Goal: Task Accomplishment & Management: Complete application form

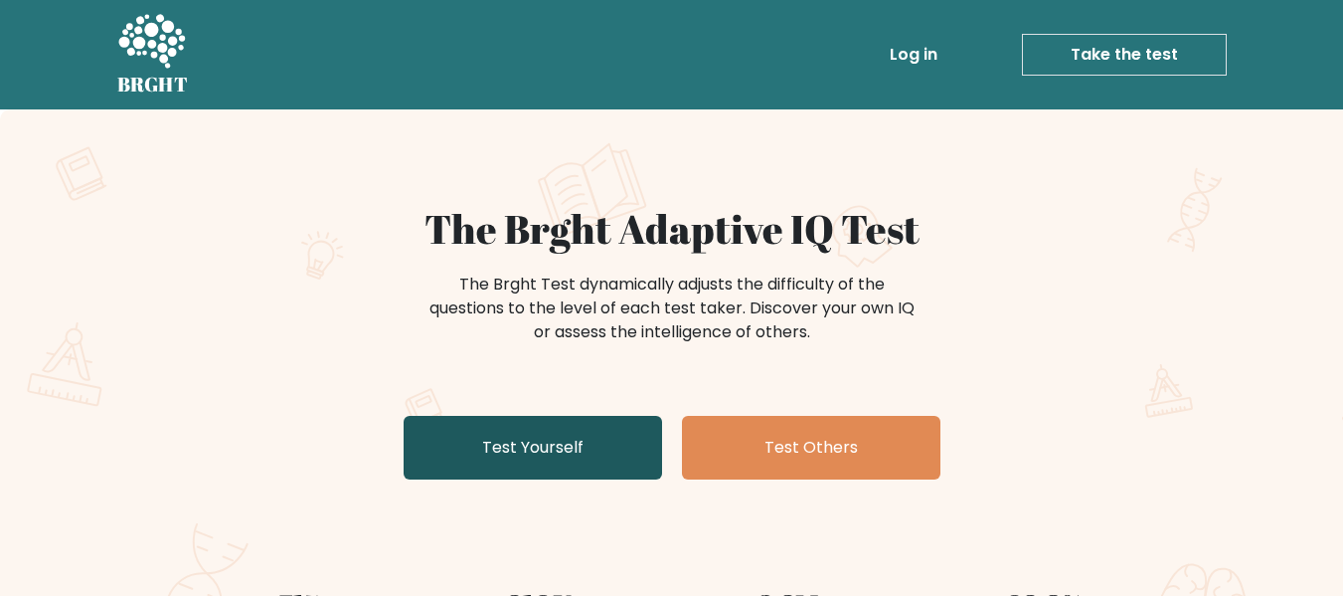
click at [574, 437] on link "Test Yourself" at bounding box center [533, 448] width 259 height 64
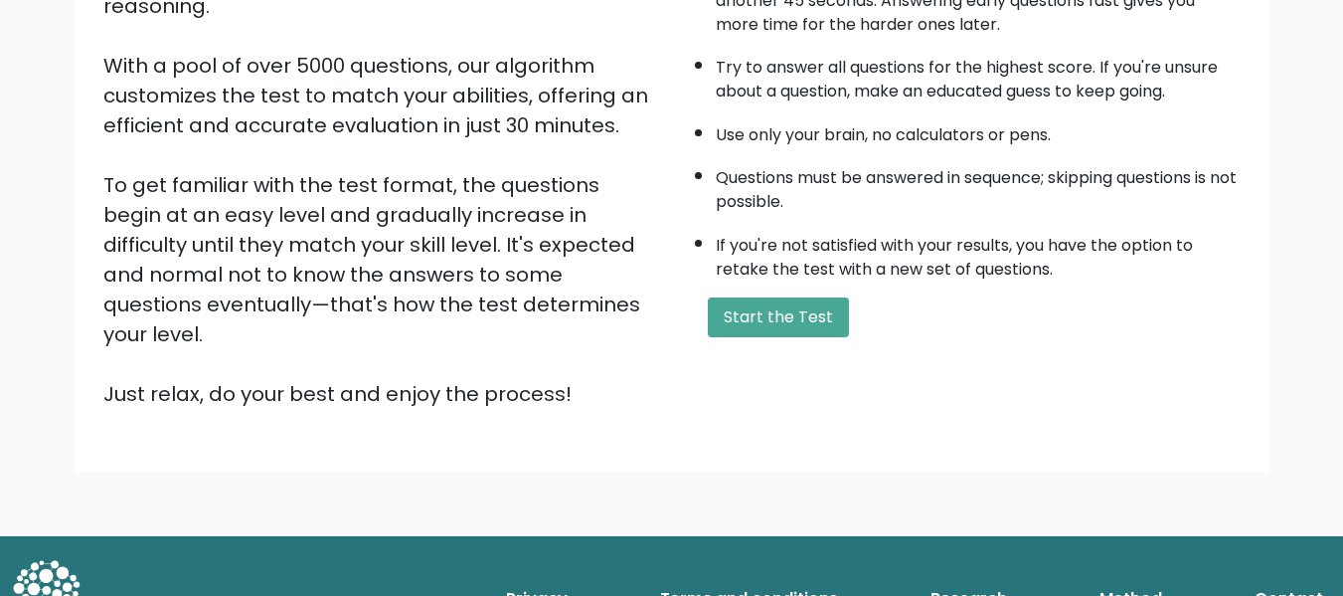
scroll to position [315, 0]
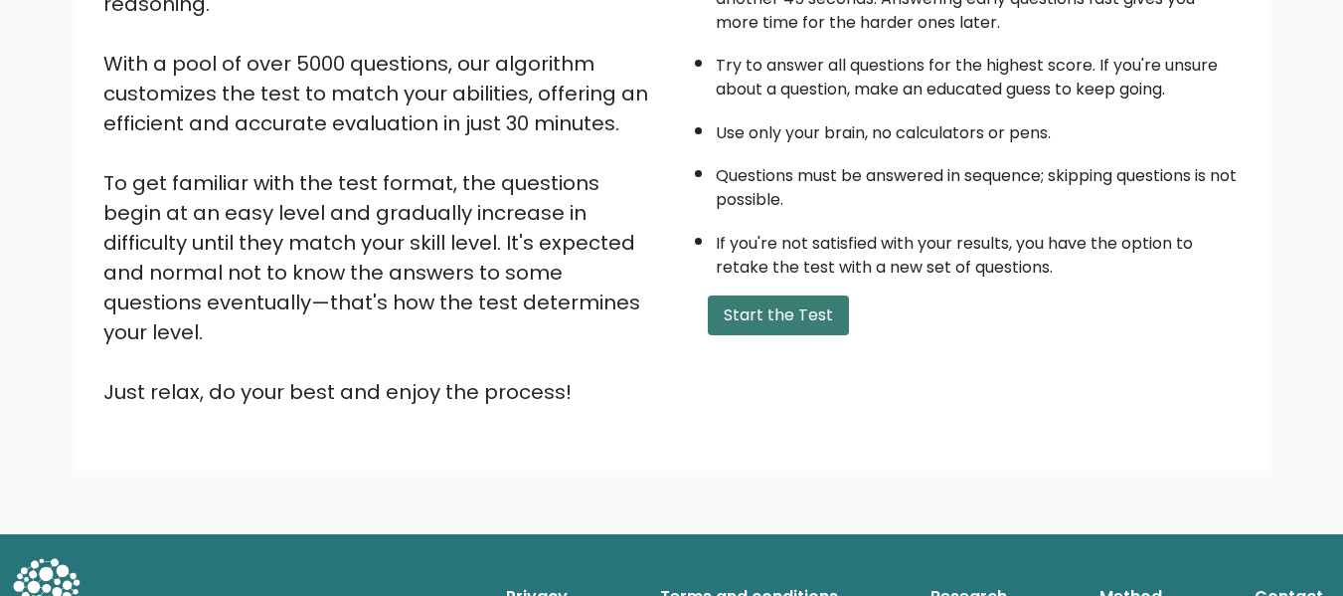
click at [763, 328] on button "Start the Test" at bounding box center [778, 315] width 141 height 40
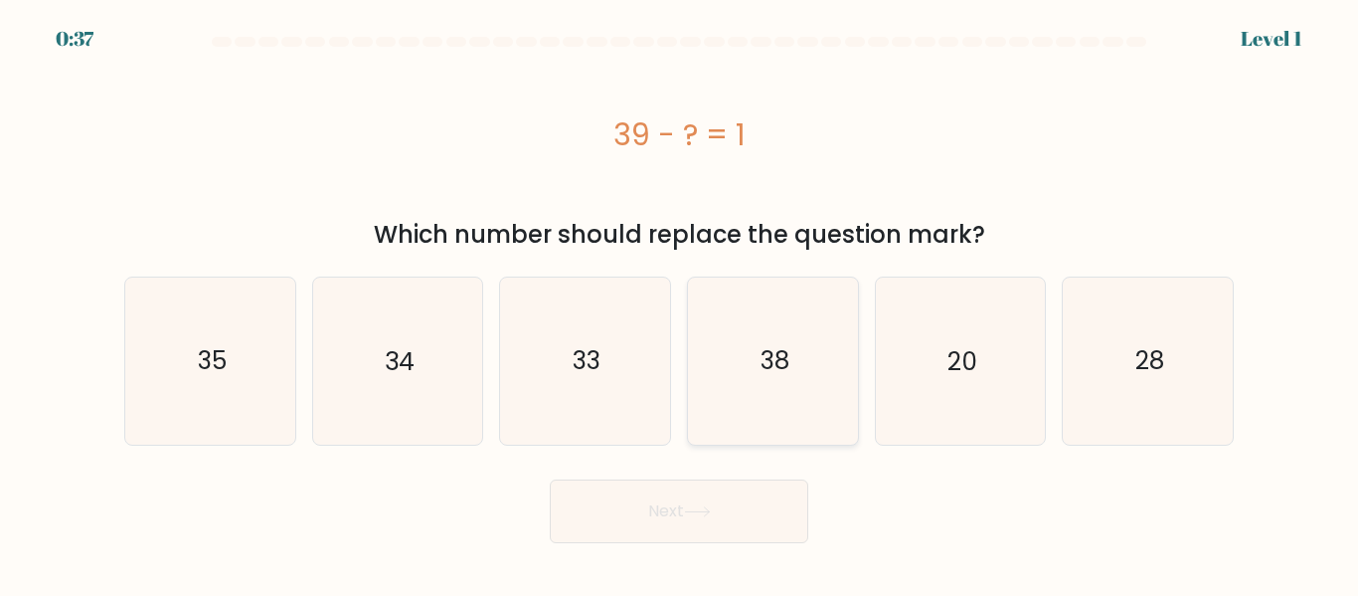
click at [773, 317] on icon "38" at bounding box center [773, 360] width 166 height 166
click at [680, 303] on input "d. 38" at bounding box center [679, 300] width 1 height 5
radio input "true"
click at [720, 513] on button "Next" at bounding box center [679, 511] width 259 height 64
click at [708, 517] on button "Next" at bounding box center [679, 511] width 259 height 64
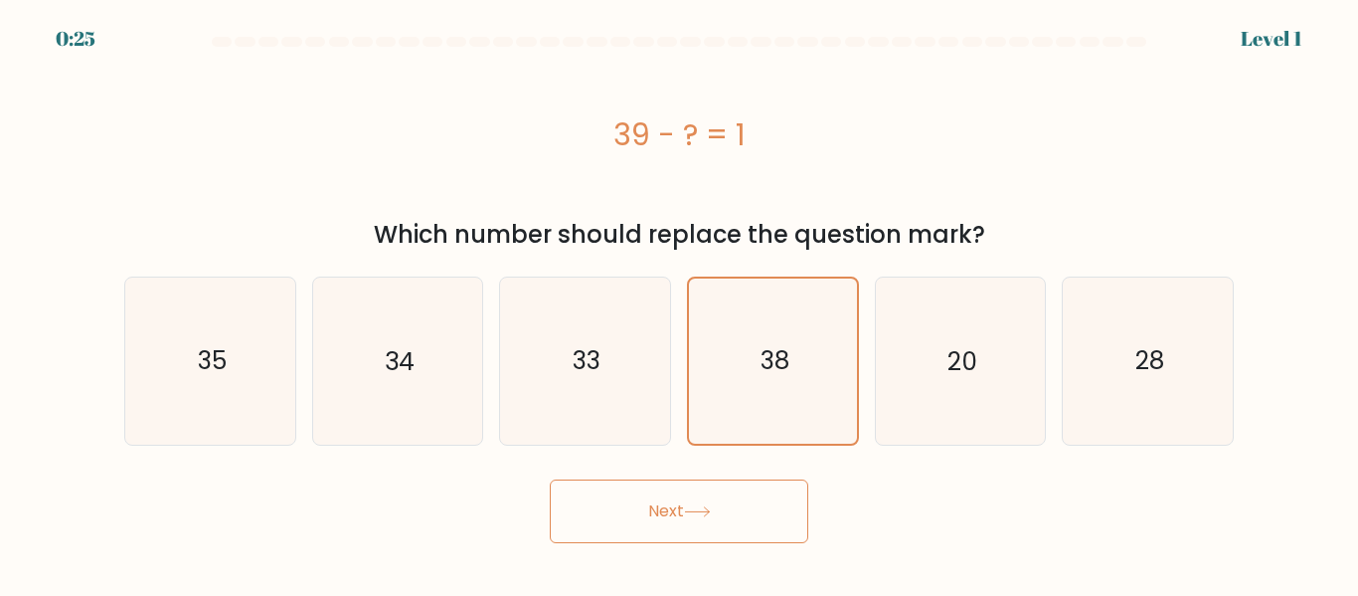
click at [1129, 168] on div "39 - ? = 1" at bounding box center [679, 134] width 1110 height 159
click at [718, 536] on button "Next" at bounding box center [679, 511] width 259 height 64
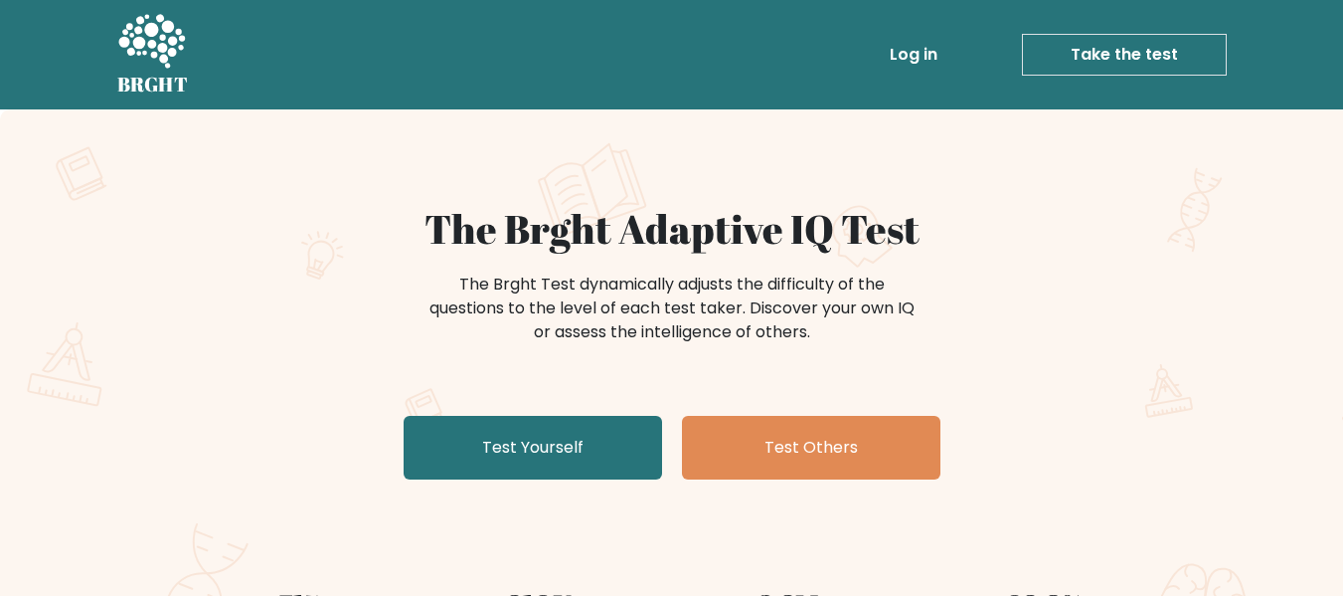
scroll to position [199, 0]
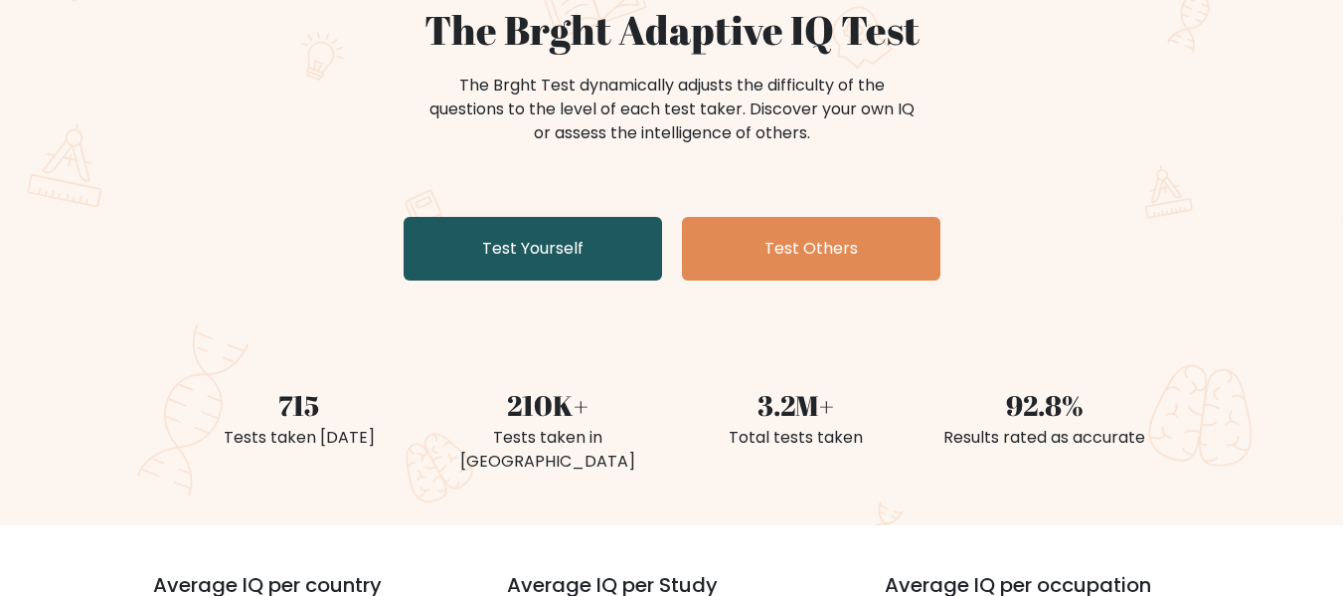
click at [547, 275] on link "Test Yourself" at bounding box center [533, 249] width 259 height 64
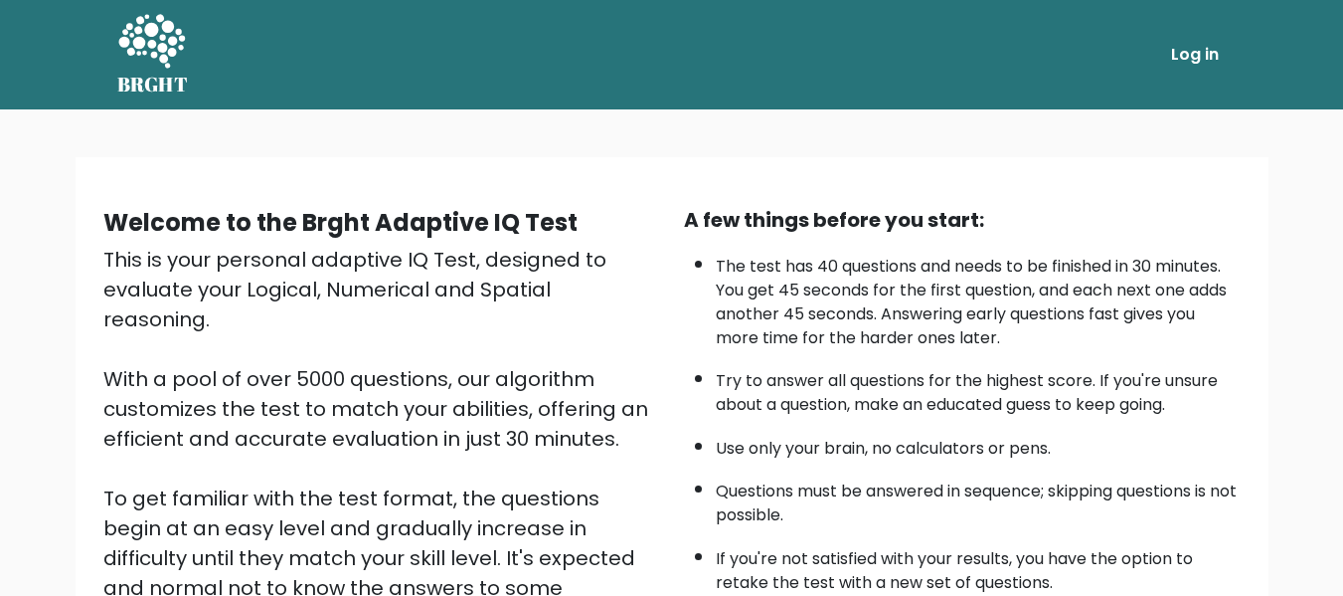
scroll to position [315, 0]
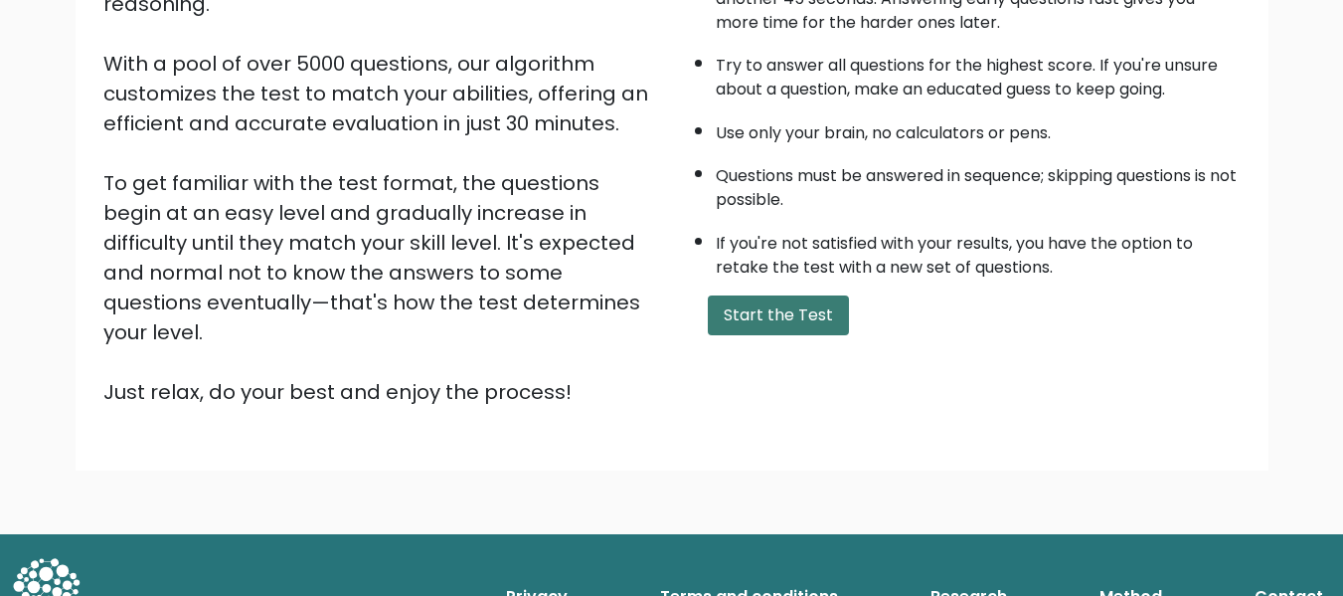
click at [770, 312] on button "Start the Test" at bounding box center [778, 315] width 141 height 40
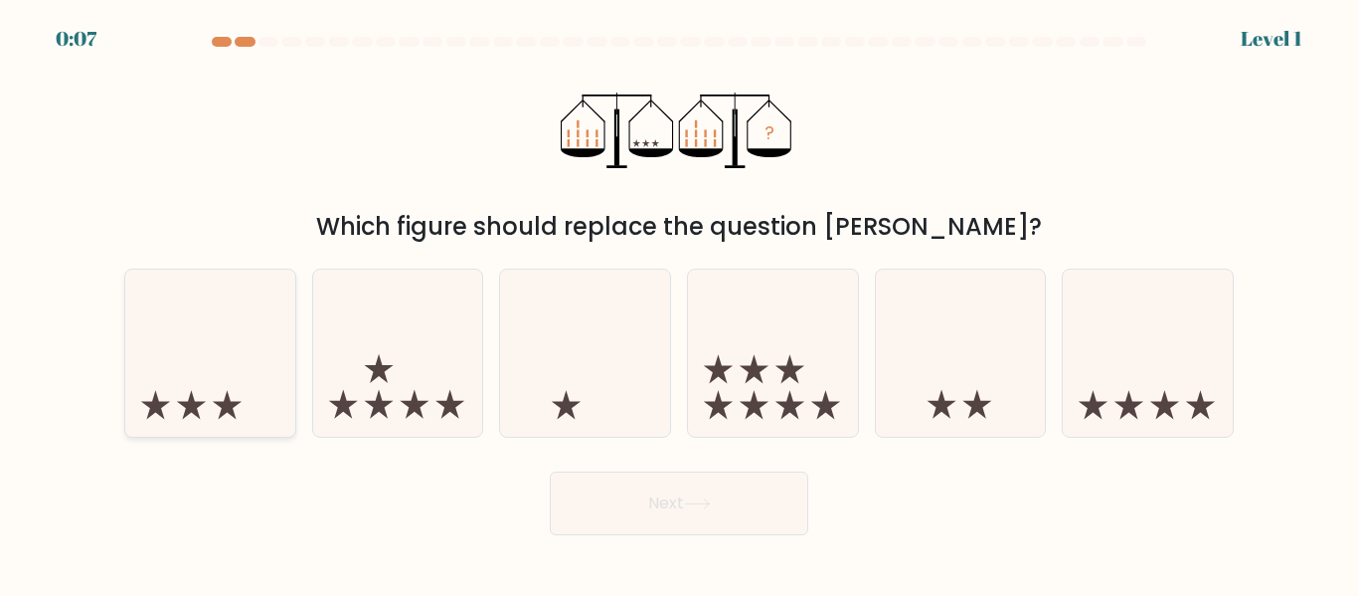
click at [224, 354] on icon at bounding box center [210, 352] width 170 height 140
click at [679, 303] on input "a." at bounding box center [679, 300] width 1 height 5
radio input "true"
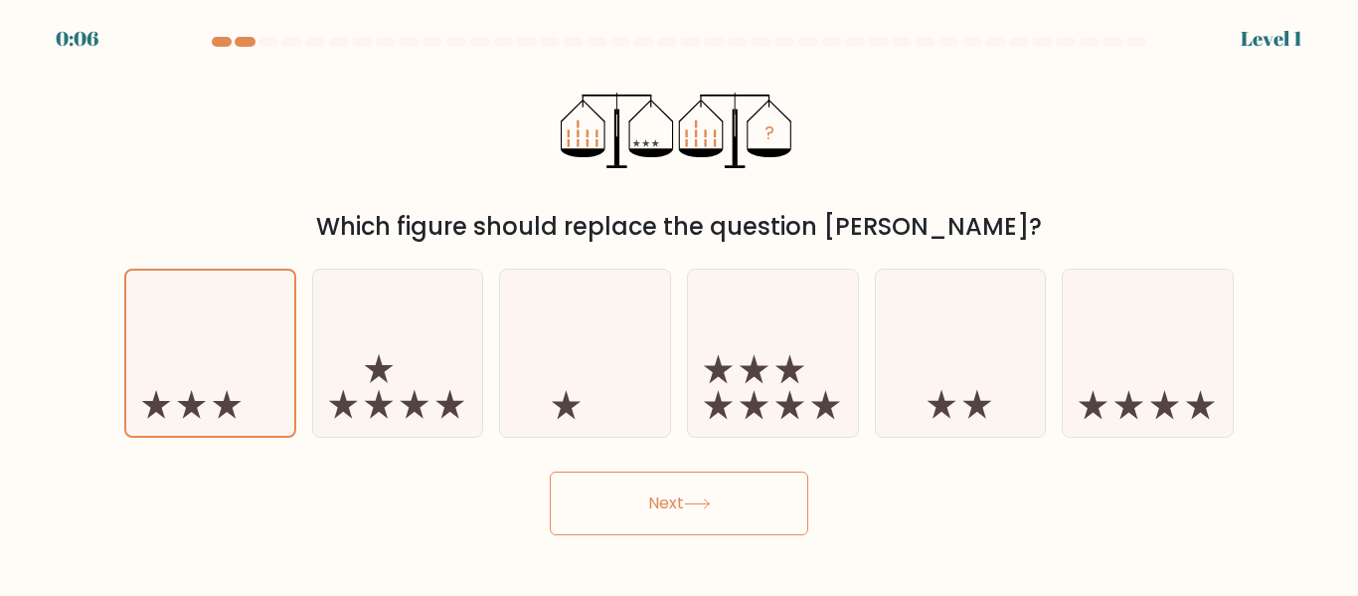
click at [702, 502] on icon at bounding box center [697, 503] width 27 height 11
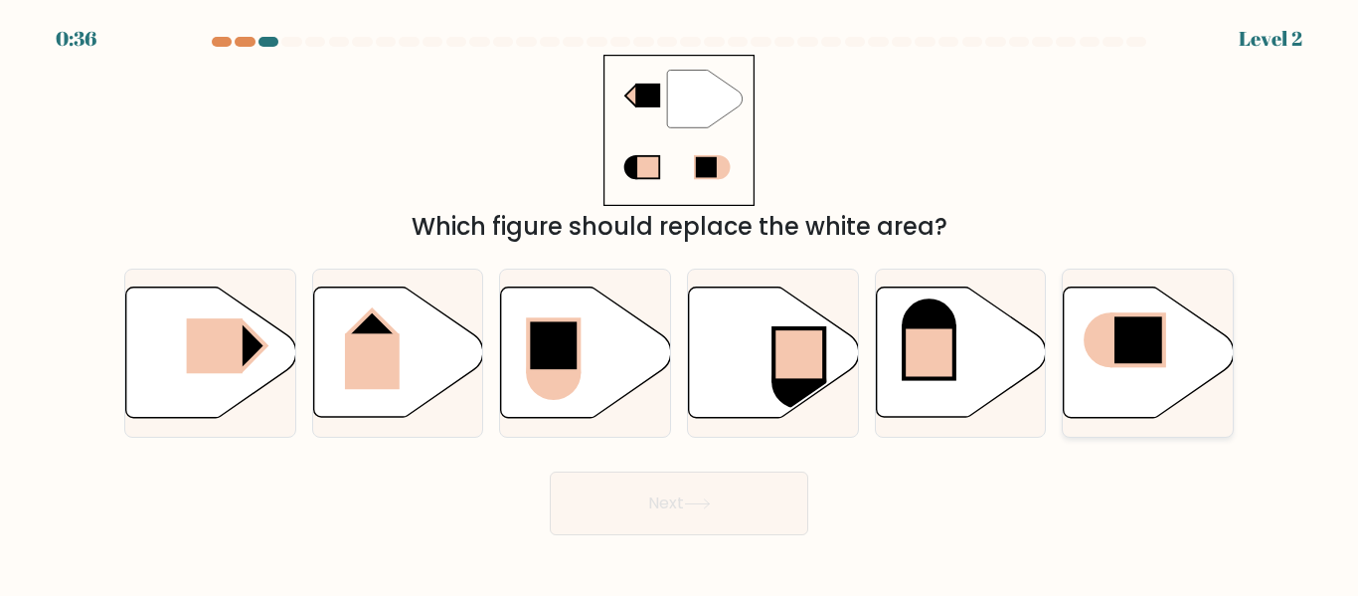
click at [1083, 386] on icon at bounding box center [1149, 352] width 170 height 130
click at [680, 303] on input "f." at bounding box center [679, 300] width 1 height 5
radio input "true"
click at [689, 498] on icon at bounding box center [697, 503] width 27 height 11
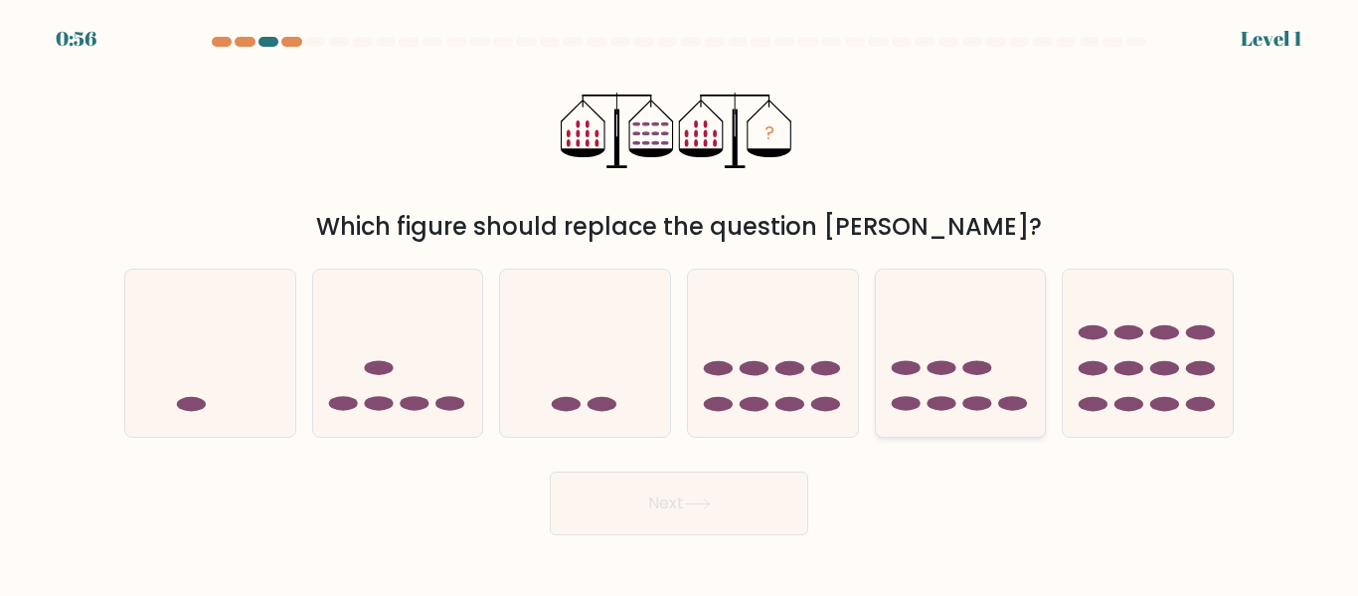
click at [970, 383] on icon at bounding box center [961, 352] width 170 height 140
click at [680, 303] on input "e." at bounding box center [679, 300] width 1 height 5
radio input "true"
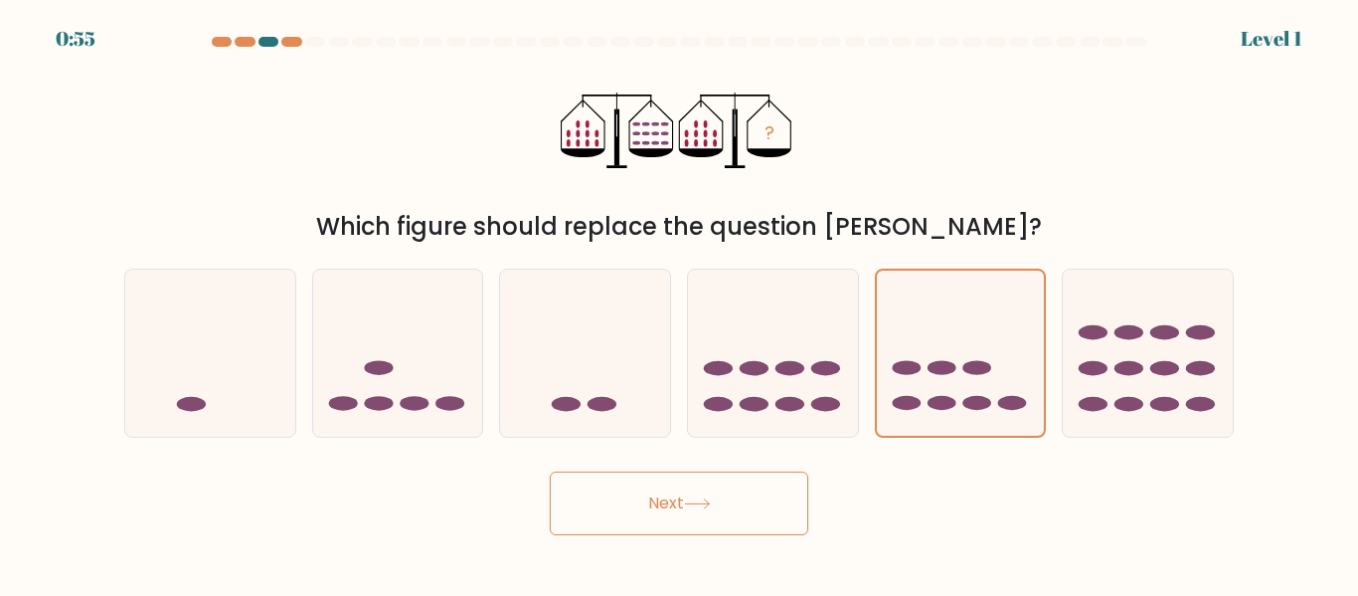
click at [741, 489] on button "Next" at bounding box center [679, 503] width 259 height 64
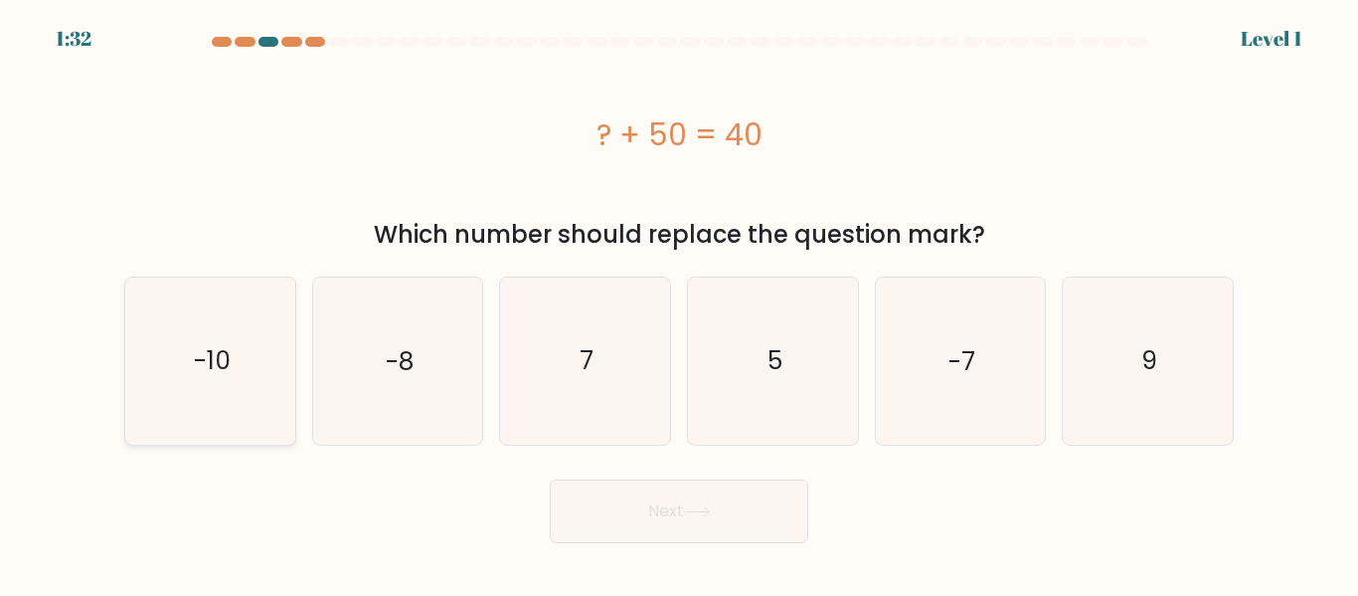
click at [239, 413] on icon "-10" at bounding box center [210, 360] width 166 height 166
click at [679, 303] on input "a. -10" at bounding box center [679, 300] width 1 height 5
radio input "true"
click at [688, 505] on button "Next" at bounding box center [679, 511] width 259 height 64
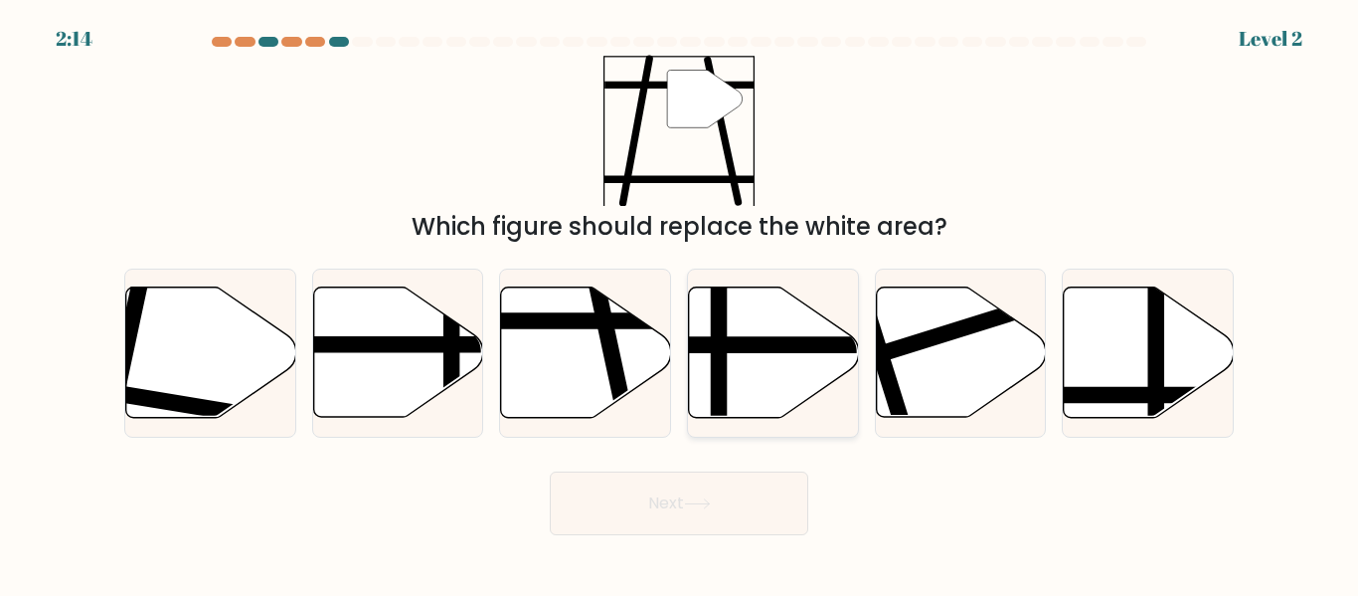
click at [756, 345] on line at bounding box center [825, 345] width 342 height 0
click at [680, 303] on input "d." at bounding box center [679, 300] width 1 height 5
radio input "true"
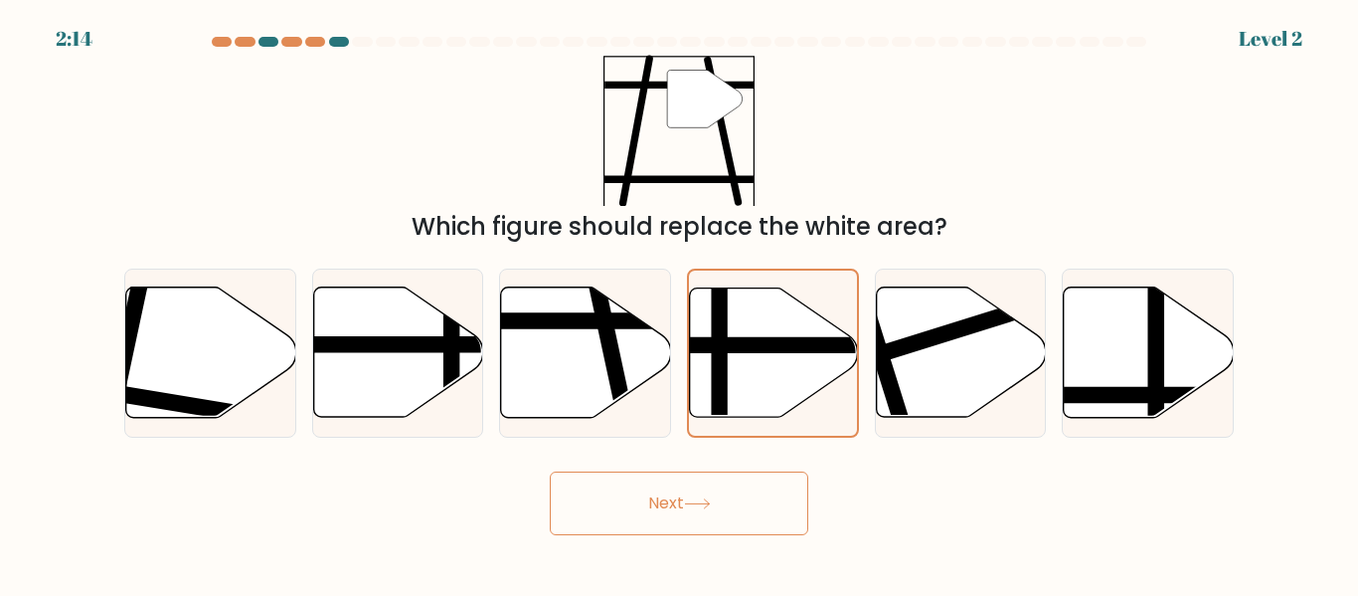
click at [739, 512] on button "Next" at bounding box center [679, 503] width 259 height 64
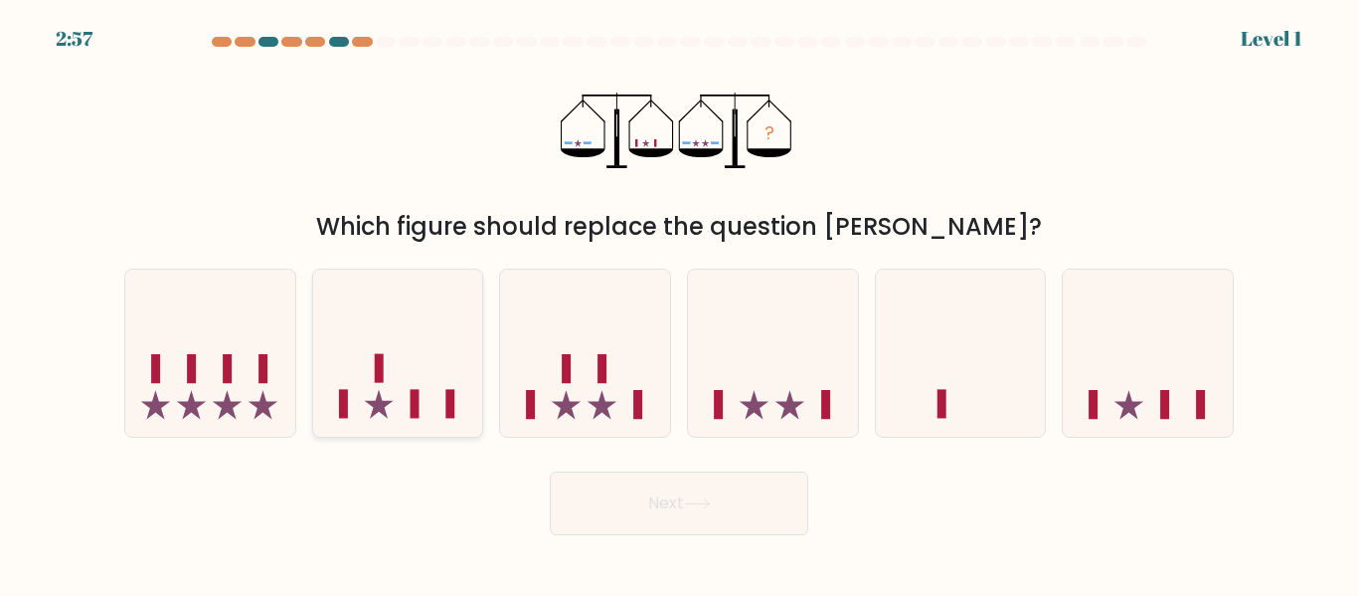
click at [412, 359] on icon at bounding box center [398, 352] width 170 height 140
click at [679, 303] on input "b." at bounding box center [679, 300] width 1 height 5
radio input "true"
click at [634, 492] on button "Next" at bounding box center [679, 503] width 259 height 64
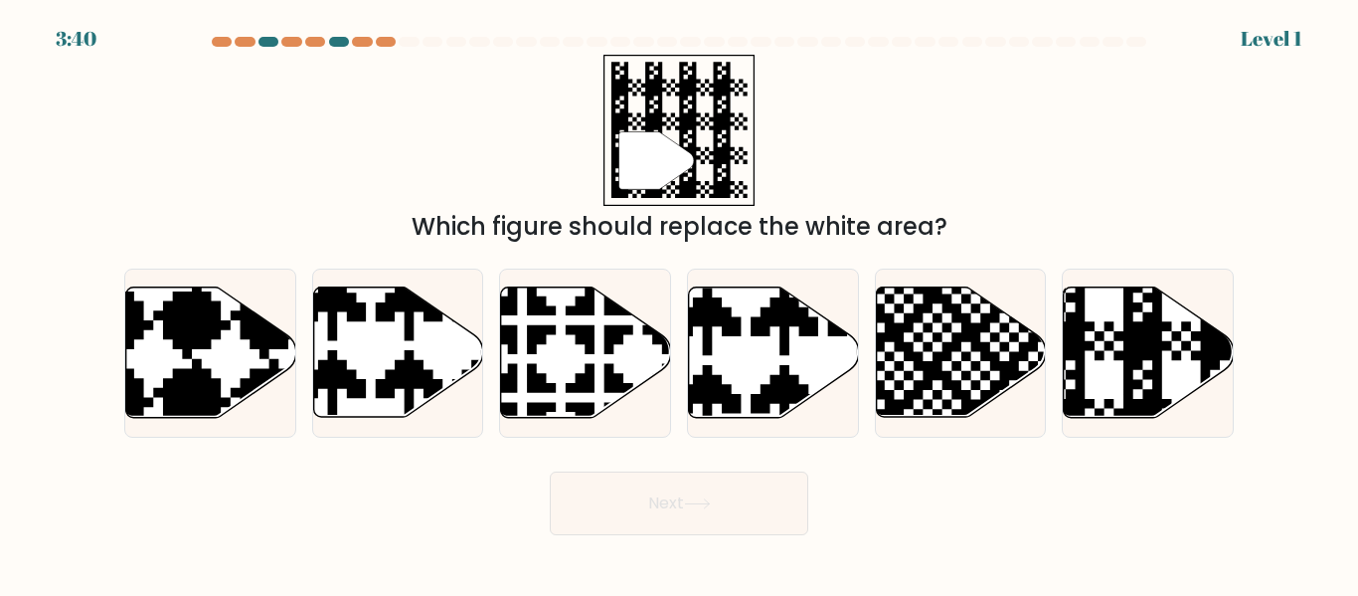
click at [865, 386] on div "d." at bounding box center [773, 352] width 188 height 168
click at [774, 392] on icon at bounding box center [823, 283] width 298 height 298
click at [680, 303] on input "d." at bounding box center [679, 300] width 1 height 5
radio input "true"
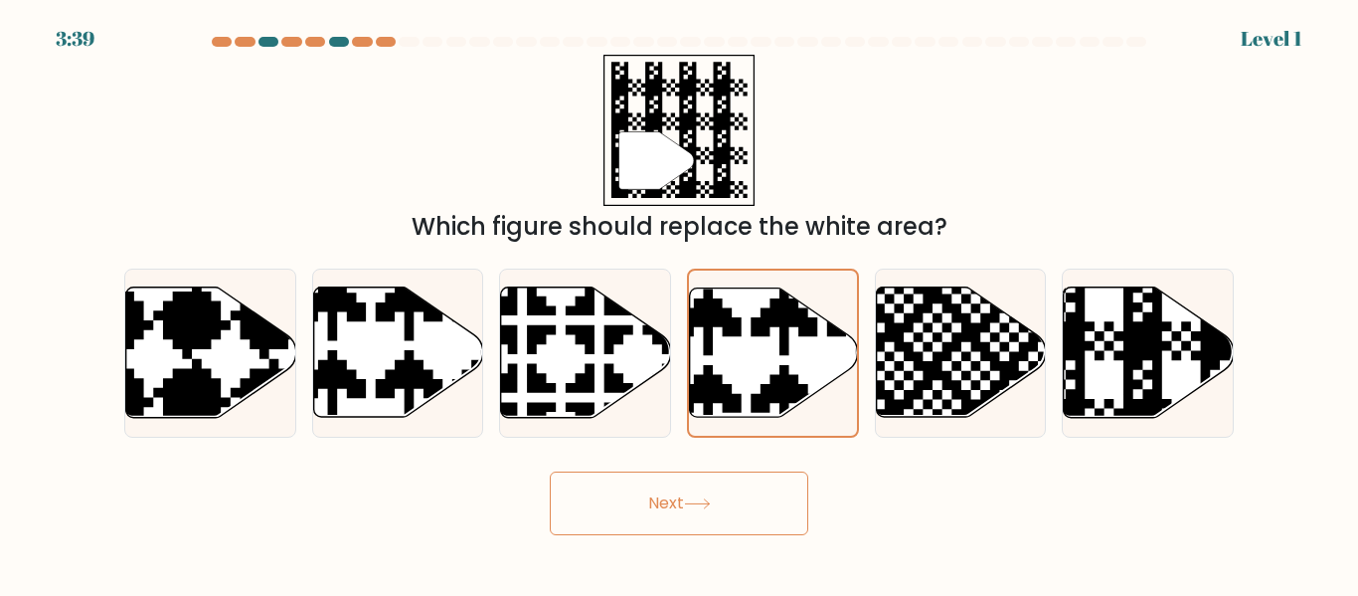
click at [713, 514] on button "Next" at bounding box center [679, 503] width 259 height 64
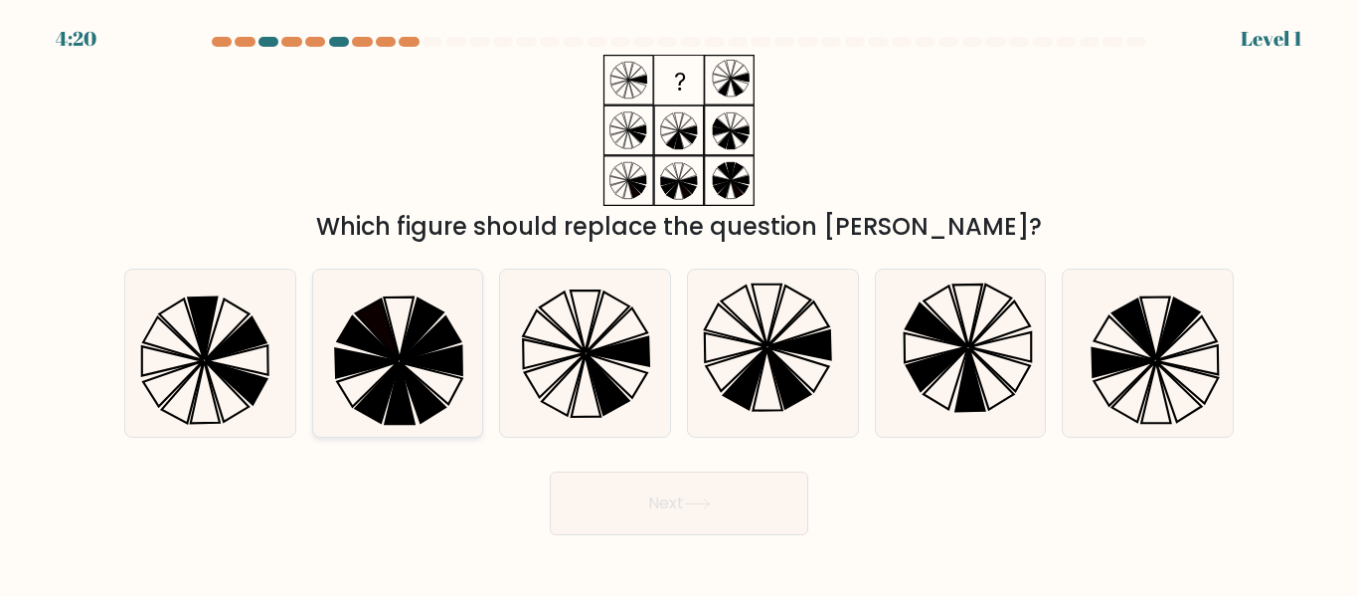
click at [450, 294] on icon at bounding box center [397, 352] width 166 height 166
click at [679, 298] on input "b." at bounding box center [679, 300] width 1 height 5
radio input "true"
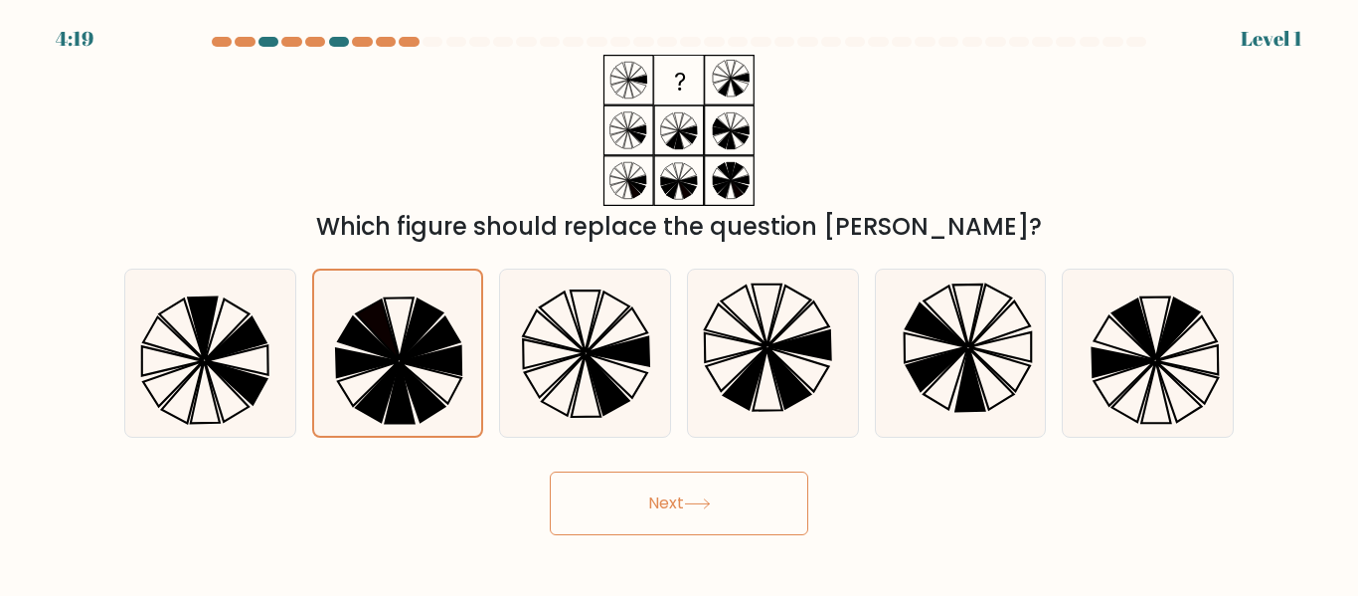
click at [708, 504] on icon at bounding box center [697, 503] width 27 height 11
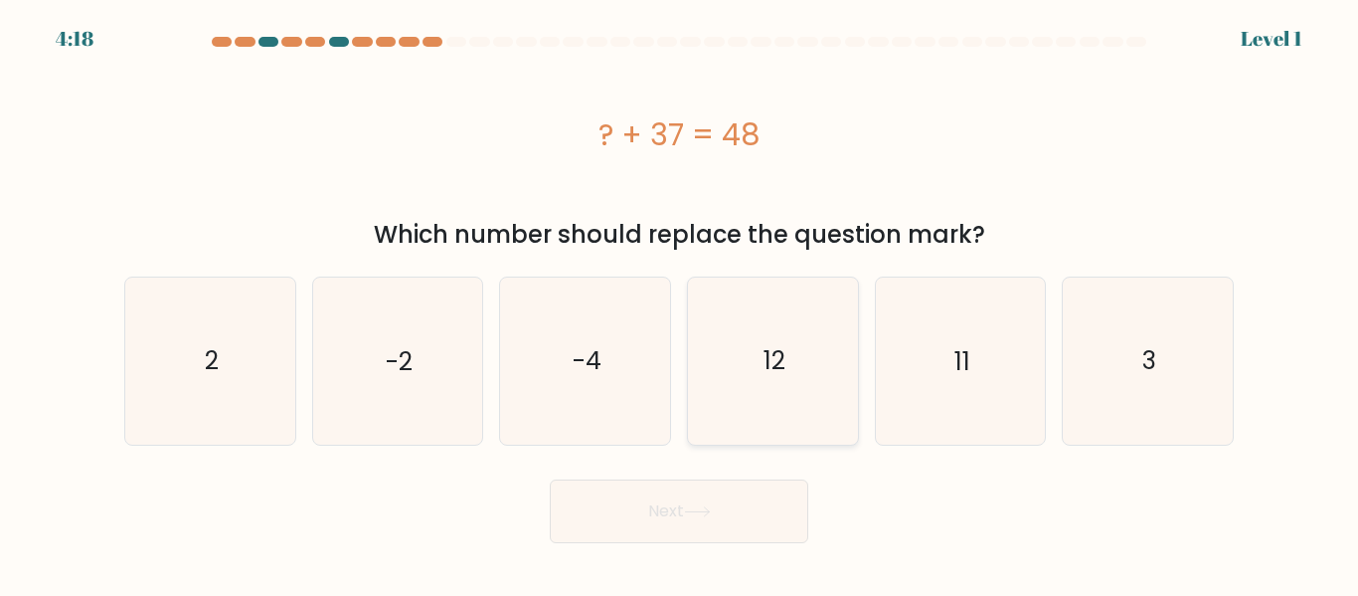
click at [825, 362] on icon "12" at bounding box center [773, 360] width 166 height 166
click at [680, 303] on input "d. 12" at bounding box center [679, 300] width 1 height 5
radio input "true"
click at [790, 497] on button "Next" at bounding box center [679, 511] width 259 height 64
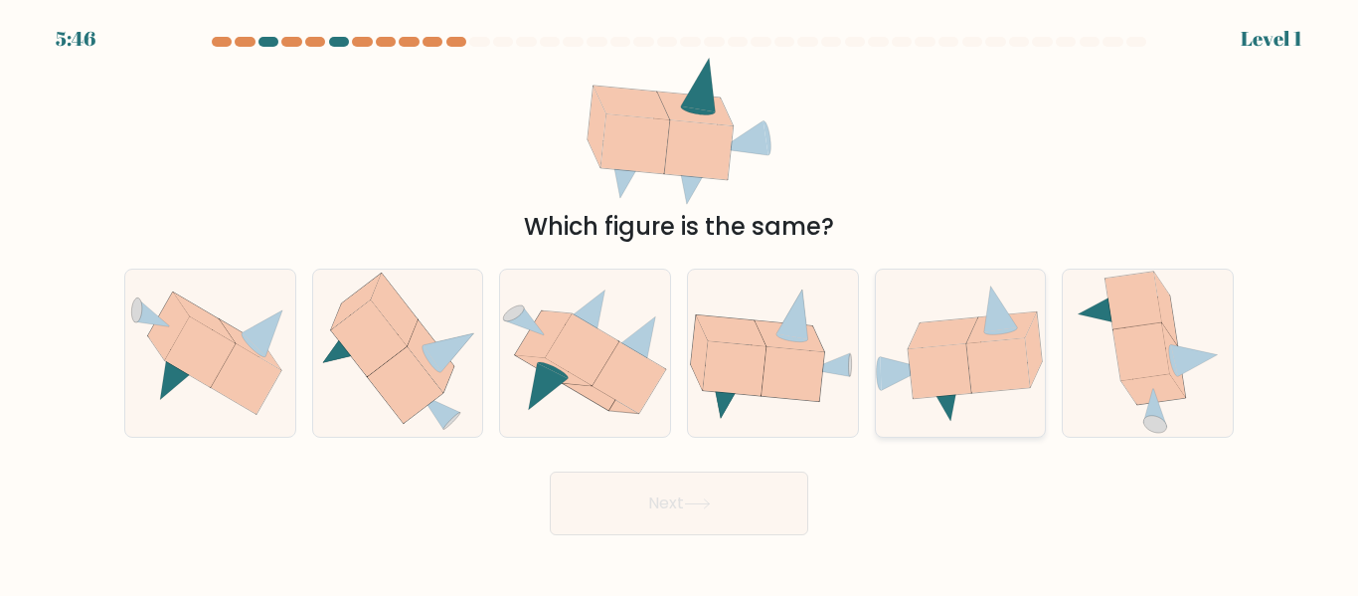
click at [924, 378] on icon at bounding box center [940, 371] width 64 height 55
click at [680, 303] on input "e." at bounding box center [679, 300] width 1 height 5
radio input "true"
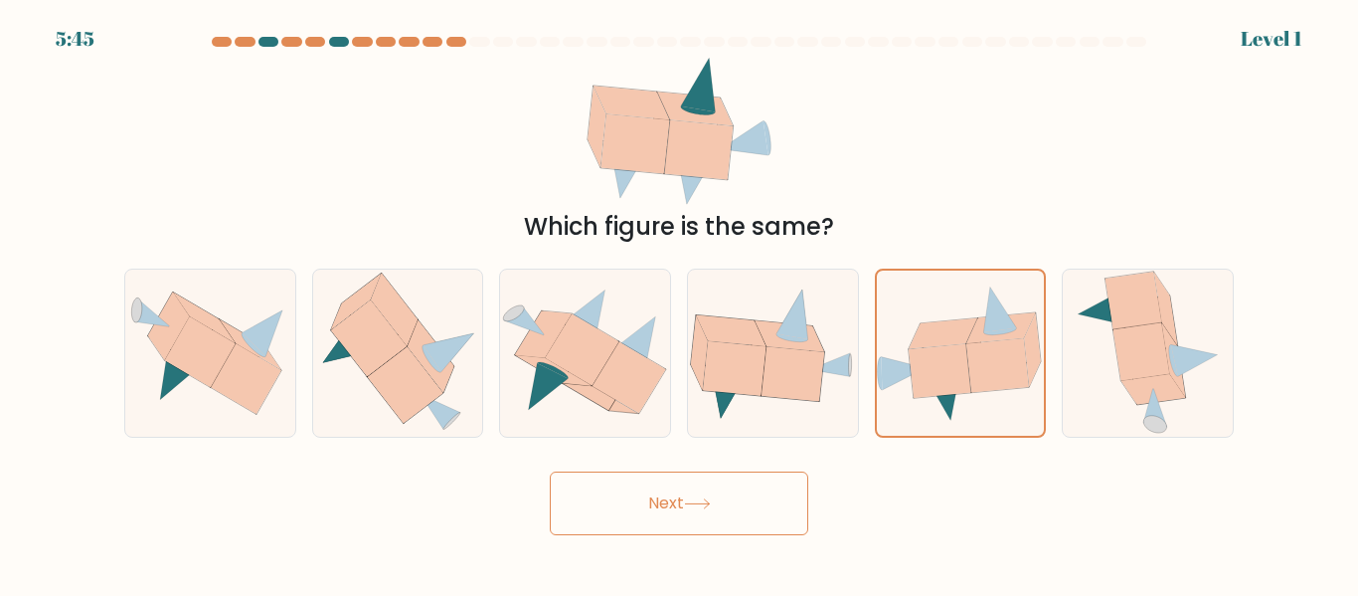
click at [766, 504] on button "Next" at bounding box center [679, 503] width 259 height 64
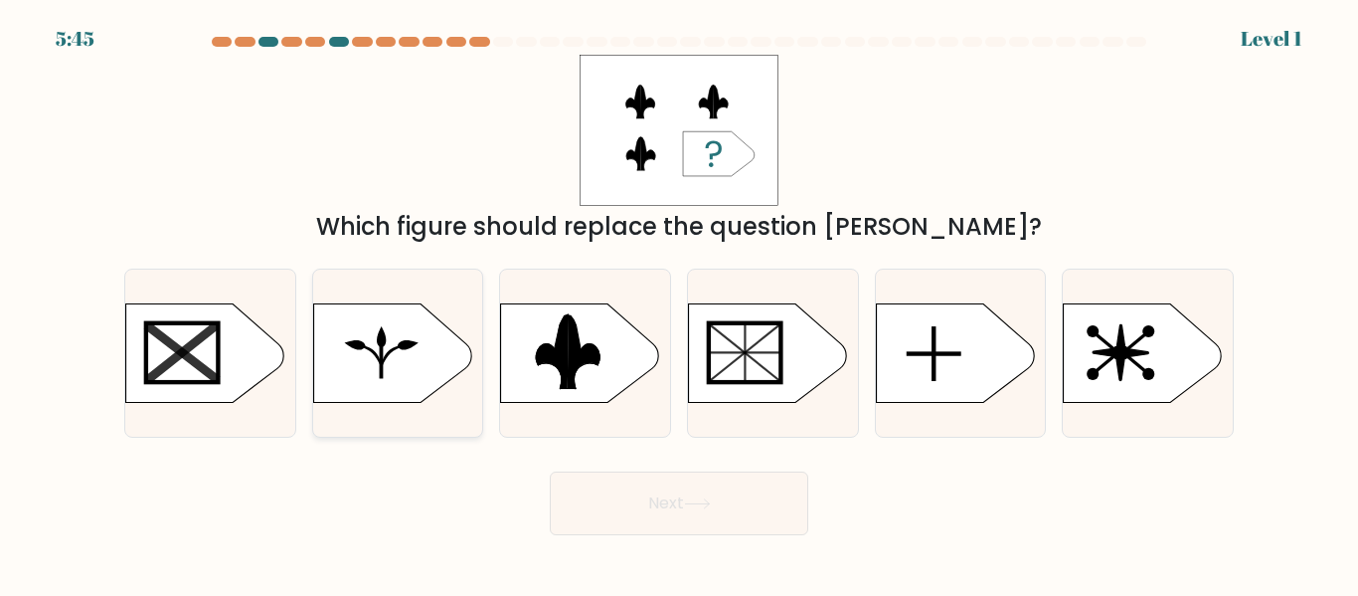
click at [368, 360] on icon at bounding box center [392, 352] width 159 height 99
click at [679, 303] on input "b." at bounding box center [679, 300] width 1 height 5
radio input "true"
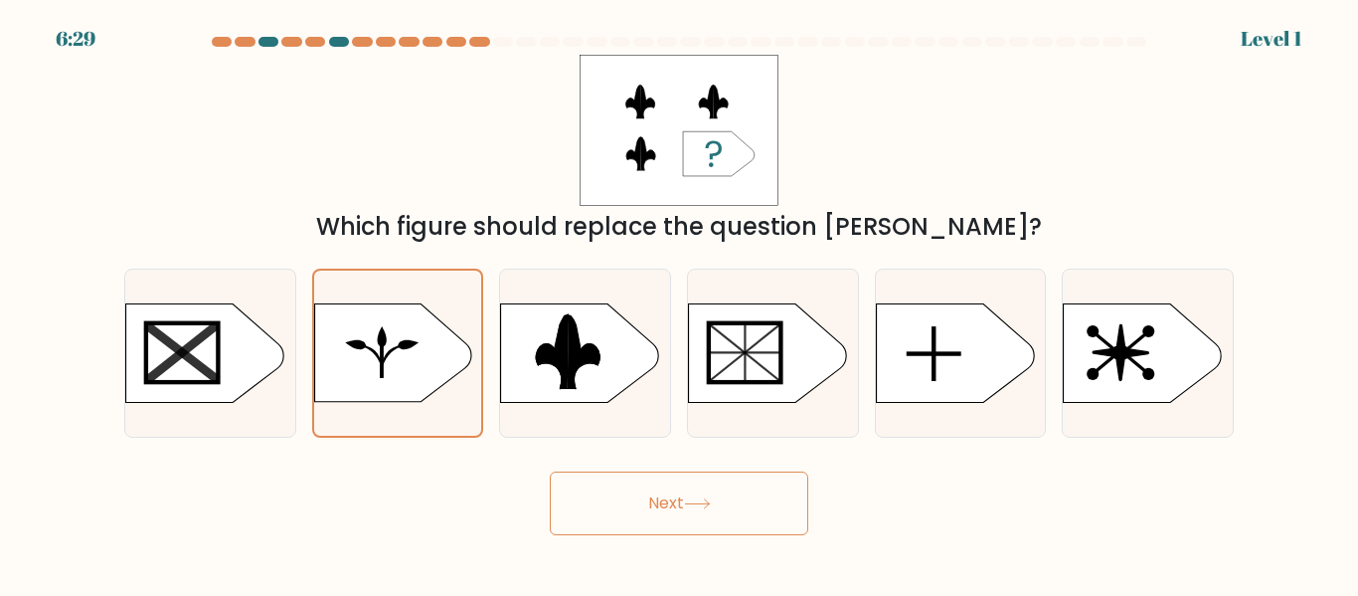
click at [698, 529] on button "Next" at bounding box center [679, 503] width 259 height 64
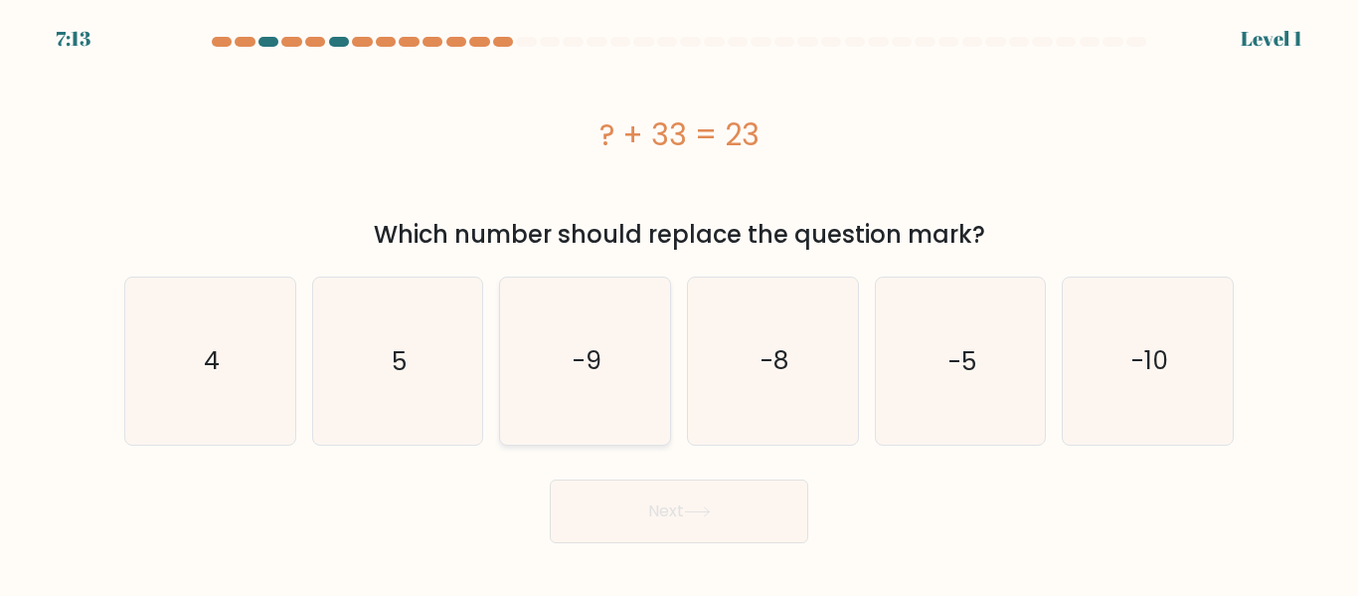
click at [589, 340] on icon "-9" at bounding box center [585, 360] width 166 height 166
click at [679, 303] on input "c. -9" at bounding box center [679, 300] width 1 height 5
radio input "true"
click at [747, 527] on button "Next" at bounding box center [679, 511] width 259 height 64
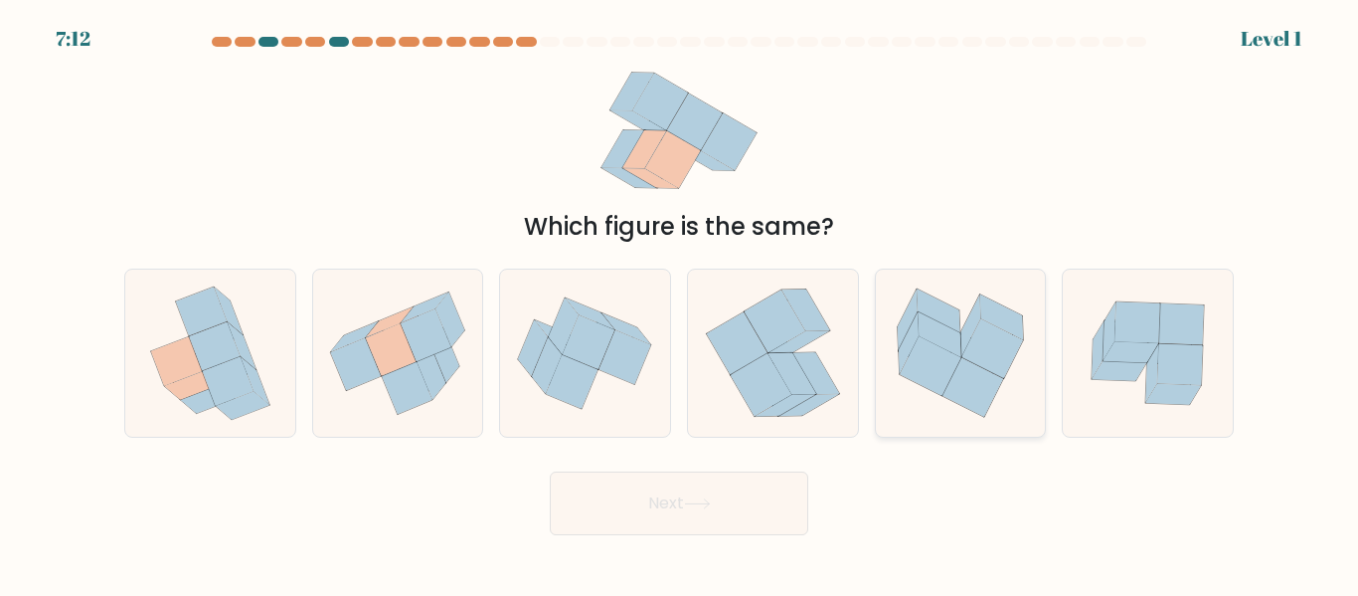
click at [1028, 375] on icon at bounding box center [961, 352] width 170 height 151
click at [680, 303] on input "e." at bounding box center [679, 300] width 1 height 5
radio input "true"
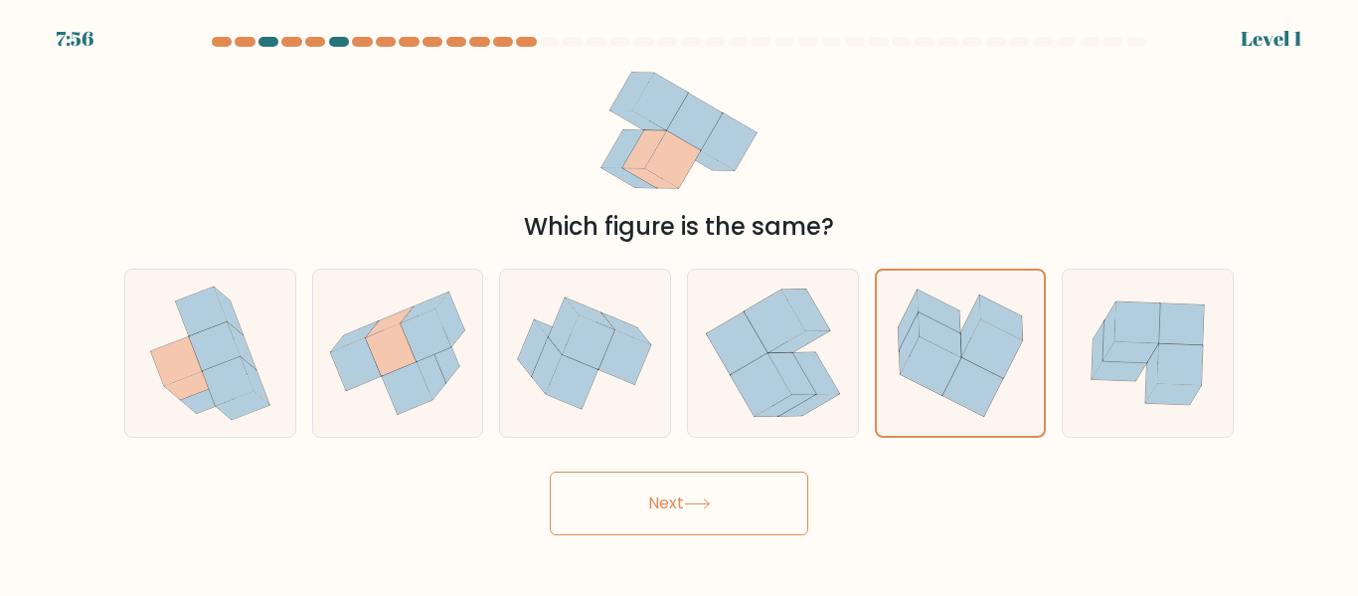
click at [739, 489] on button "Next" at bounding box center [679, 503] width 259 height 64
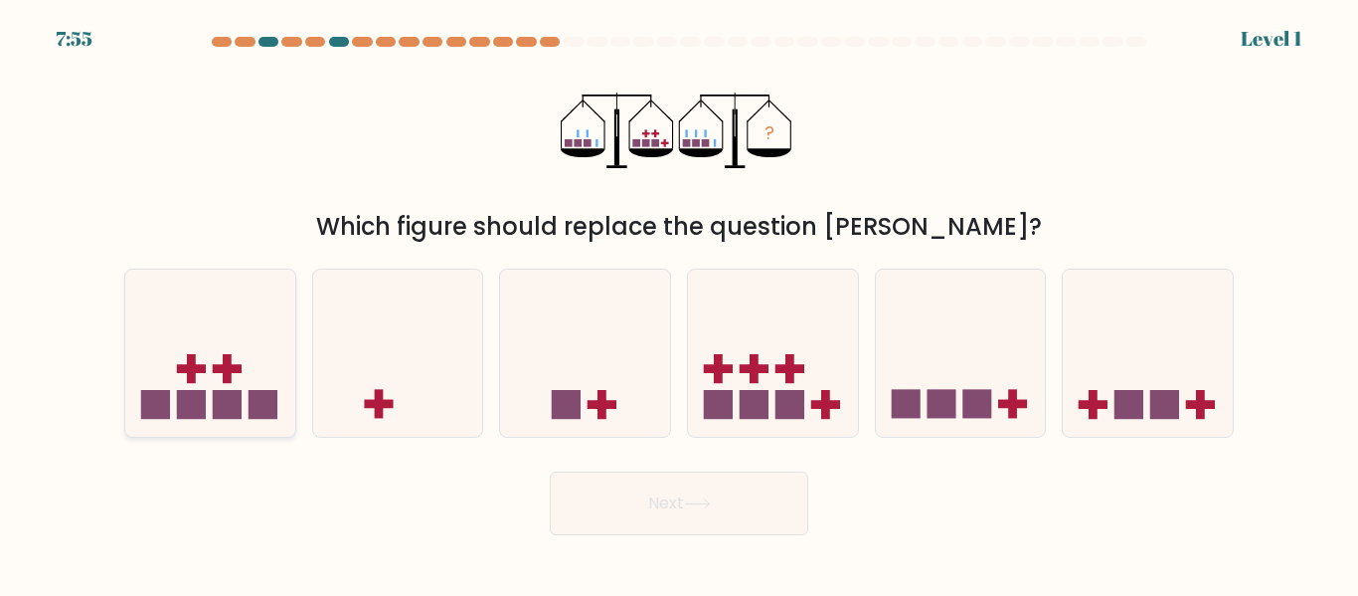
click at [276, 355] on icon at bounding box center [210, 352] width 170 height 140
click at [679, 303] on input "a." at bounding box center [679, 300] width 1 height 5
radio input "true"
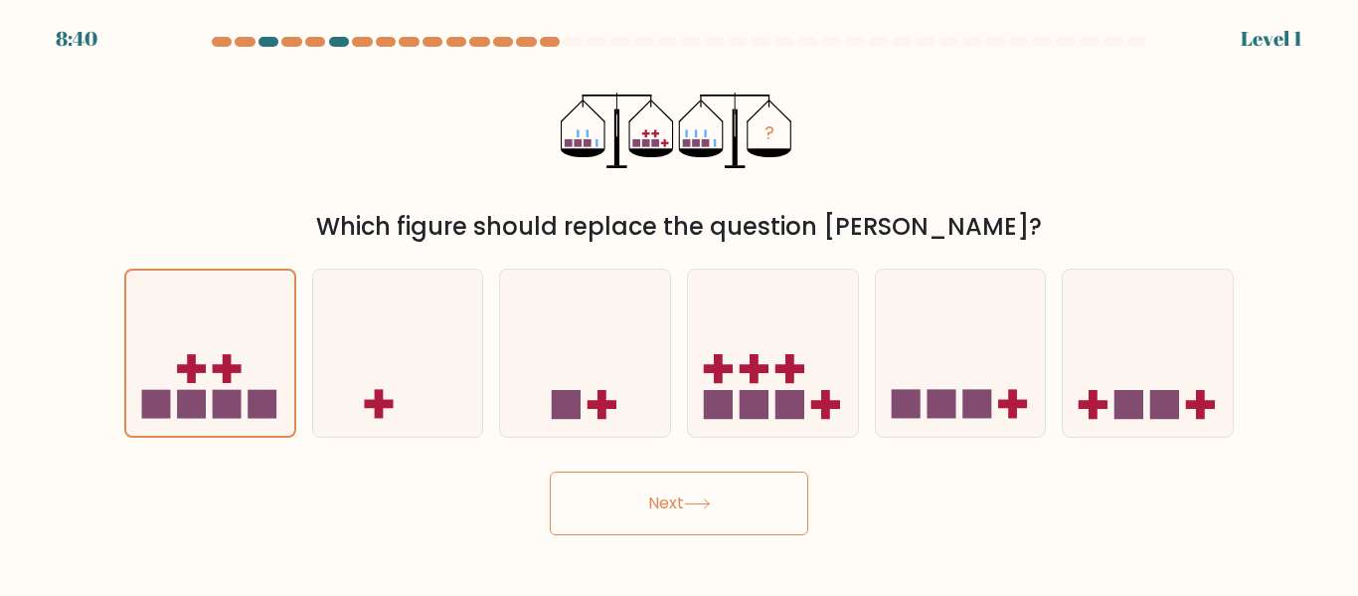
click at [745, 506] on button "Next" at bounding box center [679, 503] width 259 height 64
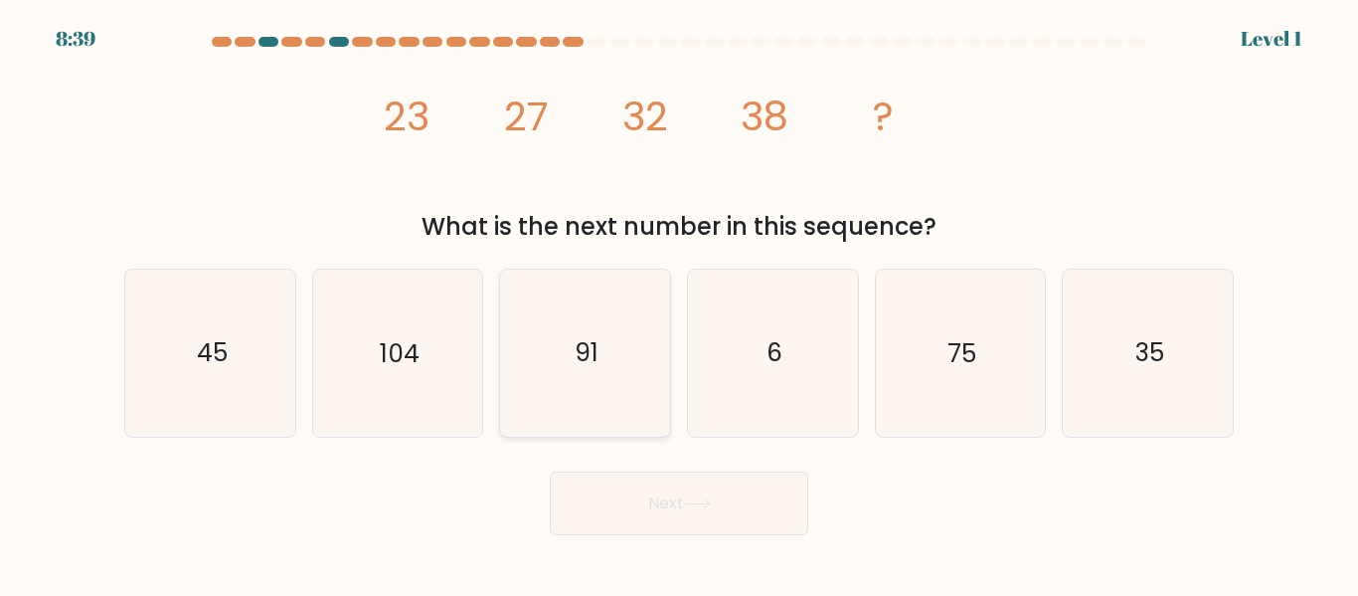
click at [664, 377] on icon "91" at bounding box center [585, 352] width 166 height 166
click at [679, 303] on input "c. 91" at bounding box center [679, 300] width 1 height 5
radio input "true"
click at [763, 518] on button "Next" at bounding box center [679, 503] width 259 height 64
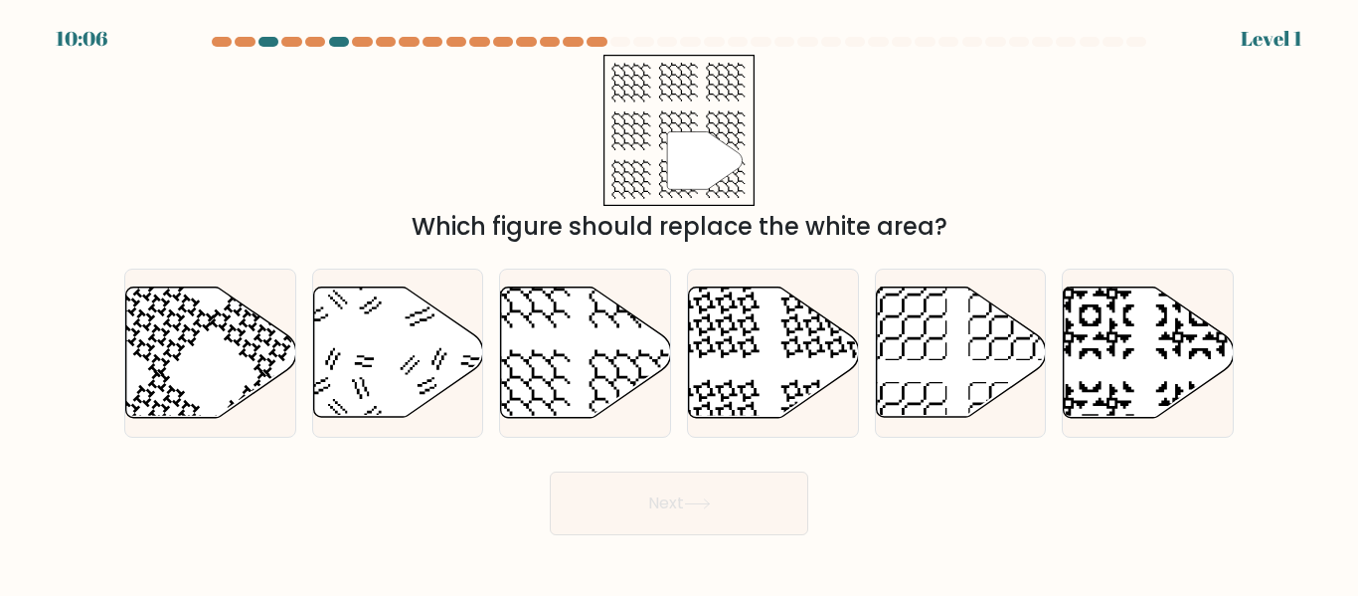
click at [497, 350] on div "c." at bounding box center [585, 352] width 188 height 168
click at [587, 369] on icon at bounding box center [586, 352] width 170 height 130
click at [679, 303] on input "c." at bounding box center [679, 300] width 1 height 5
radio input "true"
click at [698, 493] on button "Next" at bounding box center [679, 503] width 259 height 64
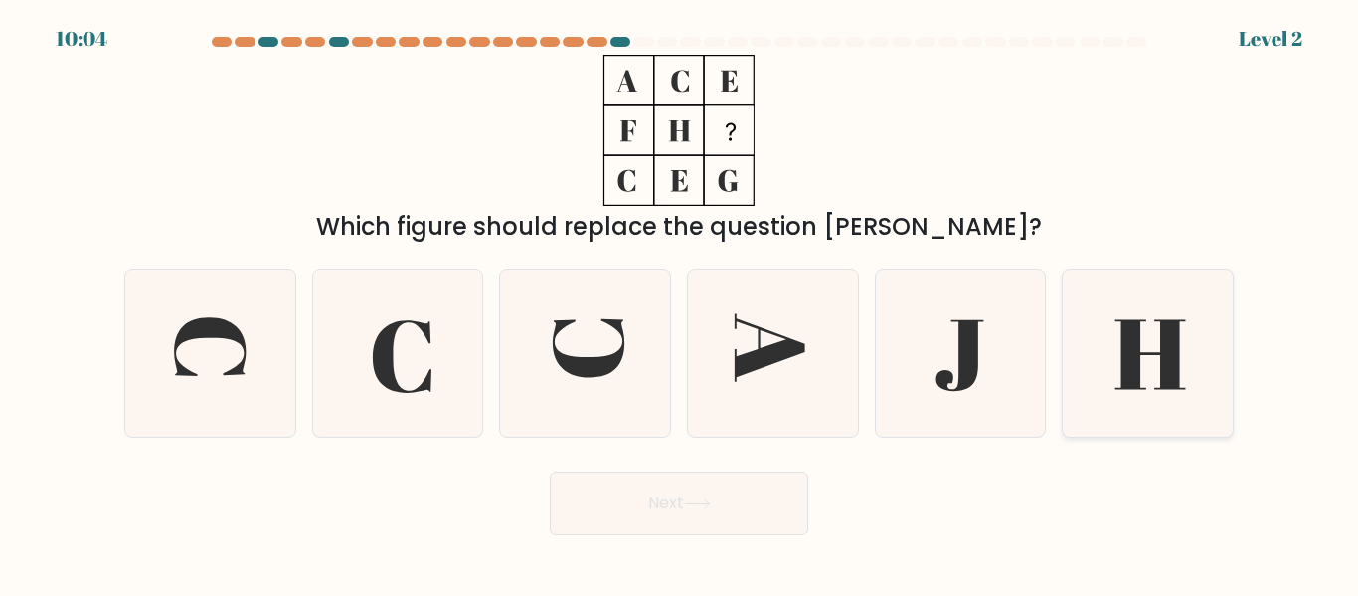
click at [1122, 370] on icon at bounding box center [1148, 352] width 166 height 166
click at [680, 303] on input "f." at bounding box center [679, 300] width 1 height 5
radio input "true"
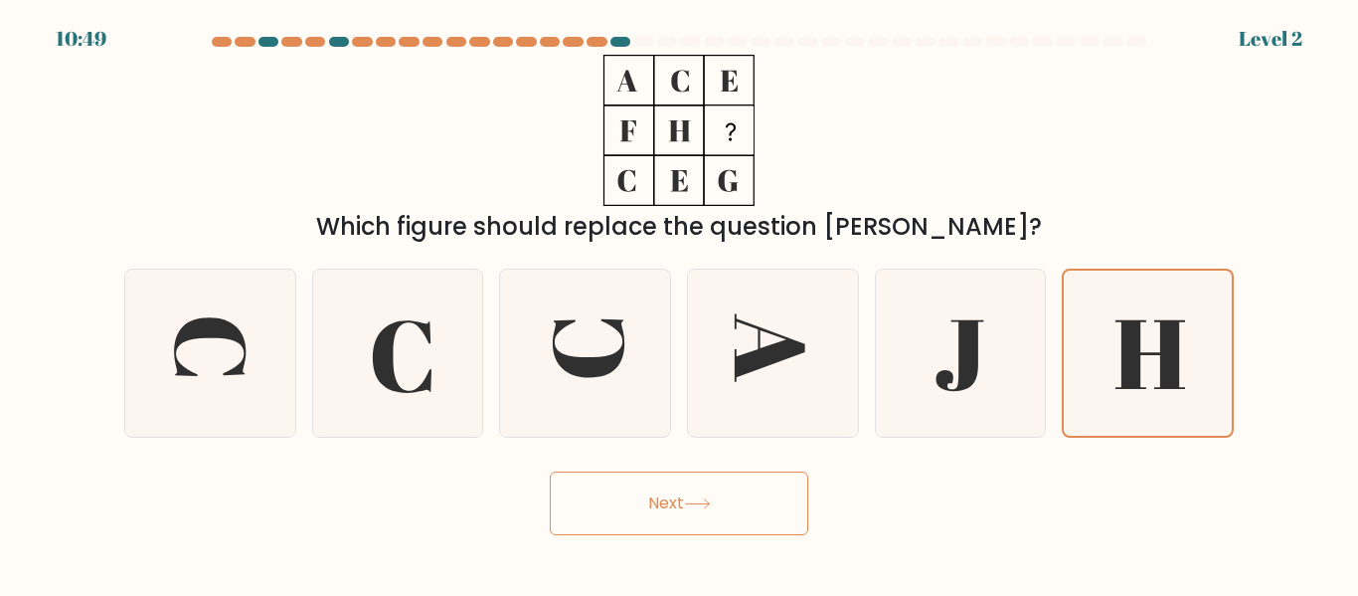
click at [682, 511] on button "Next" at bounding box center [679, 503] width 259 height 64
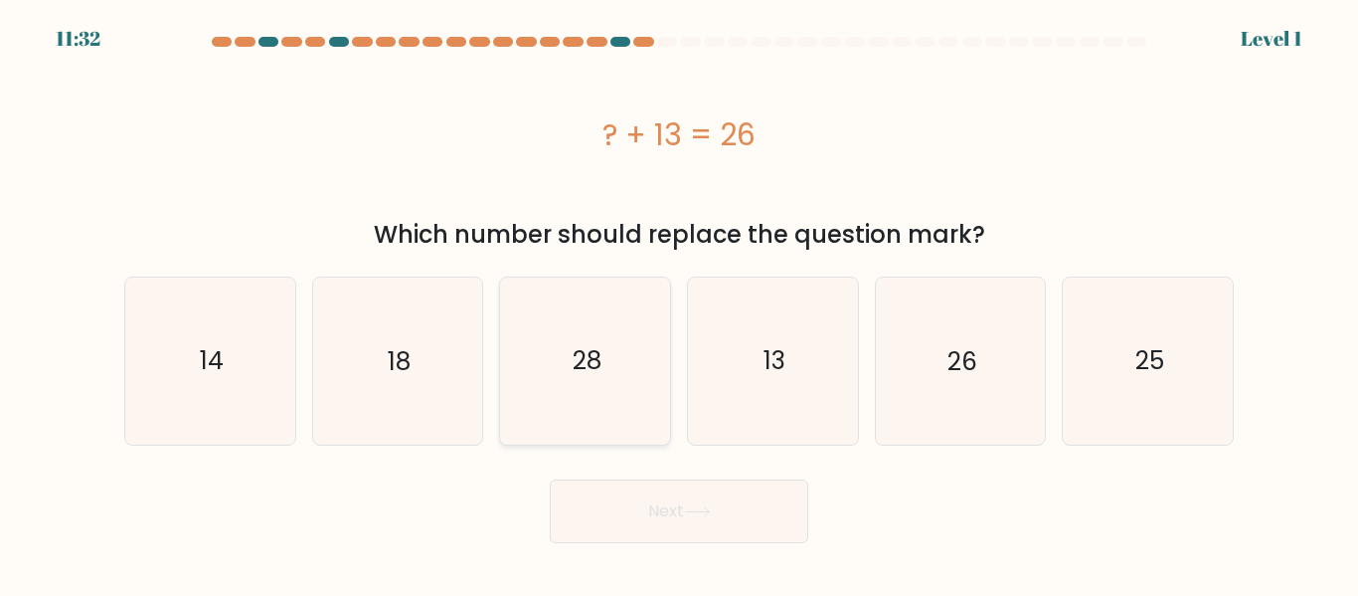
click at [574, 341] on icon "28" at bounding box center [585, 360] width 166 height 166
click at [679, 303] on input "c. 28" at bounding box center [679, 300] width 1 height 5
radio input "true"
click at [698, 496] on button "Next" at bounding box center [679, 511] width 259 height 64
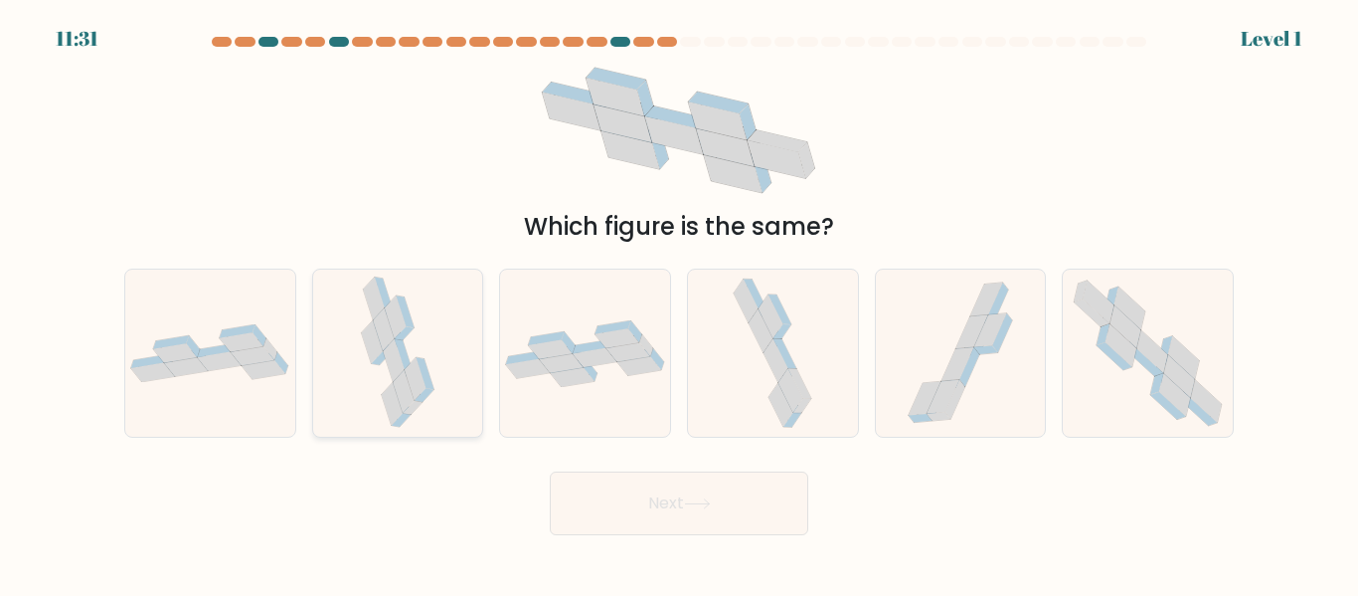
click at [409, 383] on icon at bounding box center [416, 381] width 22 height 44
click at [679, 303] on input "b." at bounding box center [679, 300] width 1 height 5
radio input "true"
click at [738, 523] on button "Next" at bounding box center [679, 503] width 259 height 64
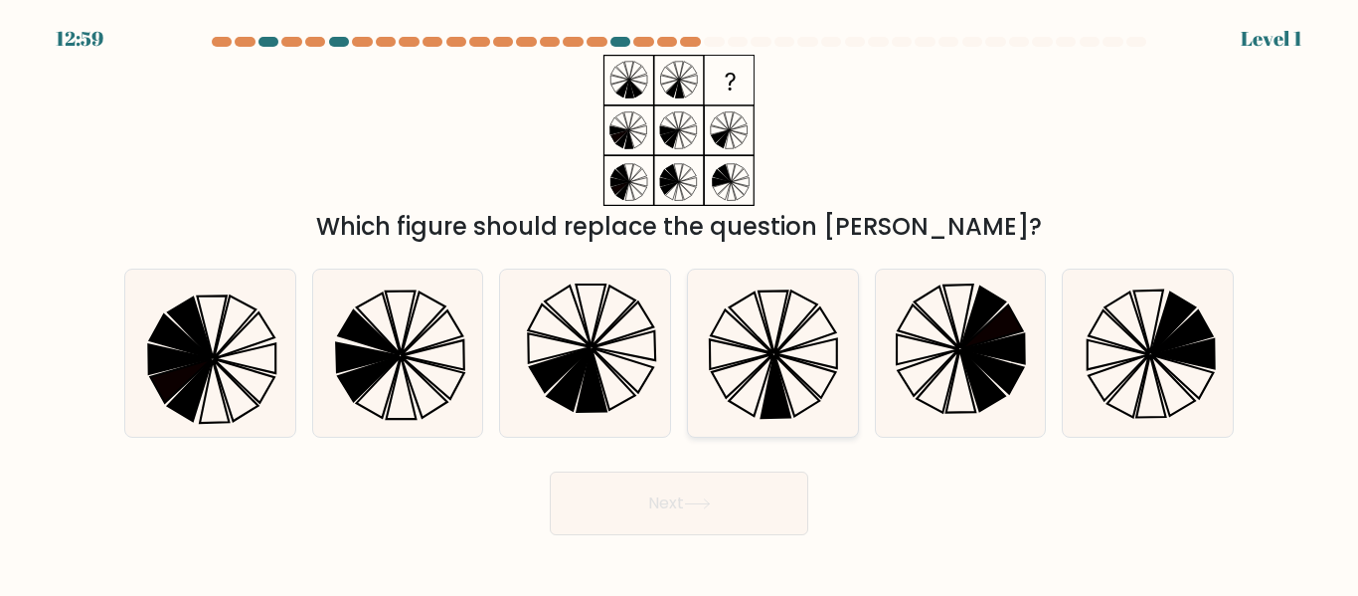
click at [847, 398] on icon at bounding box center [773, 352] width 166 height 166
click at [680, 303] on input "d." at bounding box center [679, 300] width 1 height 5
radio input "true"
click at [710, 496] on button "Next" at bounding box center [679, 503] width 259 height 64
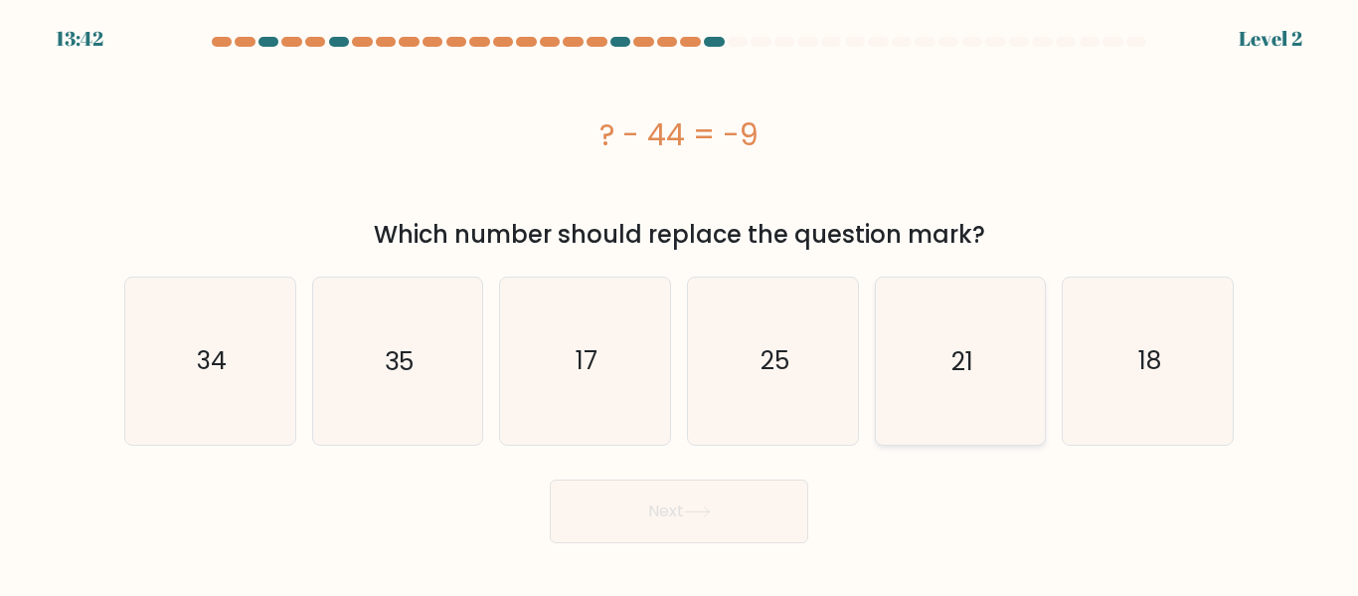
click at [878, 381] on icon "21" at bounding box center [960, 360] width 166 height 166
click at [680, 303] on input "e. 21" at bounding box center [679, 300] width 1 height 5
radio input "true"
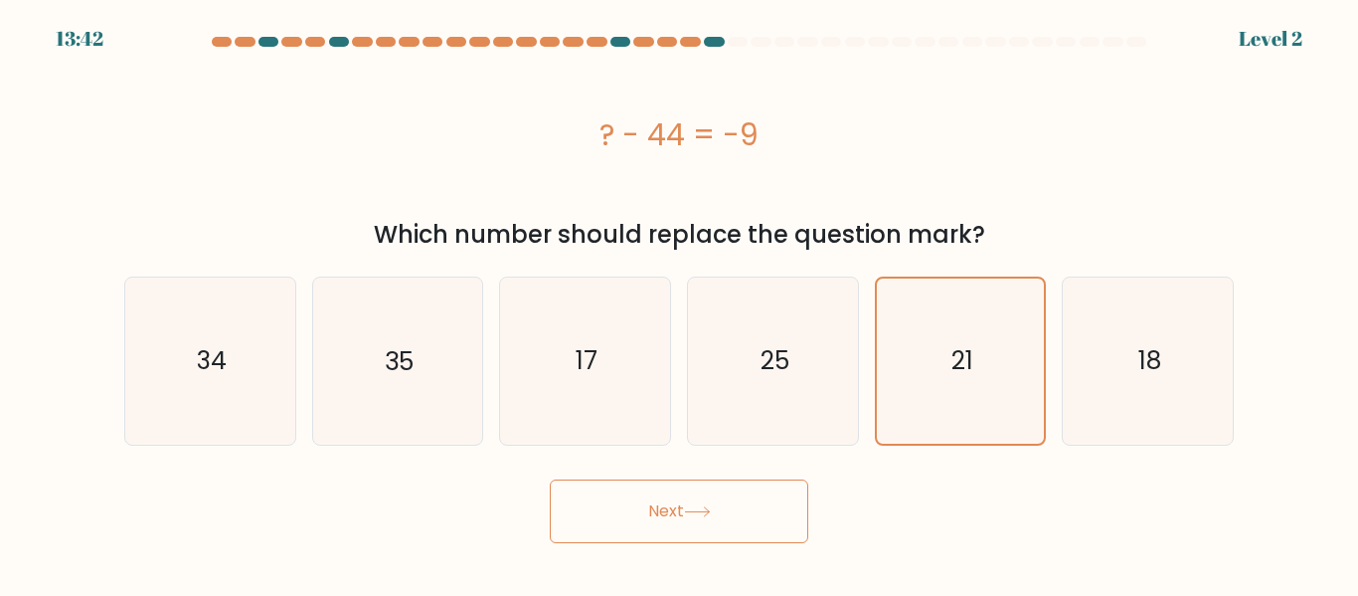
click at [763, 510] on button "Next" at bounding box center [679, 511] width 259 height 64
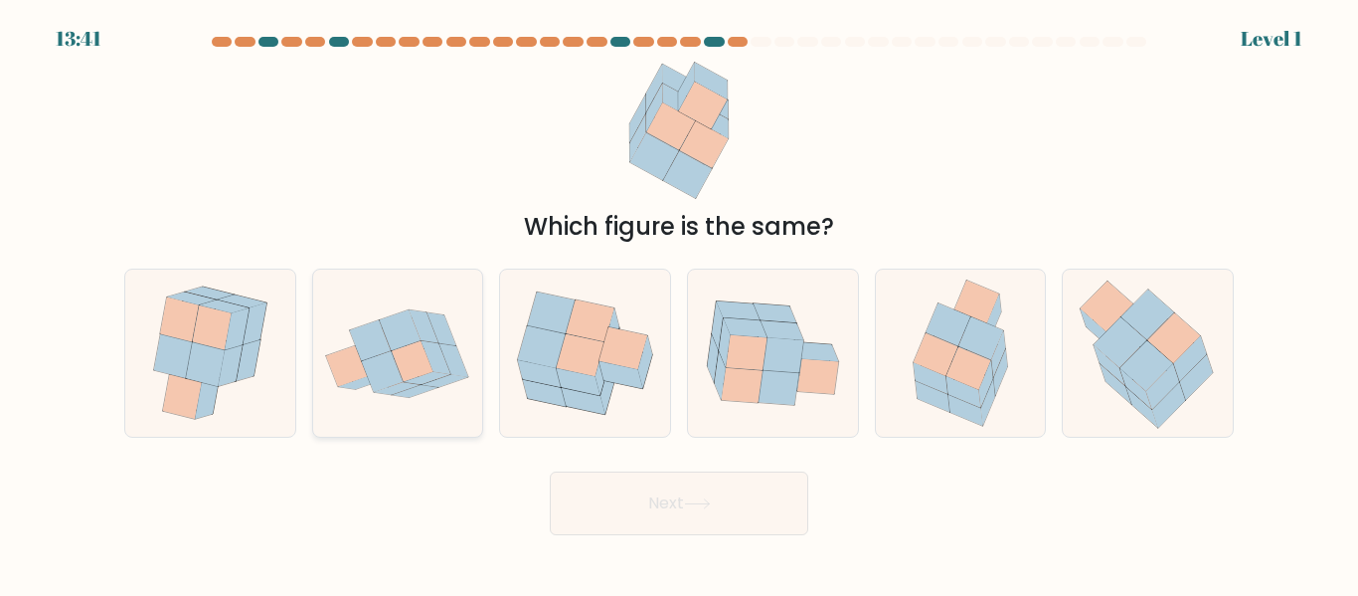
click at [435, 331] on icon at bounding box center [442, 329] width 30 height 34
click at [679, 303] on input "b." at bounding box center [679, 300] width 1 height 5
radio input "true"
click at [608, 472] on button "Next" at bounding box center [679, 503] width 259 height 64
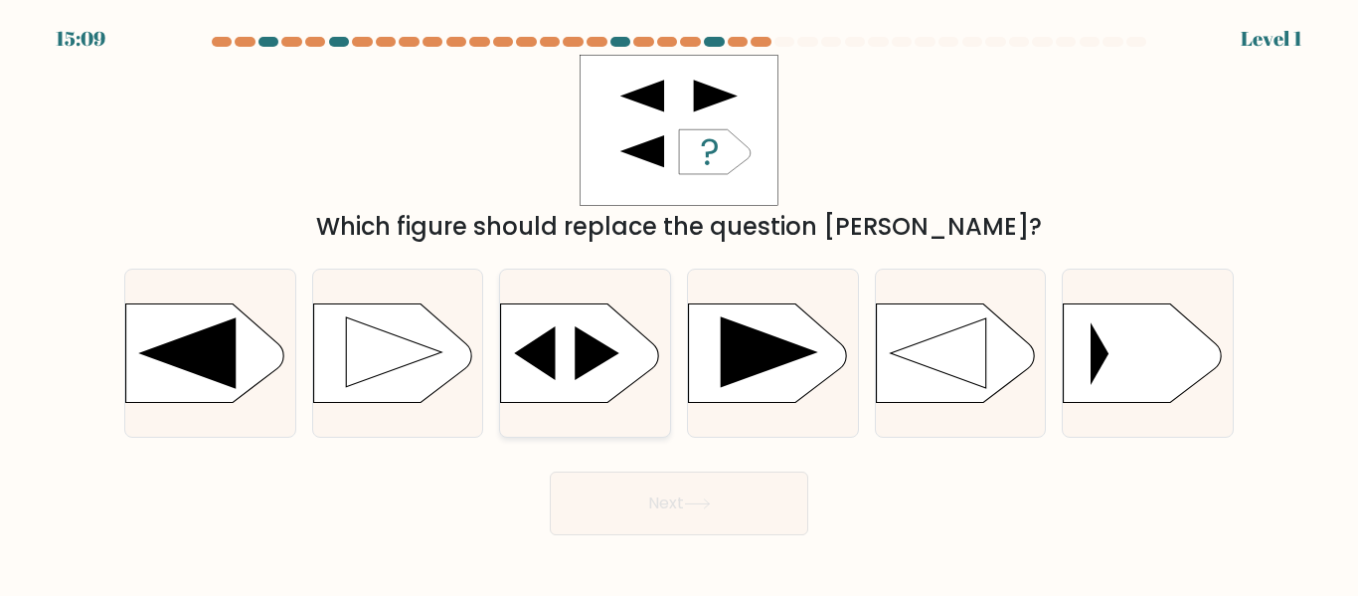
click at [559, 351] on icon at bounding box center [580, 352] width 159 height 99
click at [679, 303] on input "c." at bounding box center [679, 300] width 1 height 5
radio input "true"
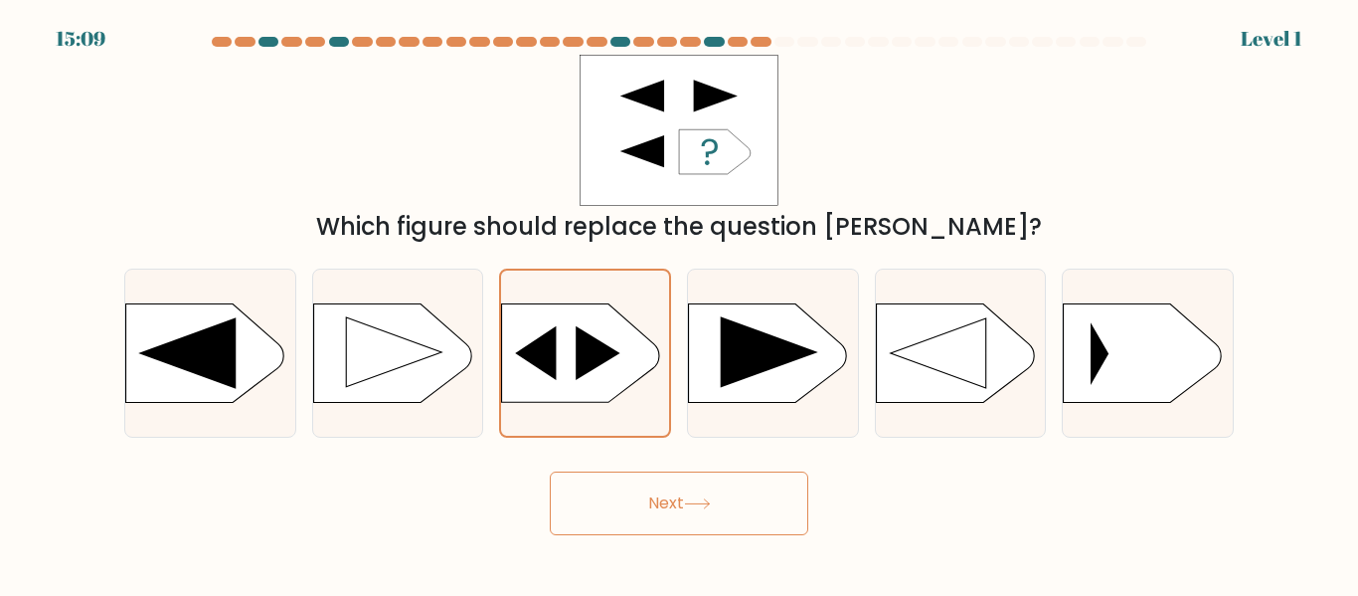
click at [699, 494] on button "Next" at bounding box center [679, 503] width 259 height 64
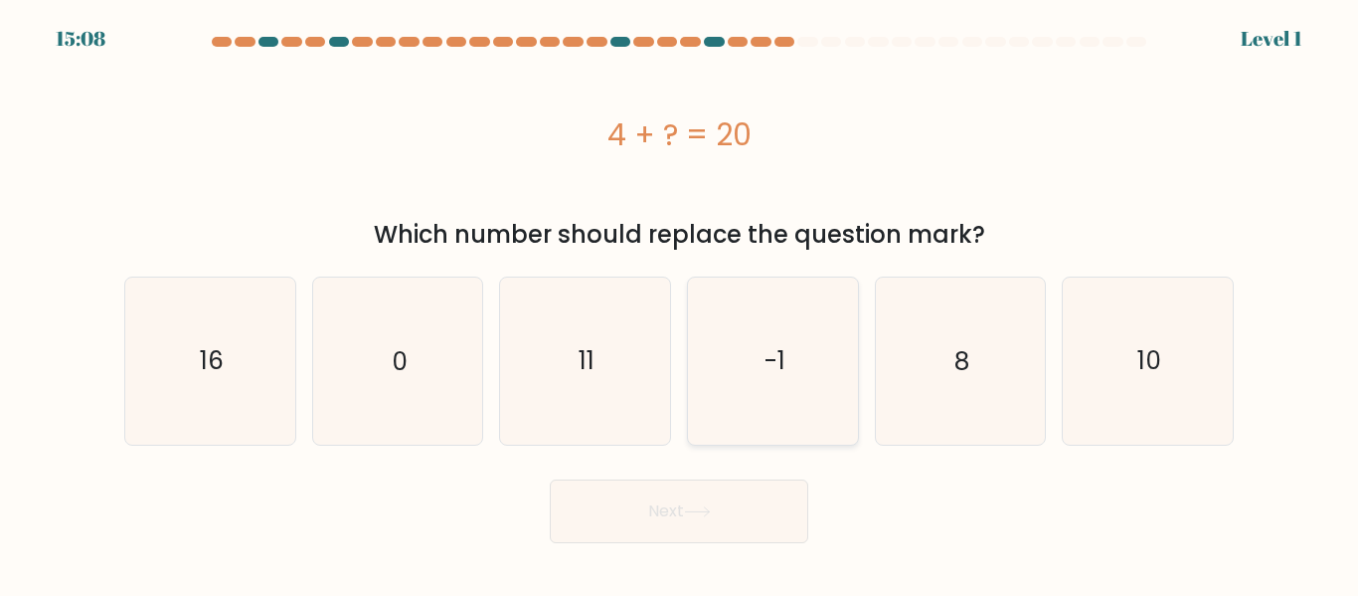
click at [785, 392] on icon "-1" at bounding box center [773, 360] width 166 height 166
click at [680, 303] on input "d. -1" at bounding box center [679, 300] width 1 height 5
radio input "true"
click at [772, 521] on button "Next" at bounding box center [679, 511] width 259 height 64
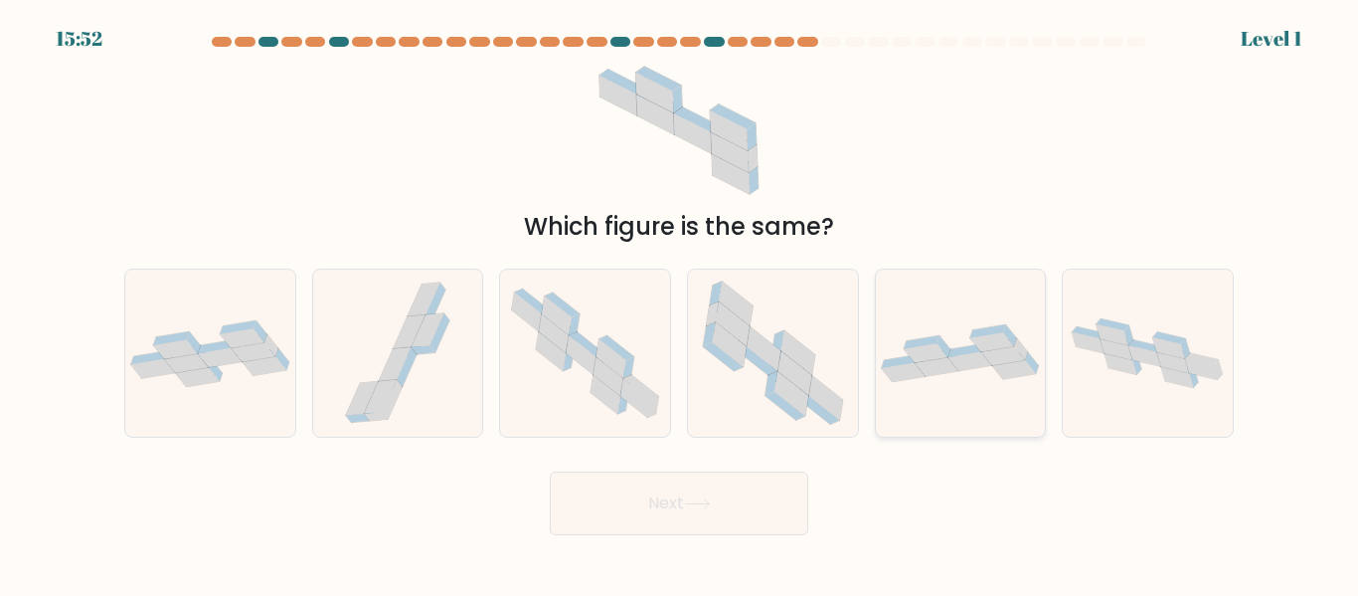
click at [958, 389] on div at bounding box center [961, 352] width 172 height 168
click at [680, 303] on input "e." at bounding box center [679, 300] width 1 height 5
radio input "true"
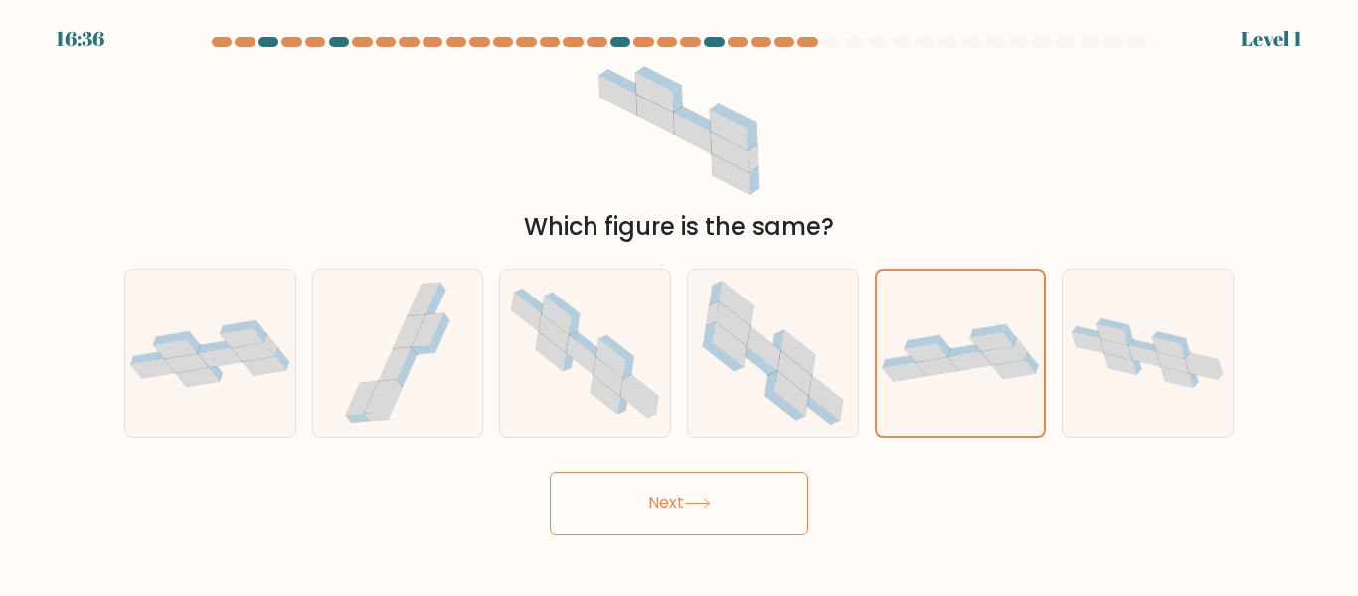
click at [764, 492] on button "Next" at bounding box center [679, 503] width 259 height 64
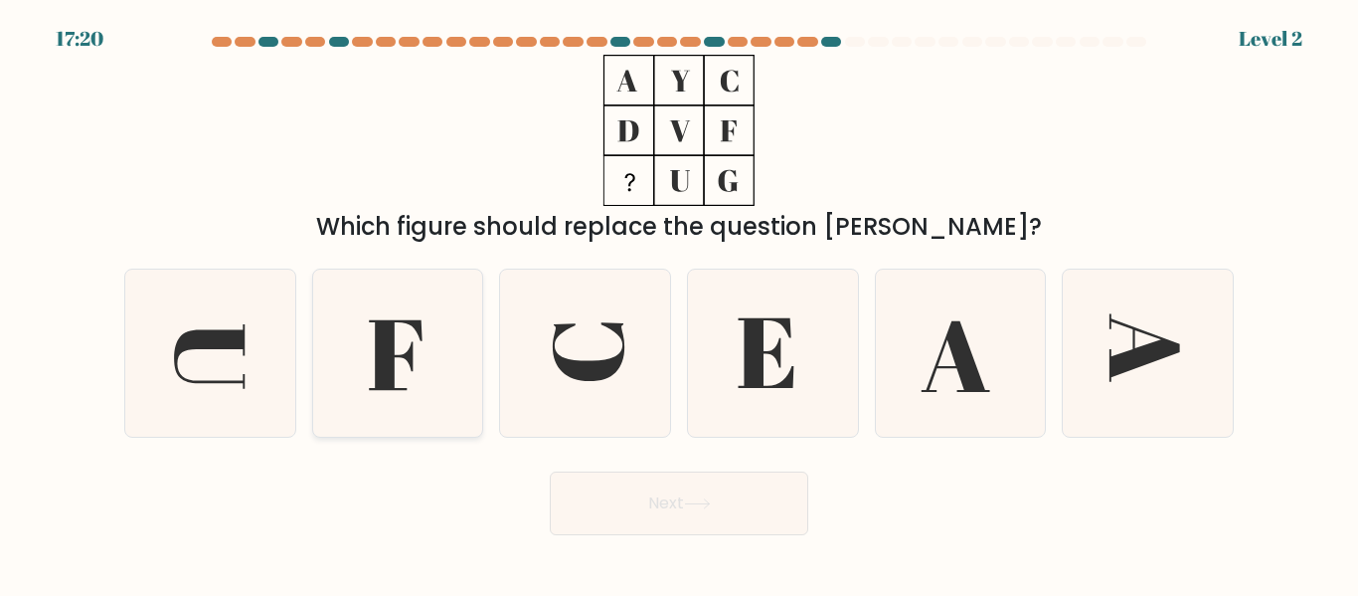
click at [345, 374] on icon at bounding box center [397, 352] width 166 height 166
click at [679, 303] on input "b." at bounding box center [679, 300] width 1 height 5
radio input "true"
click at [720, 502] on button "Next" at bounding box center [679, 503] width 259 height 64
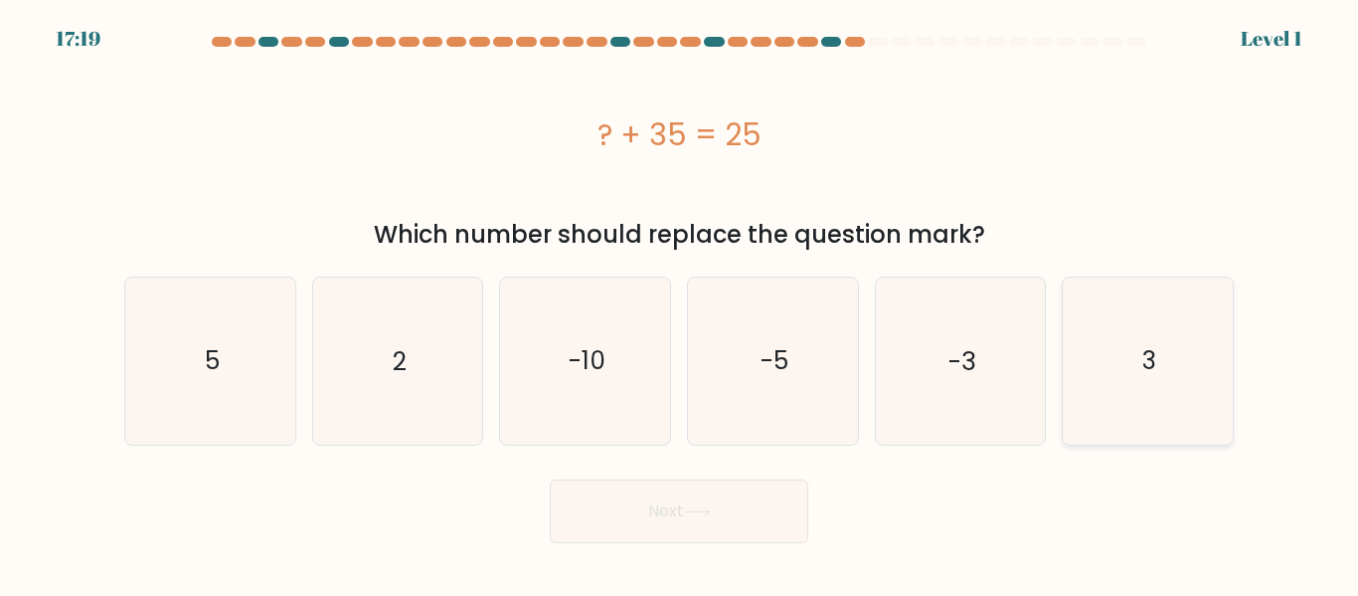
click at [1104, 376] on icon "3" at bounding box center [1148, 360] width 166 height 166
click at [680, 303] on input "f. 3" at bounding box center [679, 300] width 1 height 5
radio input "true"
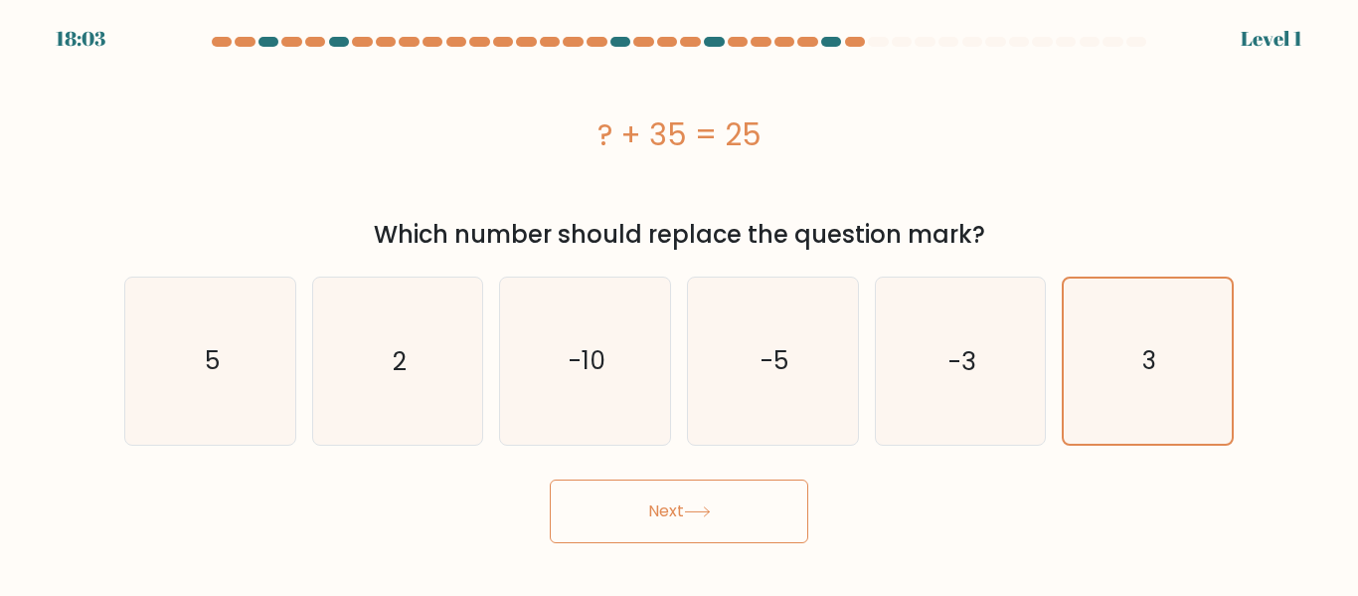
click at [681, 550] on body "18:03 Level 1 5" at bounding box center [679, 346] width 1358 height 692
click at [709, 518] on button "Next" at bounding box center [679, 511] width 259 height 64
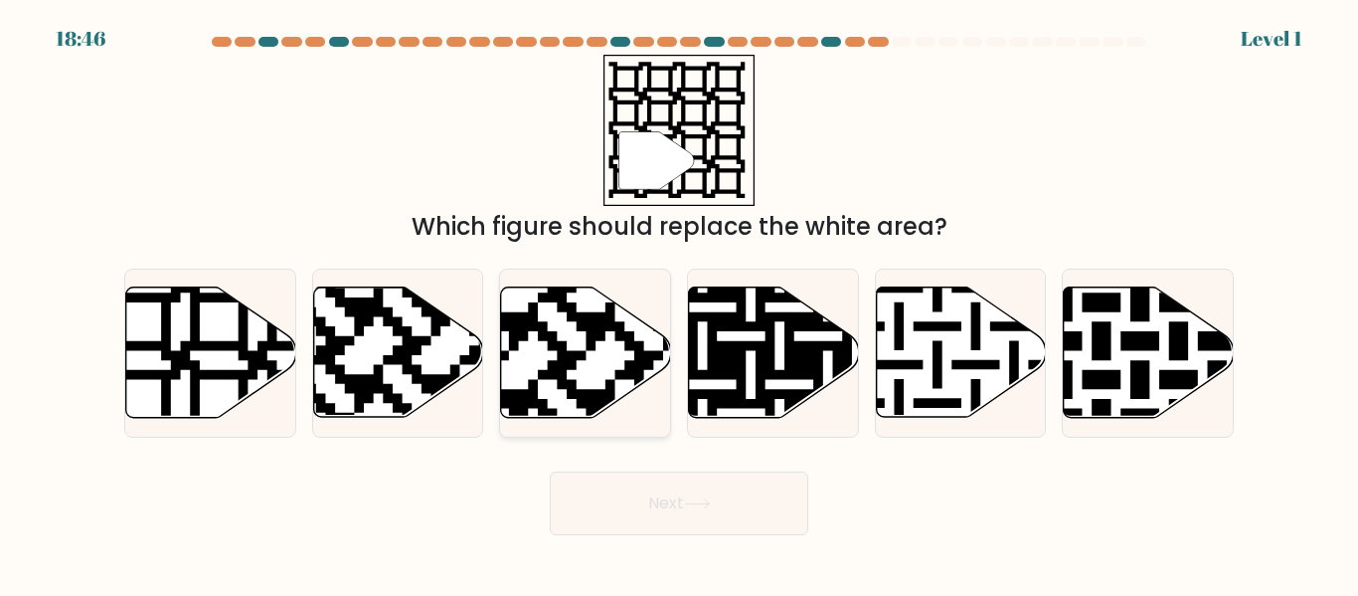
click at [606, 397] on icon at bounding box center [529, 283] width 308 height 308
click at [679, 303] on input "c." at bounding box center [679, 300] width 1 height 5
radio input "true"
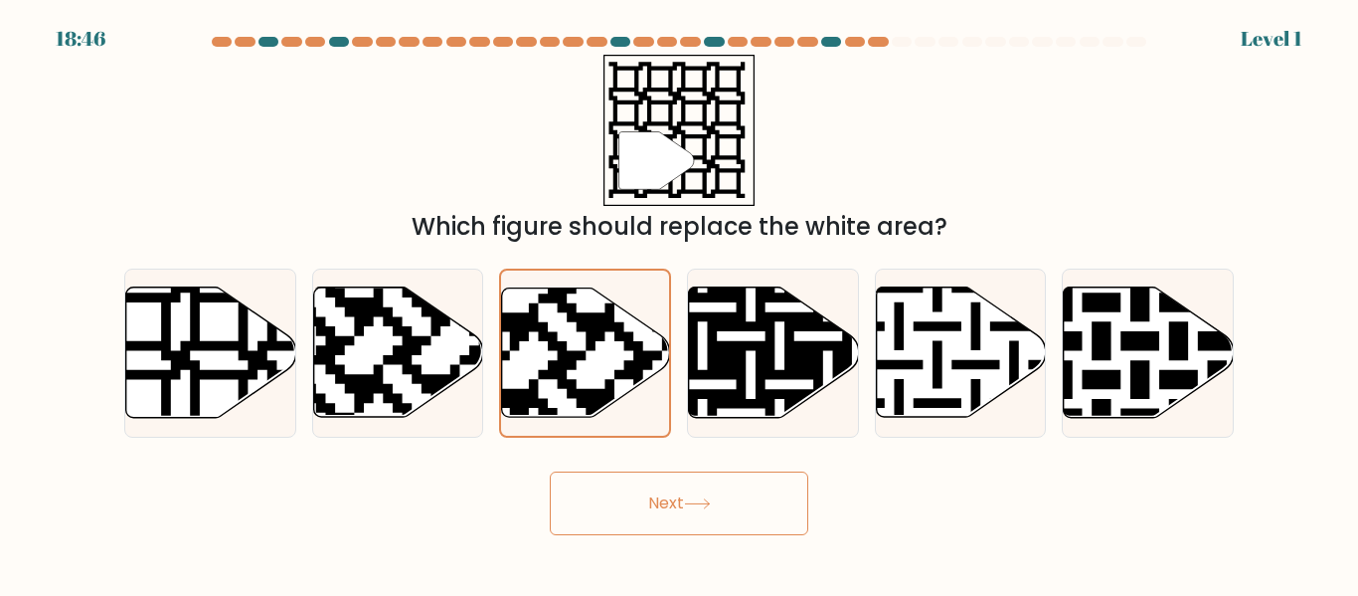
click at [701, 489] on button "Next" at bounding box center [679, 503] width 259 height 64
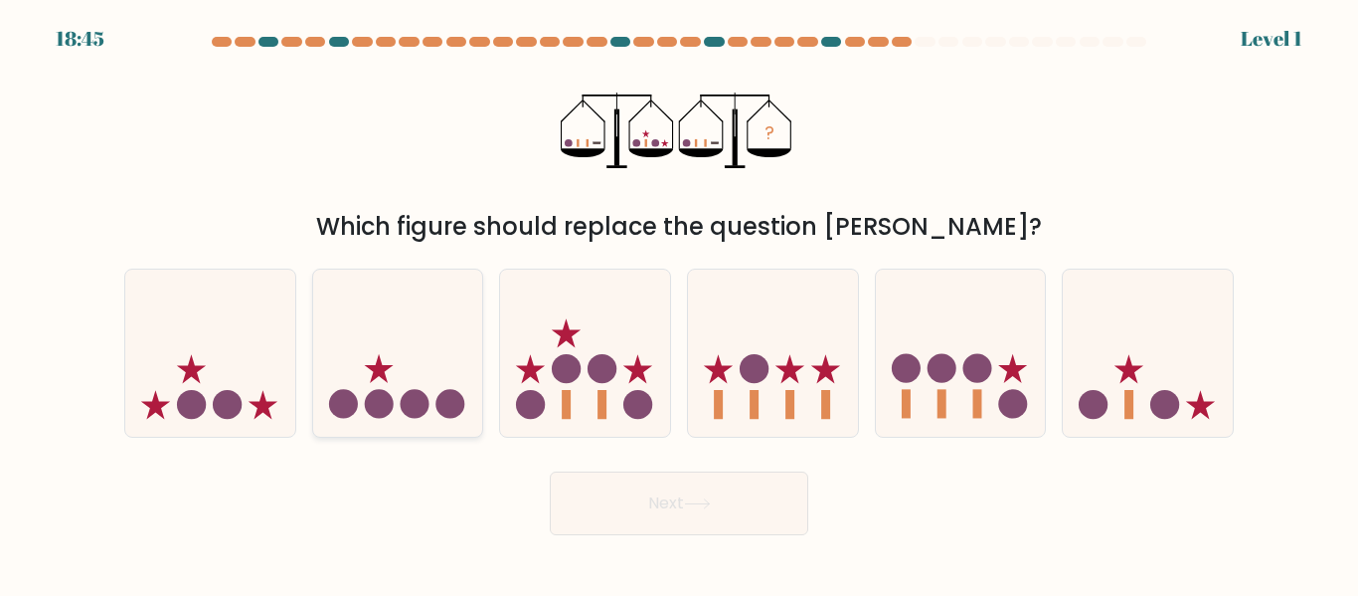
click at [380, 346] on icon at bounding box center [398, 352] width 170 height 140
click at [679, 303] on input "b." at bounding box center [679, 300] width 1 height 5
radio input "true"
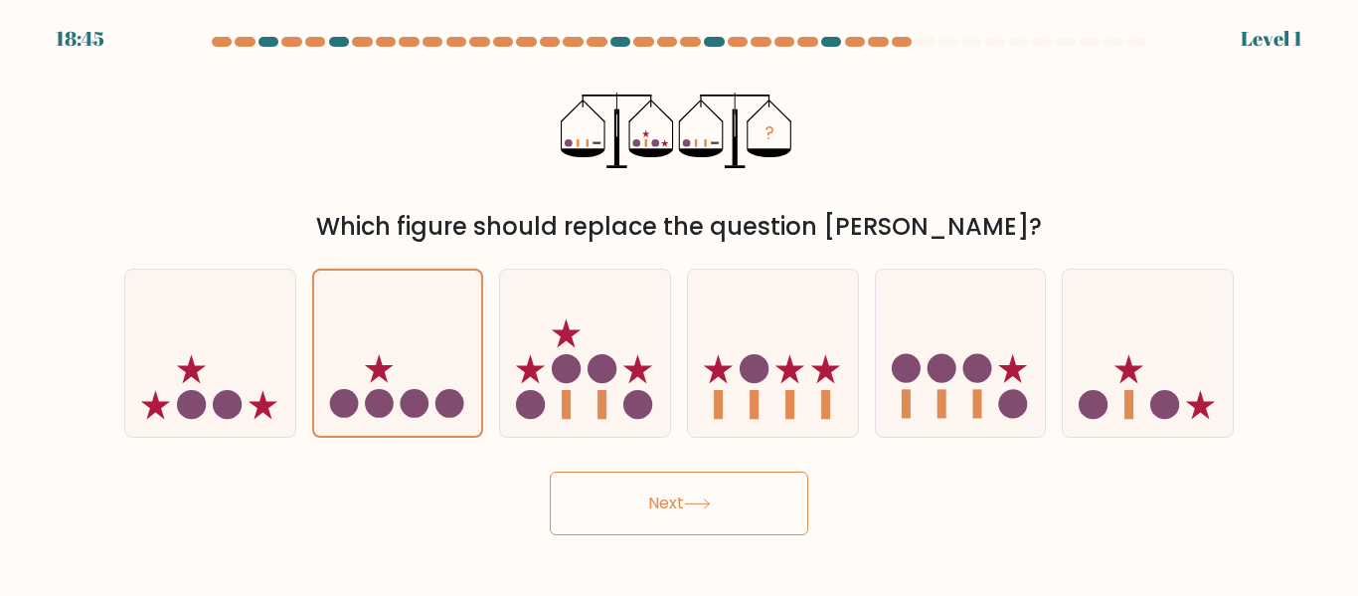
click at [646, 480] on button "Next" at bounding box center [679, 503] width 259 height 64
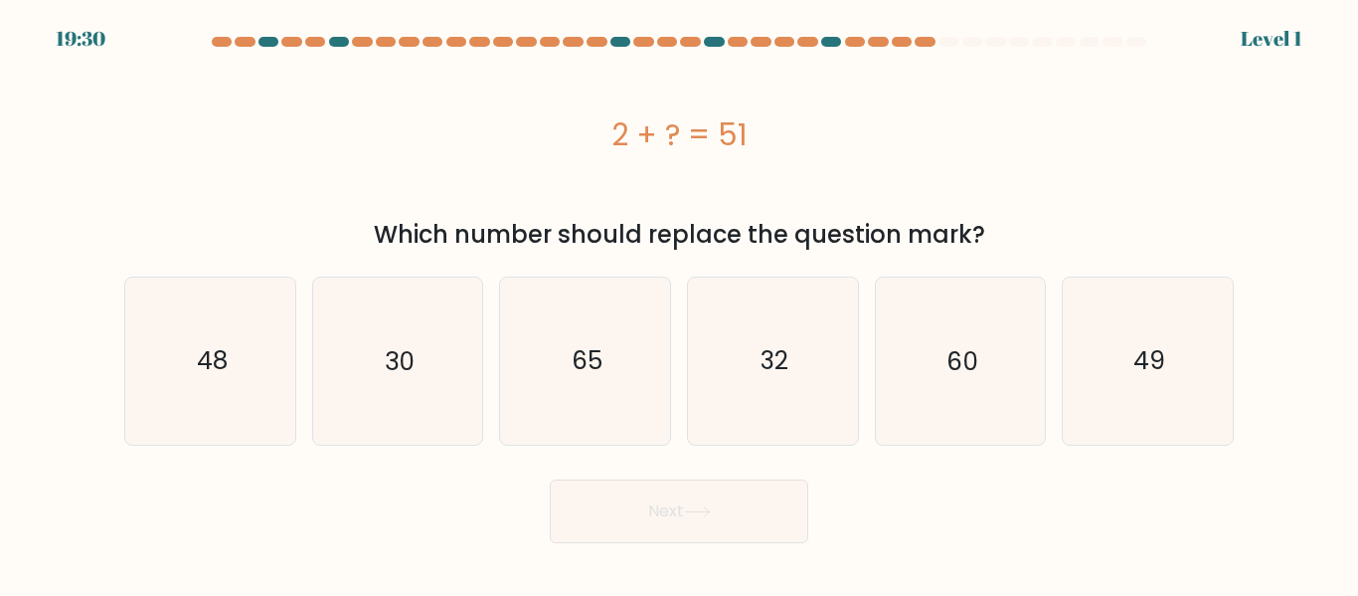
click at [862, 374] on div "d. 32" at bounding box center [773, 360] width 188 height 168
click at [830, 484] on div "Next" at bounding box center [679, 506] width 1134 height 74
click at [783, 397] on icon "32" at bounding box center [773, 360] width 166 height 166
click at [680, 303] on input "d. 32" at bounding box center [679, 300] width 1 height 5
radio input "true"
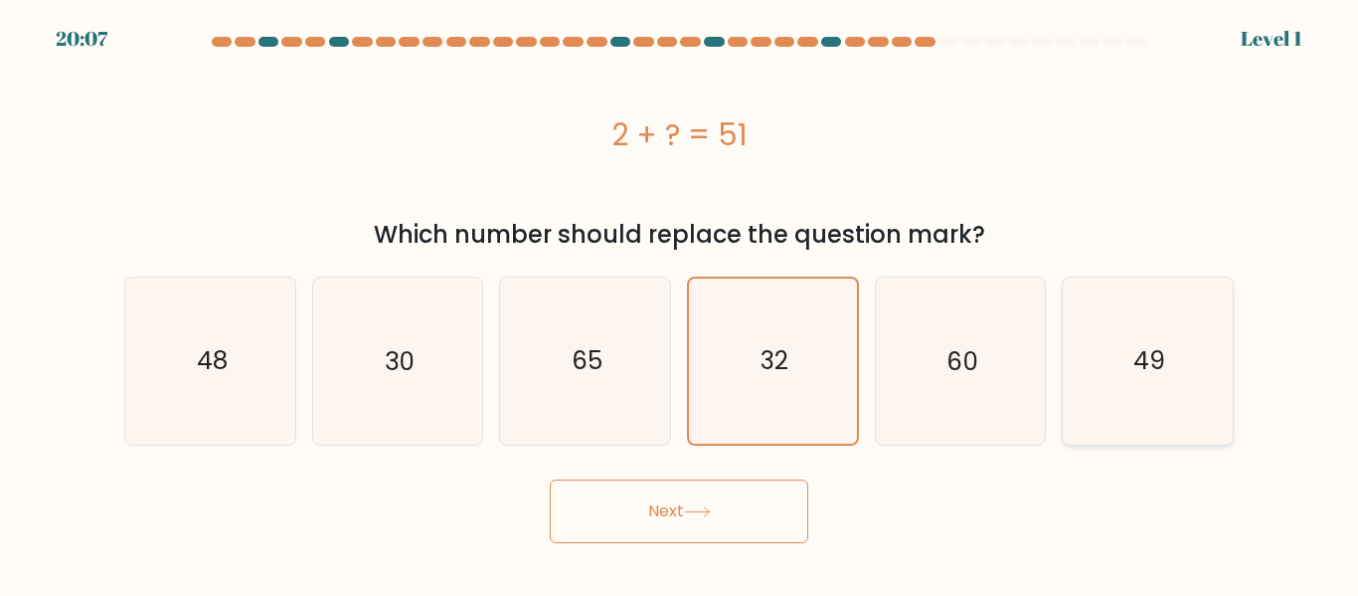
click at [1145, 376] on text "49" at bounding box center [1150, 360] width 32 height 35
click at [680, 303] on input "f. 49" at bounding box center [679, 300] width 1 height 5
radio input "true"
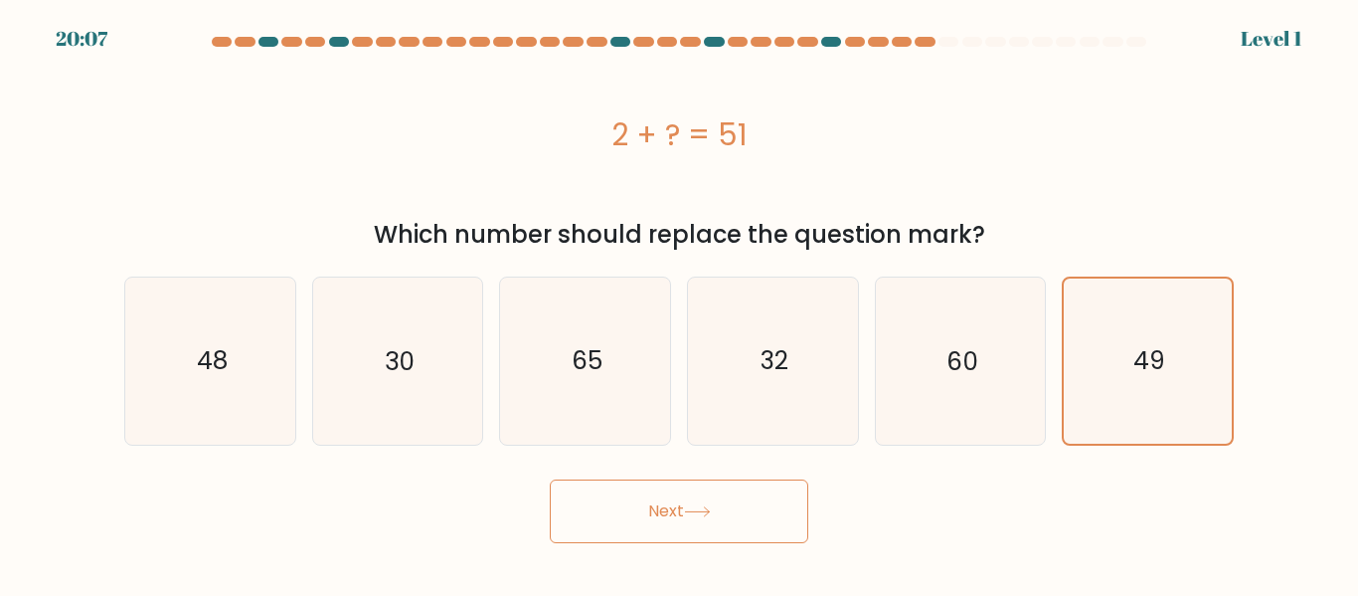
click at [726, 482] on button "Next" at bounding box center [679, 511] width 259 height 64
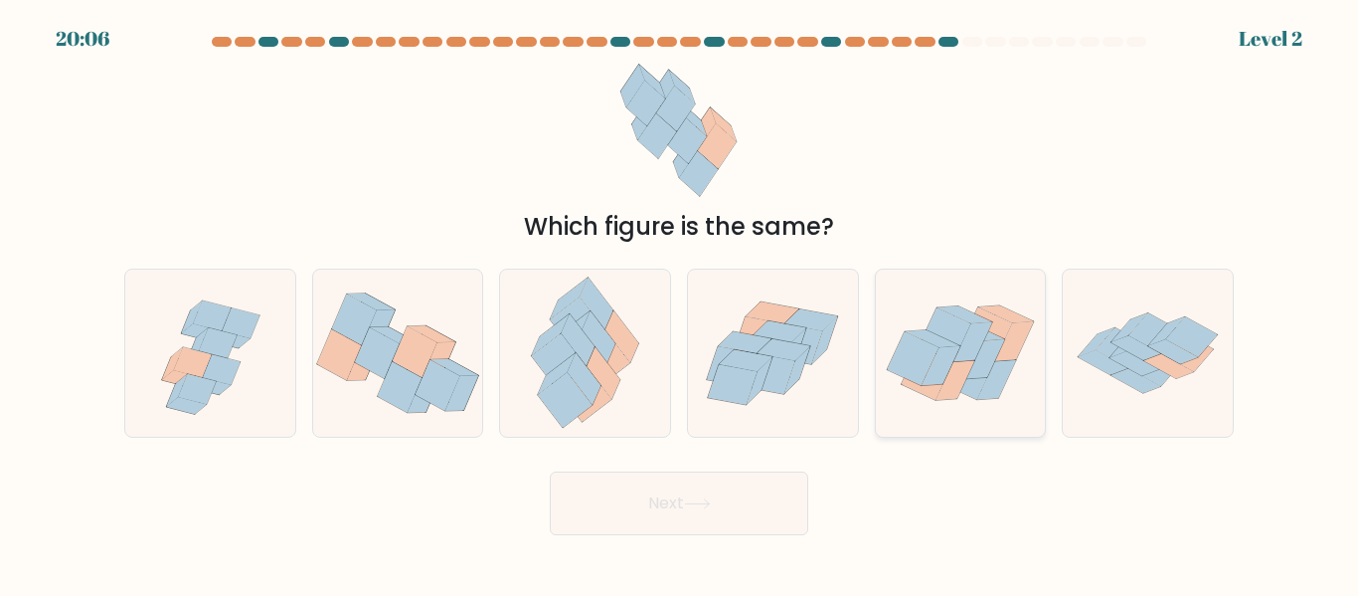
click at [903, 371] on icon at bounding box center [913, 359] width 52 height 54
click at [680, 303] on input "e." at bounding box center [679, 300] width 1 height 5
radio input "true"
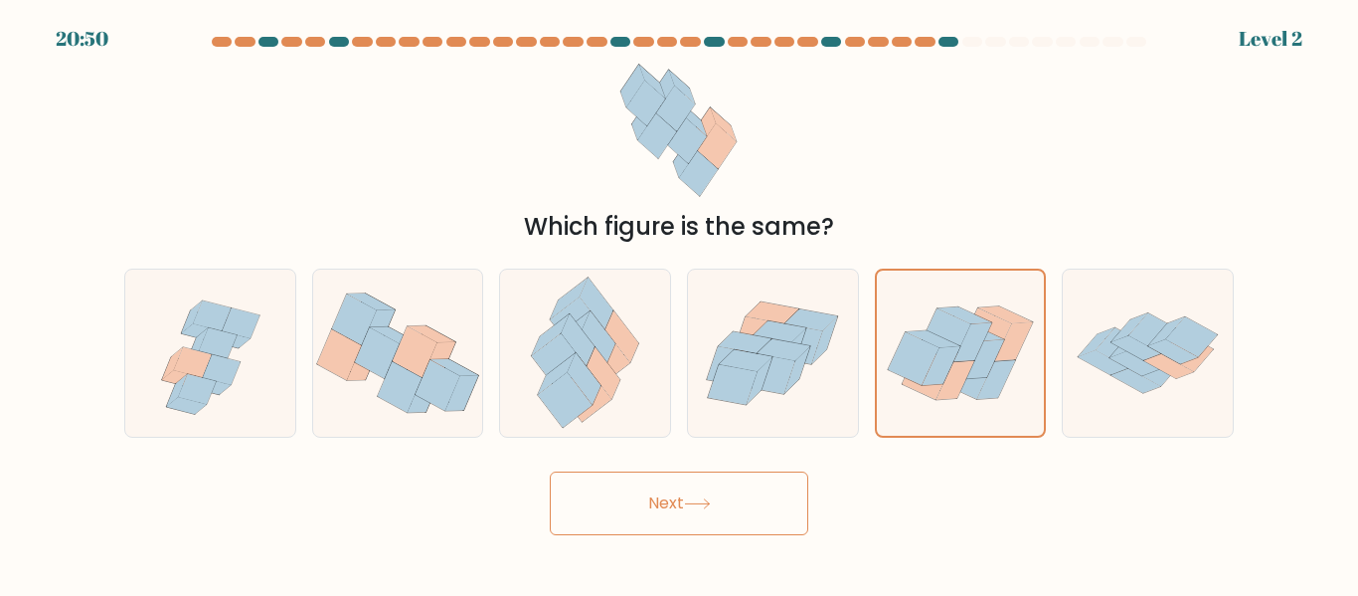
click at [768, 502] on button "Next" at bounding box center [679, 503] width 259 height 64
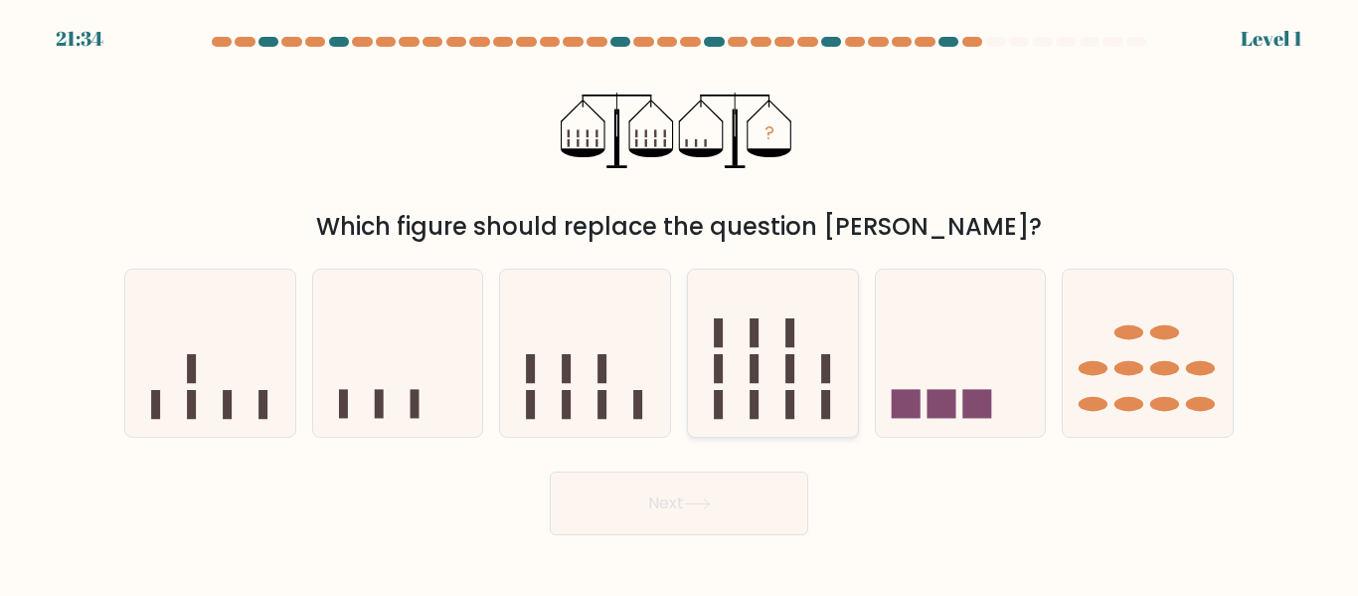
click at [744, 369] on icon at bounding box center [773, 352] width 170 height 140
click at [680, 303] on input "d." at bounding box center [679, 300] width 1 height 5
radio input "true"
click at [750, 501] on button "Next" at bounding box center [679, 503] width 259 height 64
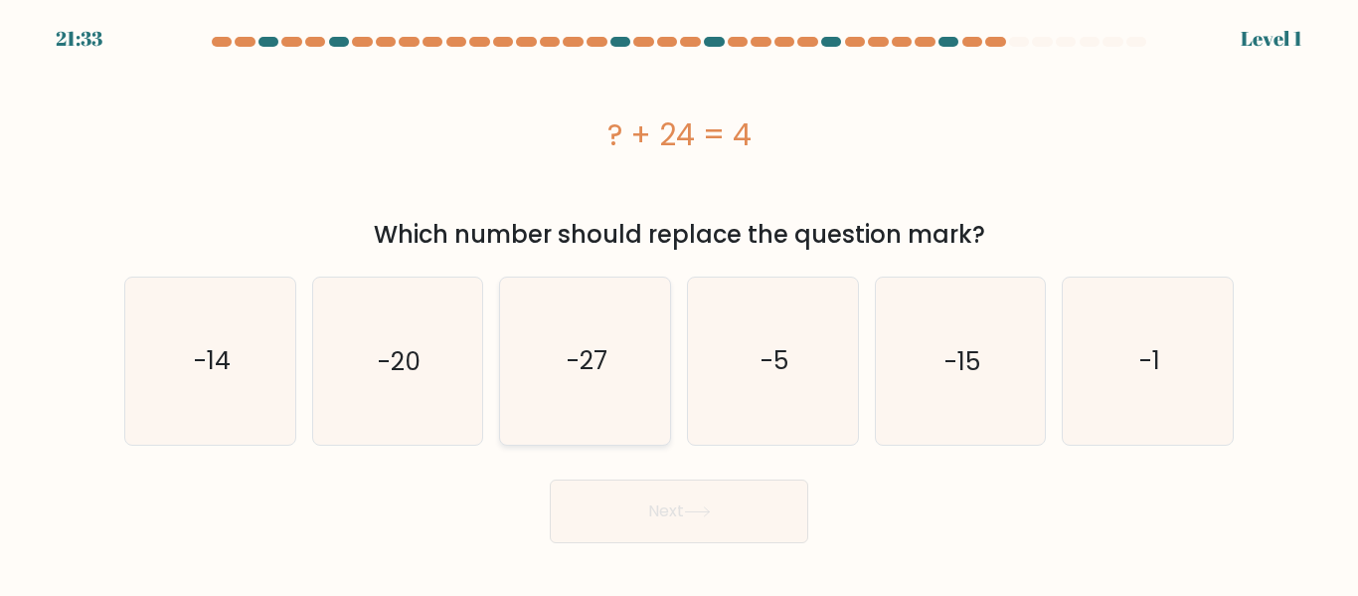
click at [520, 382] on icon "-27" at bounding box center [585, 360] width 166 height 166
click at [679, 303] on input "c. -27" at bounding box center [679, 300] width 1 height 5
radio input "true"
click at [654, 504] on button "Next" at bounding box center [679, 511] width 259 height 64
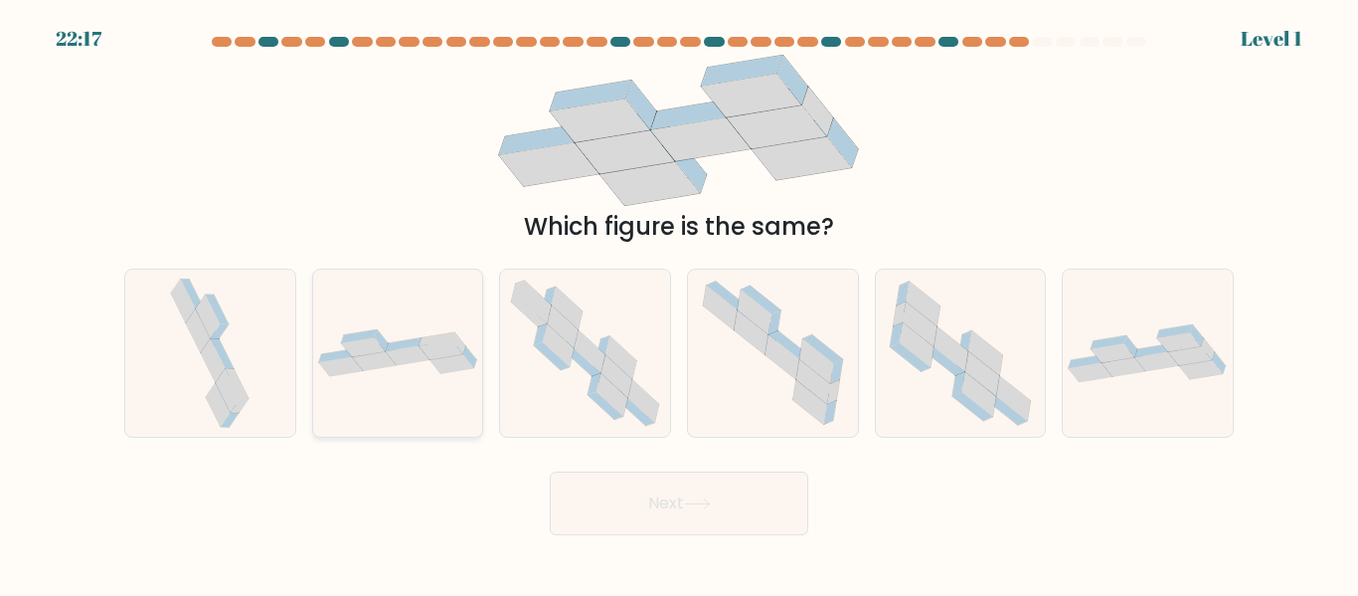
click at [380, 362] on icon at bounding box center [374, 361] width 44 height 19
click at [679, 303] on input "b." at bounding box center [679, 300] width 1 height 5
radio input "true"
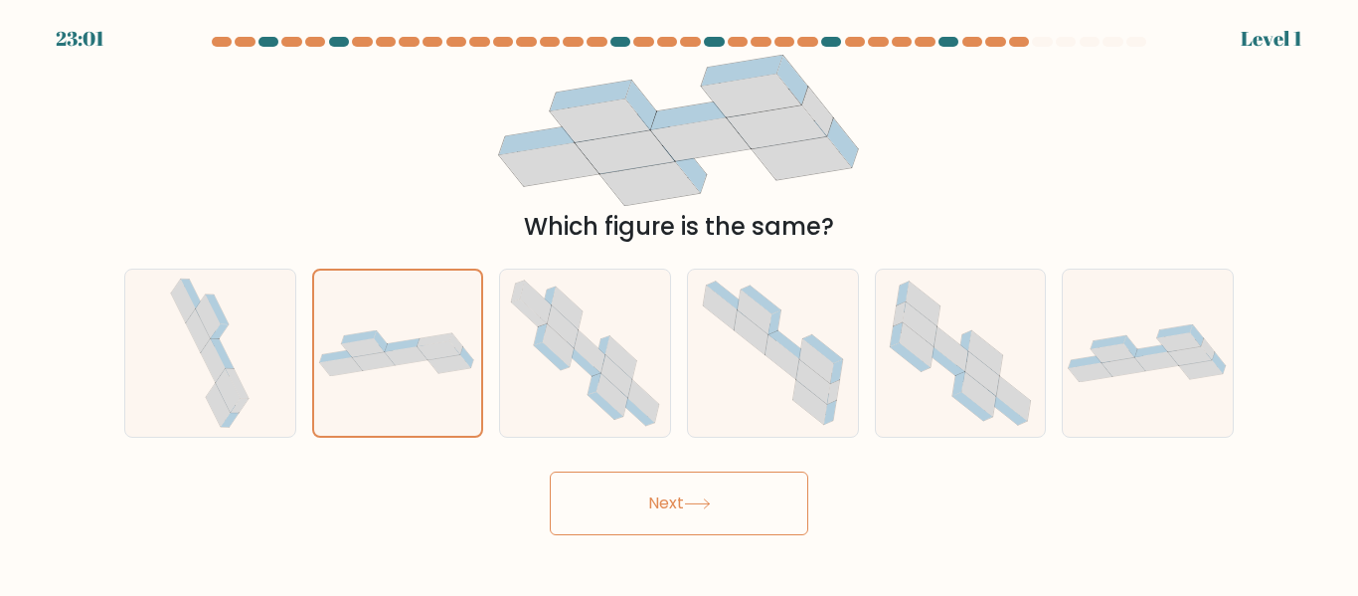
click at [680, 513] on button "Next" at bounding box center [679, 503] width 259 height 64
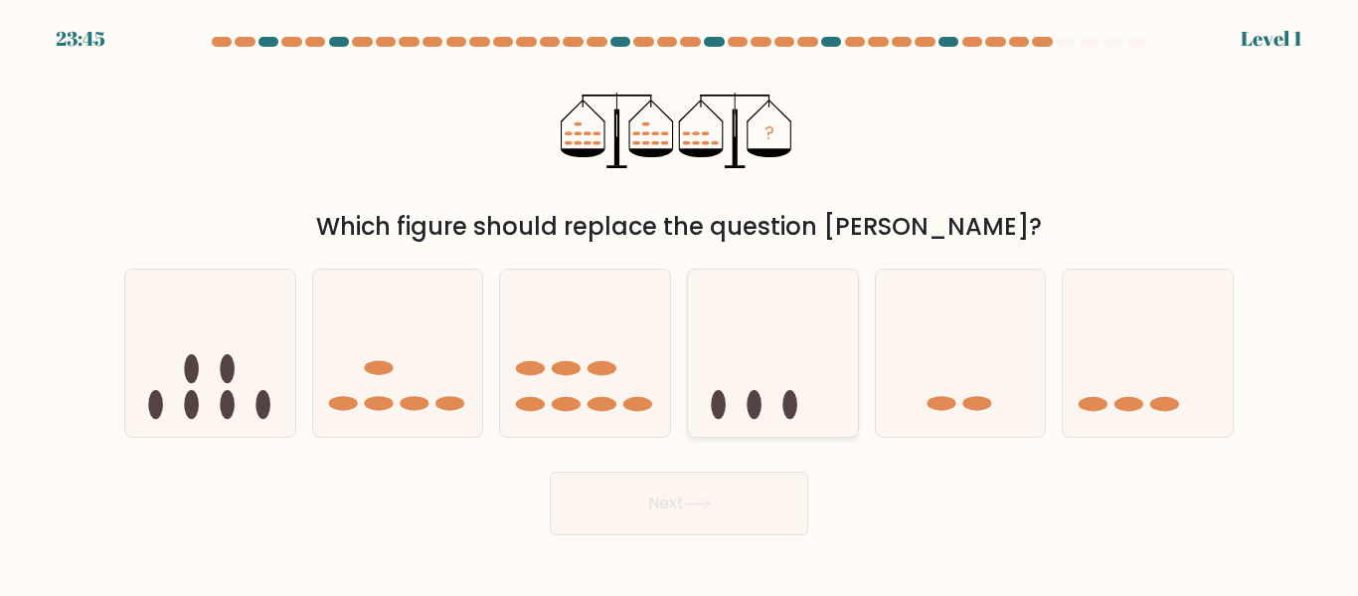
click at [778, 371] on icon at bounding box center [773, 352] width 170 height 140
click at [680, 303] on input "d." at bounding box center [679, 300] width 1 height 5
radio input "true"
click at [783, 490] on button "Next" at bounding box center [679, 503] width 259 height 64
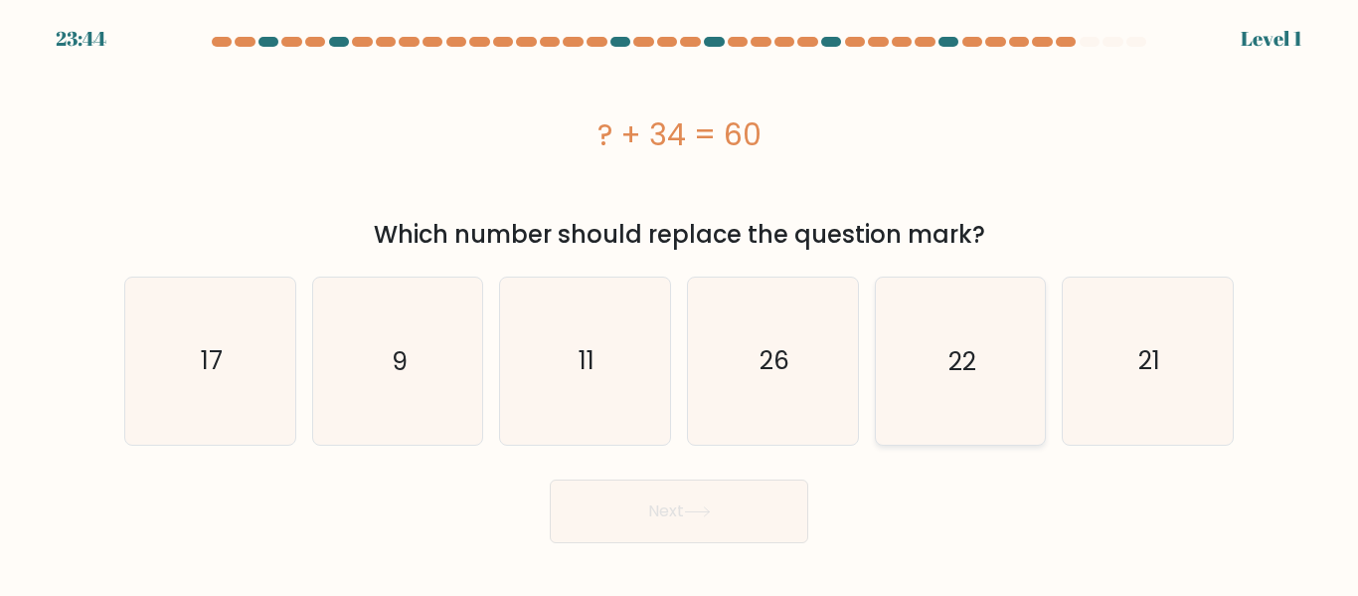
click at [991, 387] on icon "22" at bounding box center [960, 360] width 166 height 166
click at [680, 303] on input "e. 22" at bounding box center [679, 300] width 1 height 5
radio input "true"
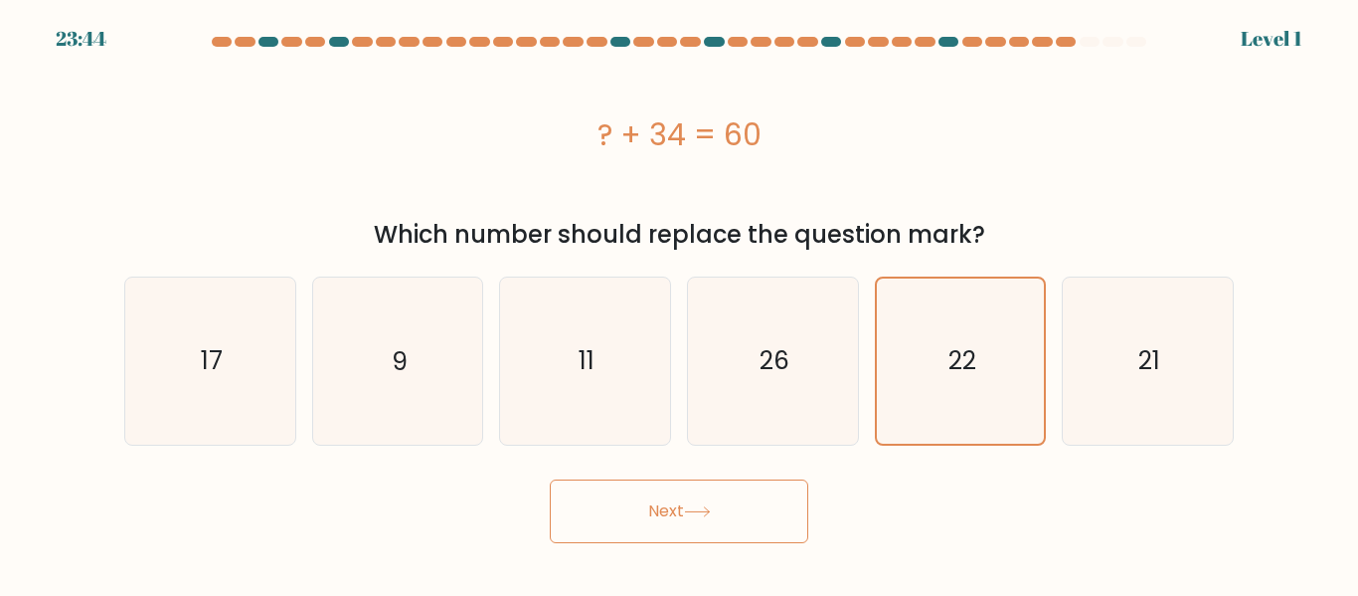
click at [734, 503] on button "Next" at bounding box center [679, 511] width 259 height 64
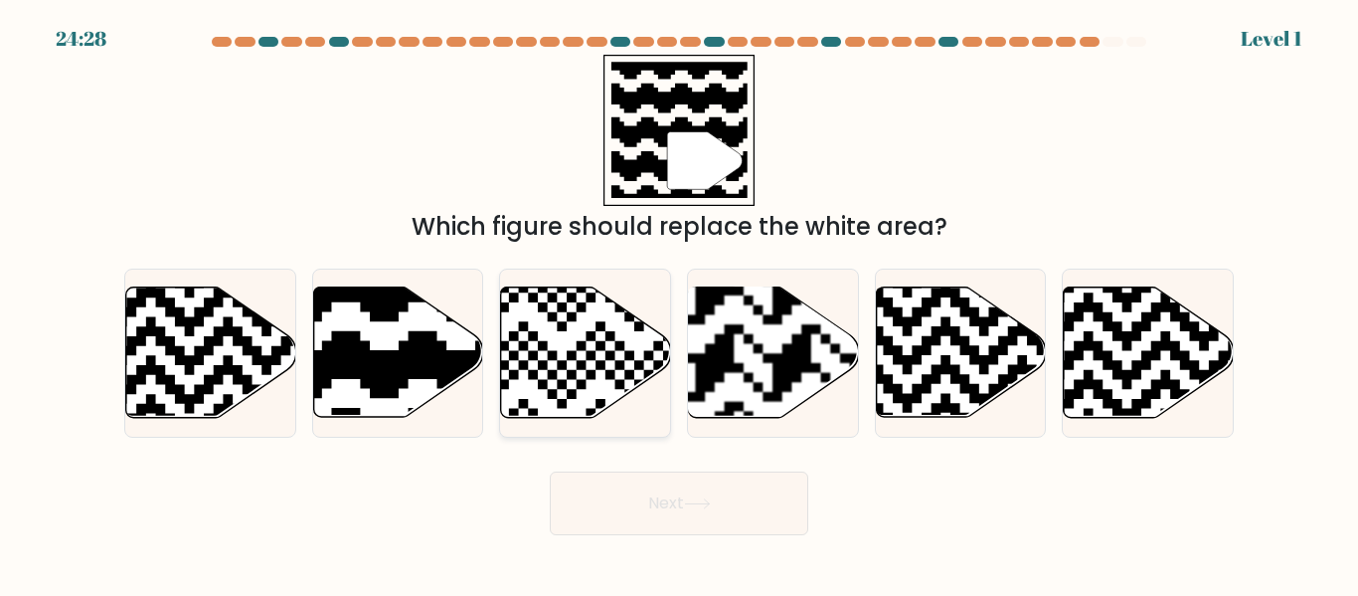
click at [590, 370] on icon at bounding box center [529, 283] width 308 height 308
click at [679, 303] on input "c." at bounding box center [679, 300] width 1 height 5
radio input "true"
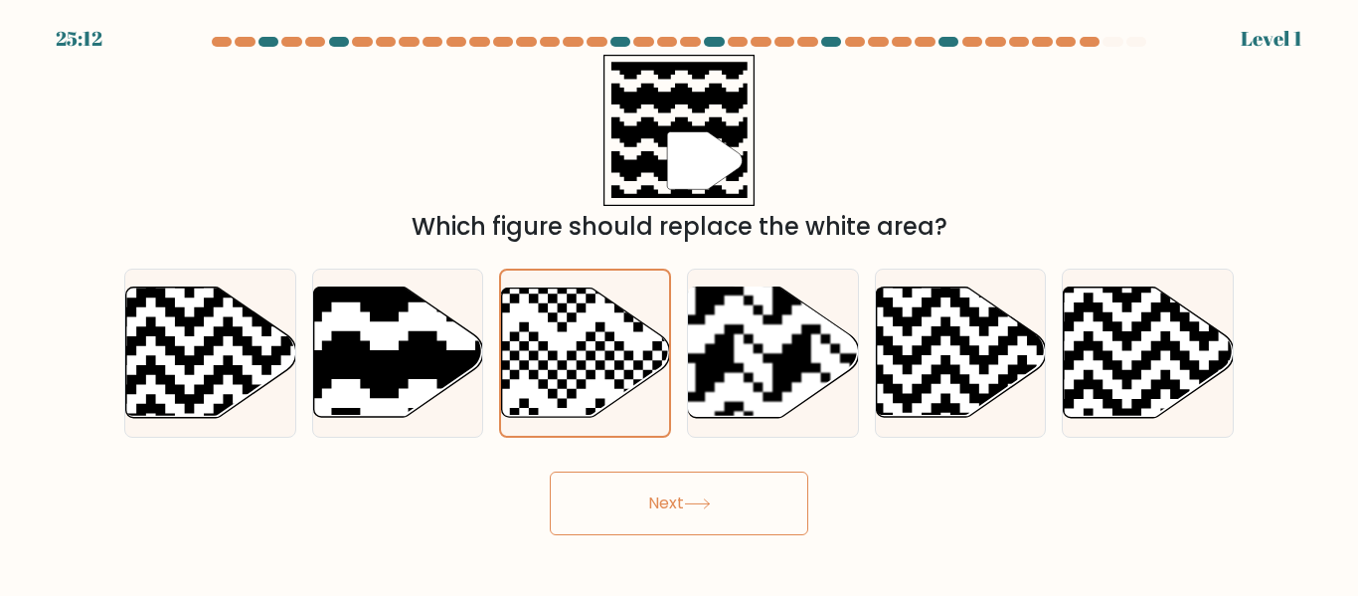
click at [683, 497] on button "Next" at bounding box center [679, 503] width 259 height 64
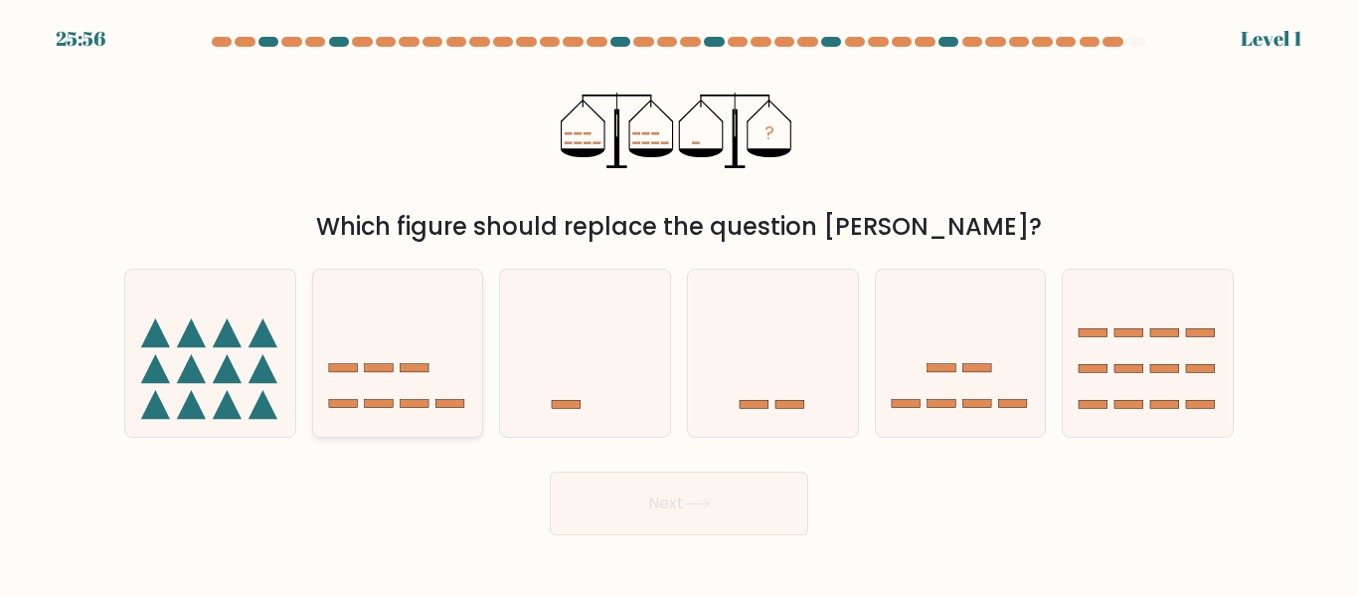
click at [387, 372] on rect at bounding box center [379, 368] width 29 height 8
click at [679, 303] on input "b." at bounding box center [679, 300] width 1 height 5
radio input "true"
click at [605, 482] on button "Next" at bounding box center [679, 503] width 259 height 64
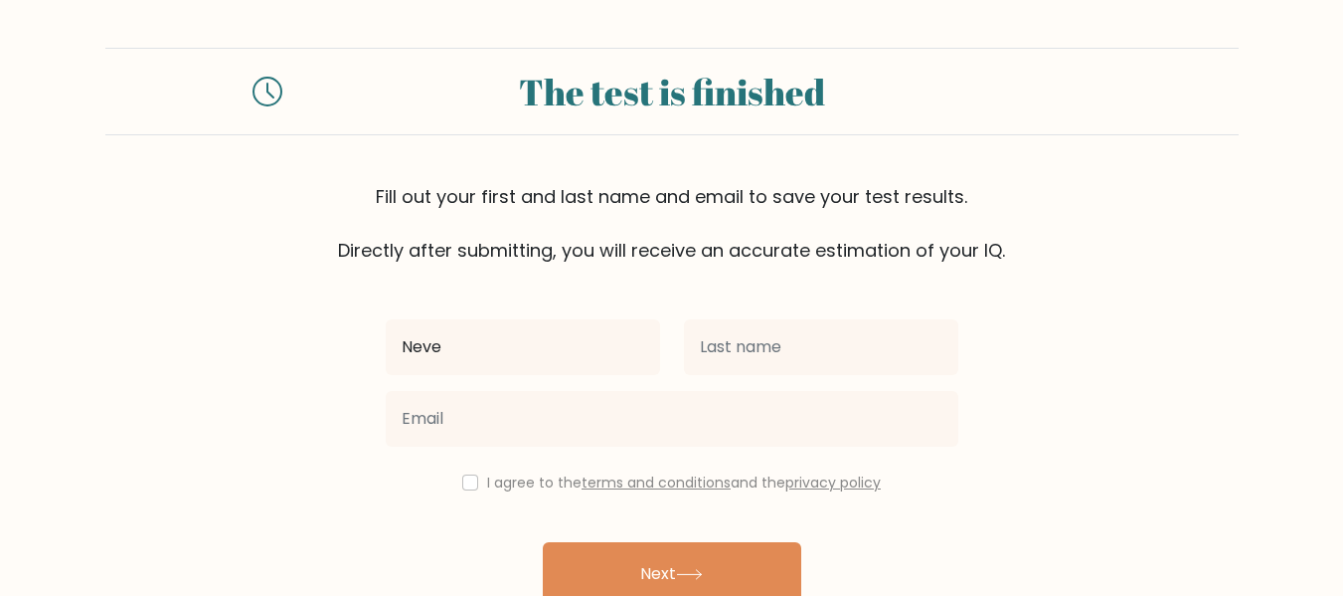
type input "Neve Ira"
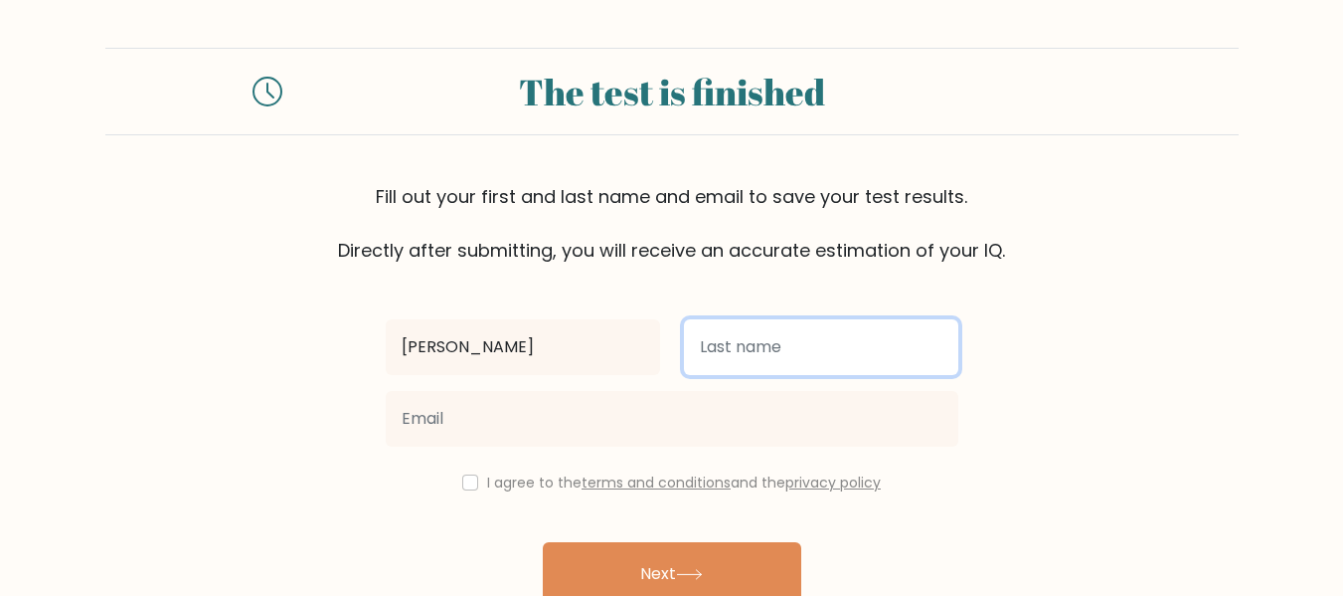
click at [750, 359] on input "text" at bounding box center [821, 347] width 274 height 56
type input "D"
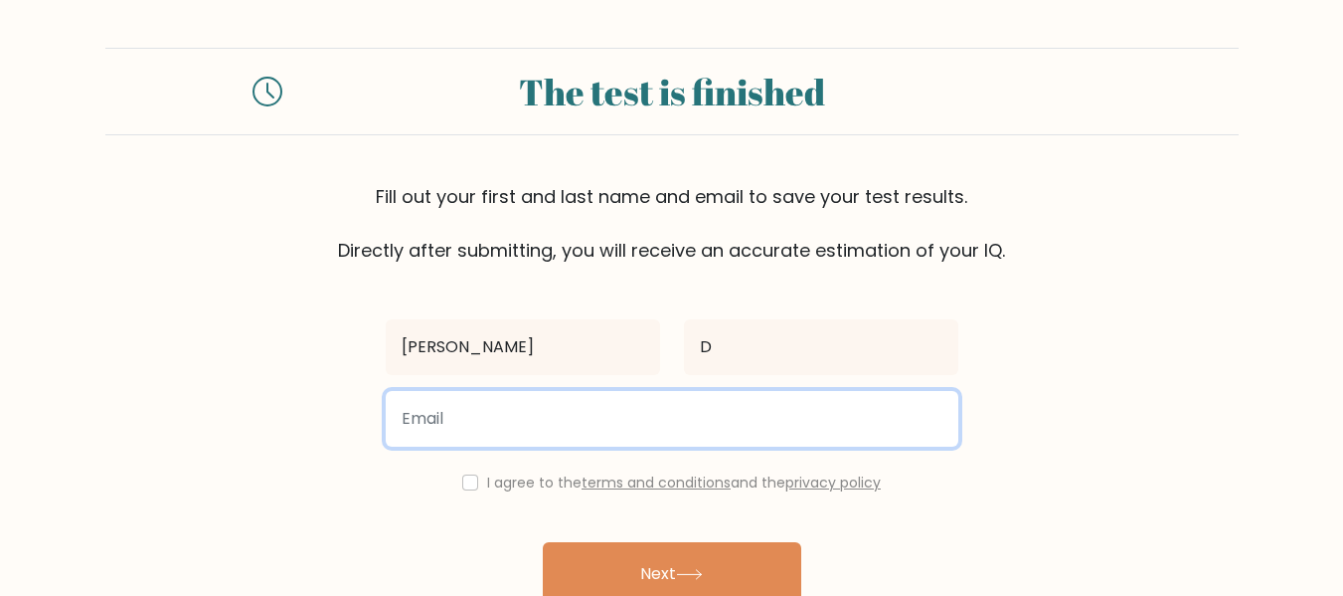
click at [627, 396] on input "email" at bounding box center [672, 419] width 573 height 56
type input "neveiradc24@gmail.com"
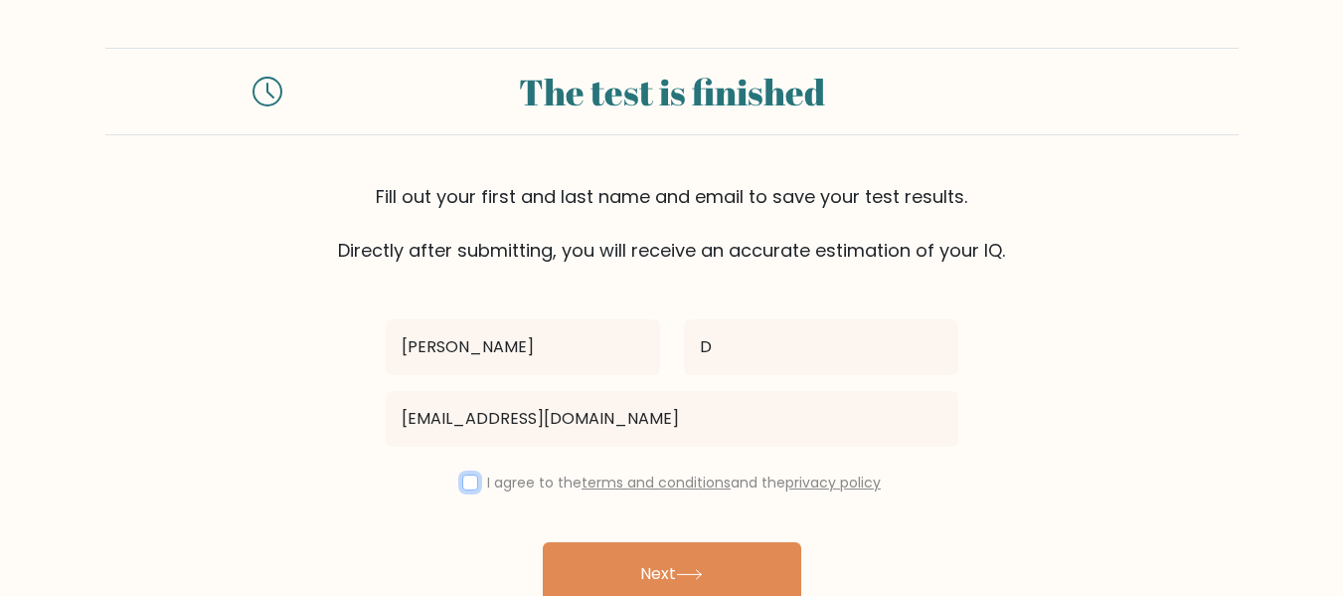
click at [466, 479] on input "checkbox" at bounding box center [470, 482] width 16 height 16
checkbox input "true"
click at [700, 562] on button "Next" at bounding box center [672, 574] width 259 height 64
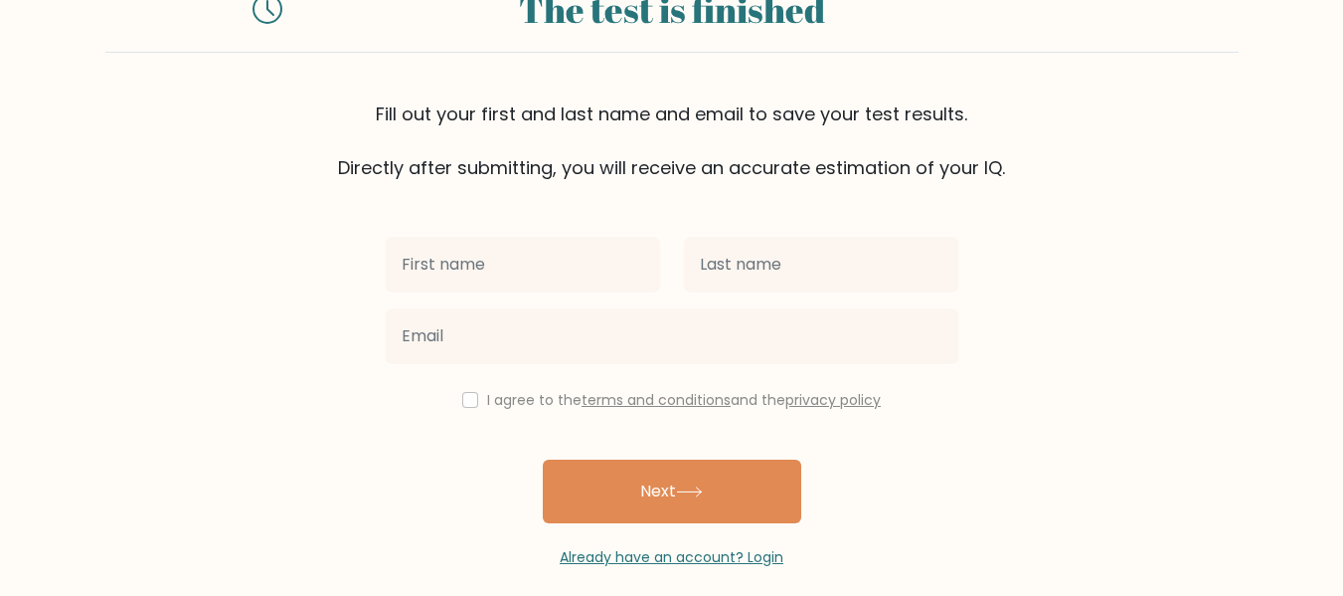
scroll to position [160, 0]
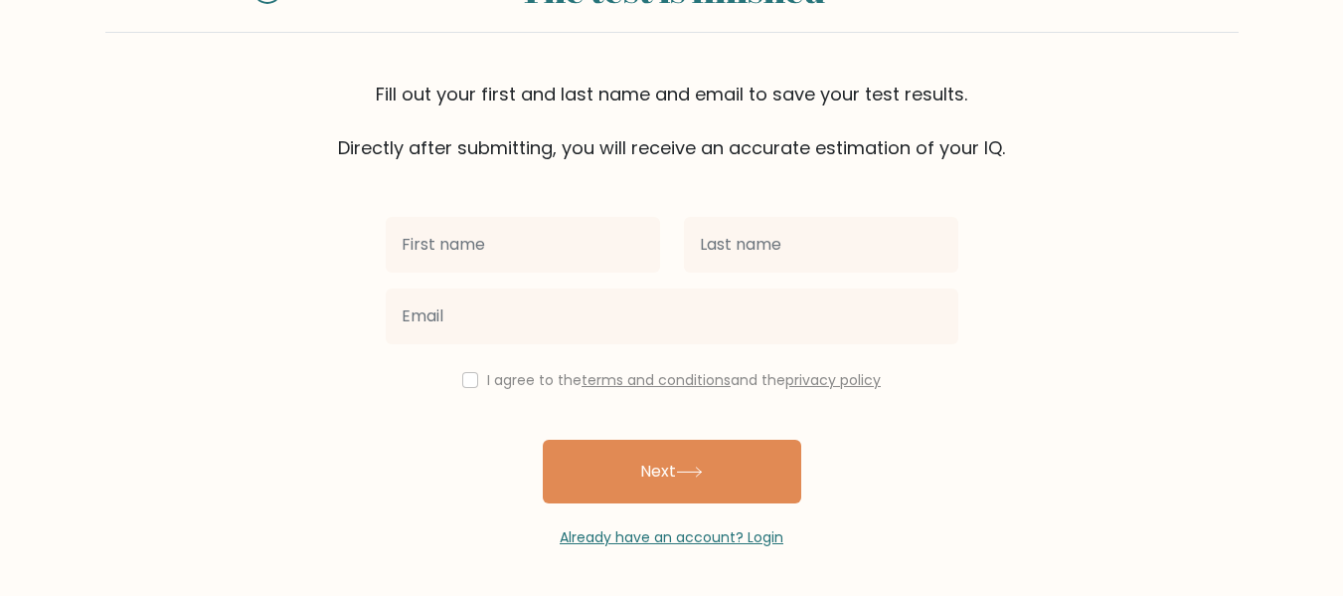
click at [547, 262] on input "text" at bounding box center [523, 245] width 274 height 56
type input "[PERSON_NAME]"
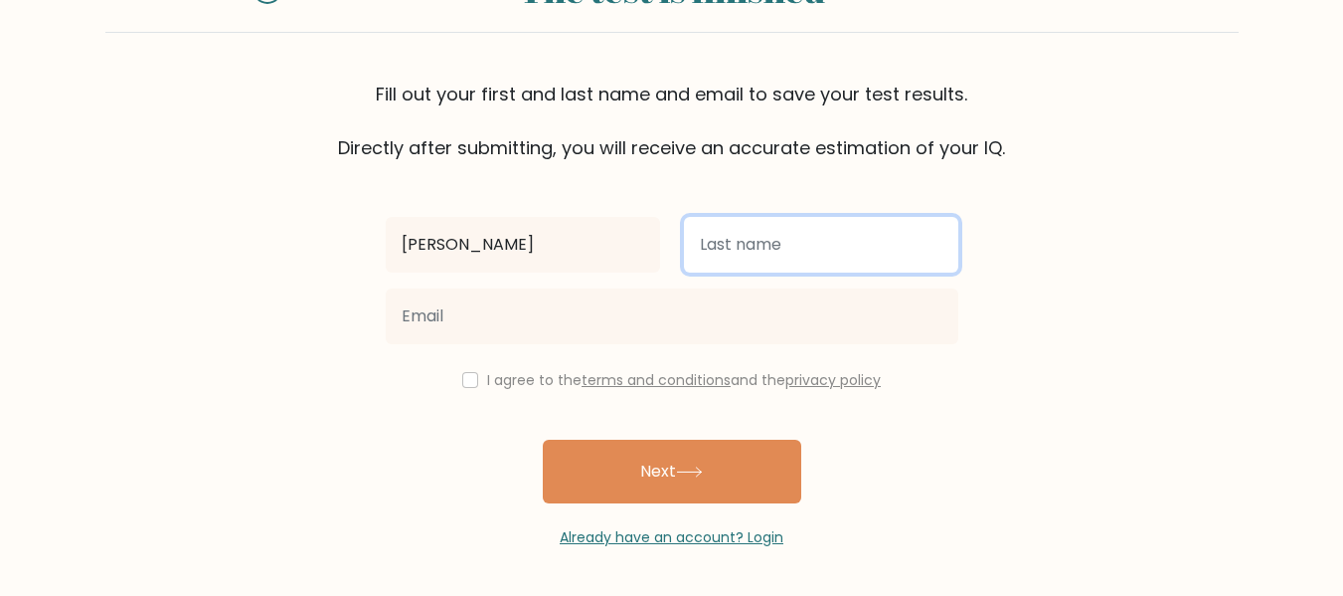
click at [792, 232] on input "text" at bounding box center [821, 245] width 274 height 56
type input "[PERSON_NAME]"
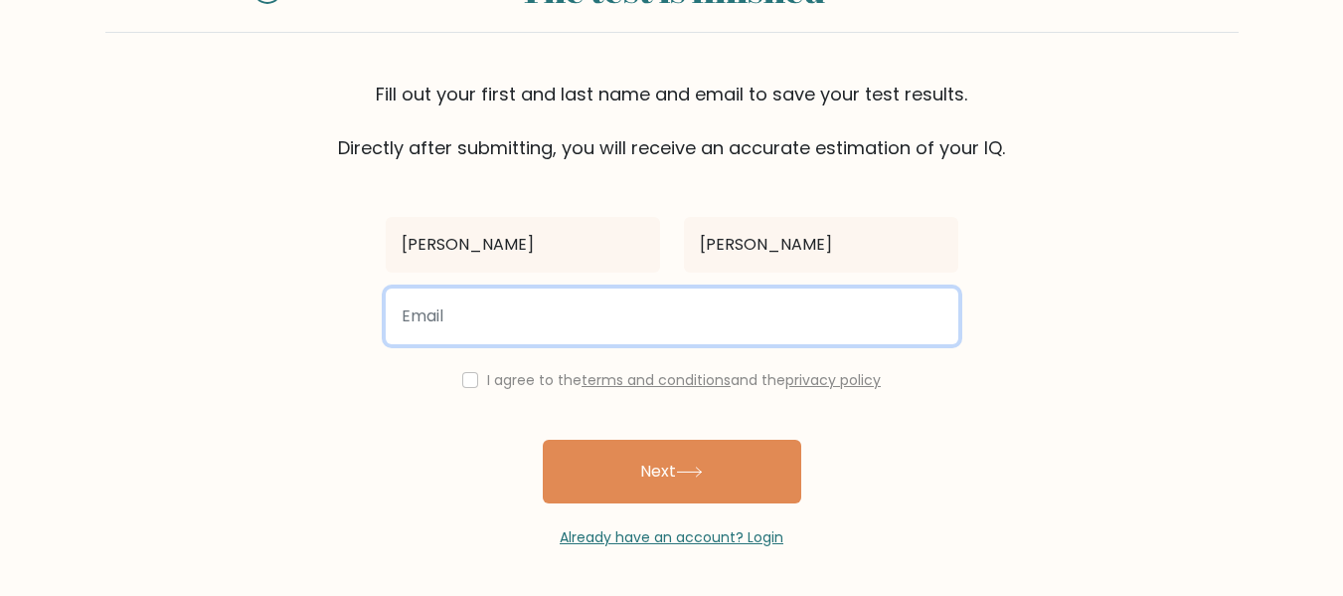
click at [606, 316] on input "email" at bounding box center [672, 316] width 573 height 56
type input "[EMAIL_ADDRESS][DOMAIN_NAME]"
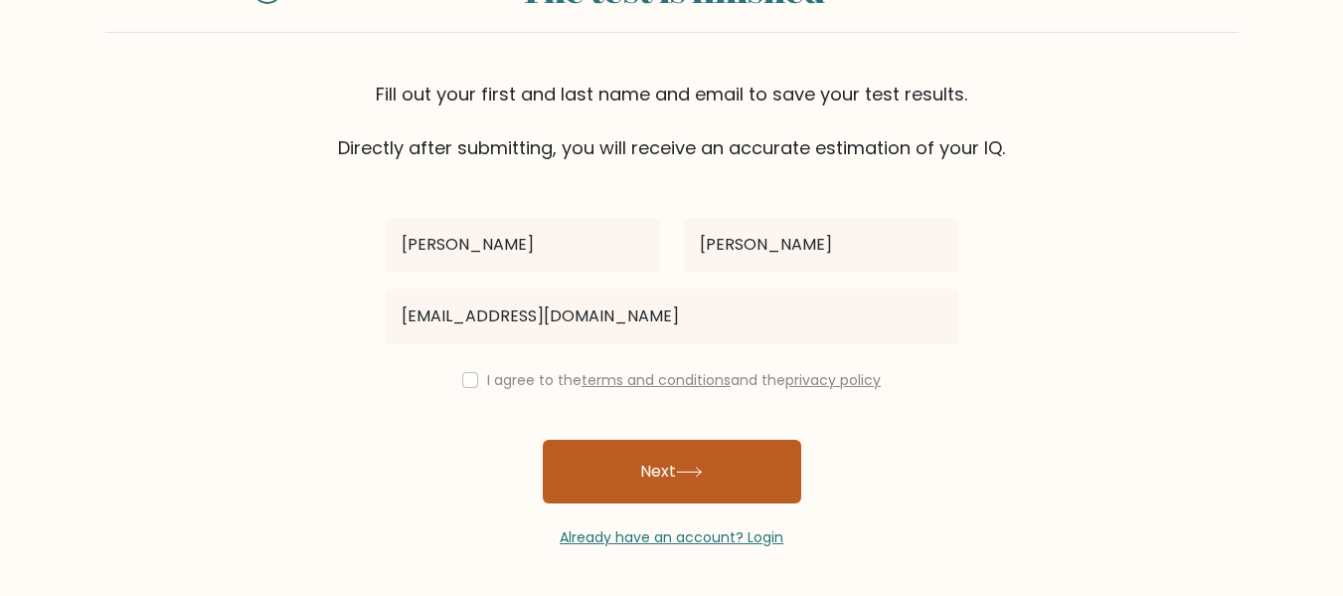
click at [630, 477] on button "Next" at bounding box center [672, 471] width 259 height 64
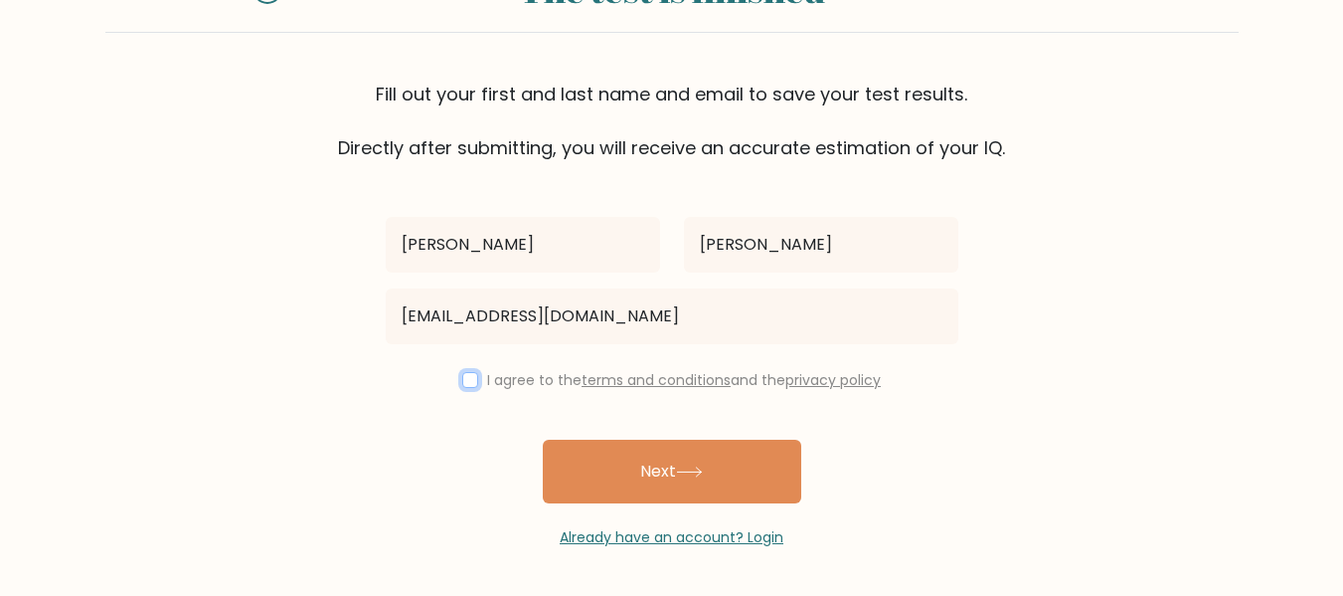
click at [465, 380] on input "checkbox" at bounding box center [470, 380] width 16 height 16
checkbox input "true"
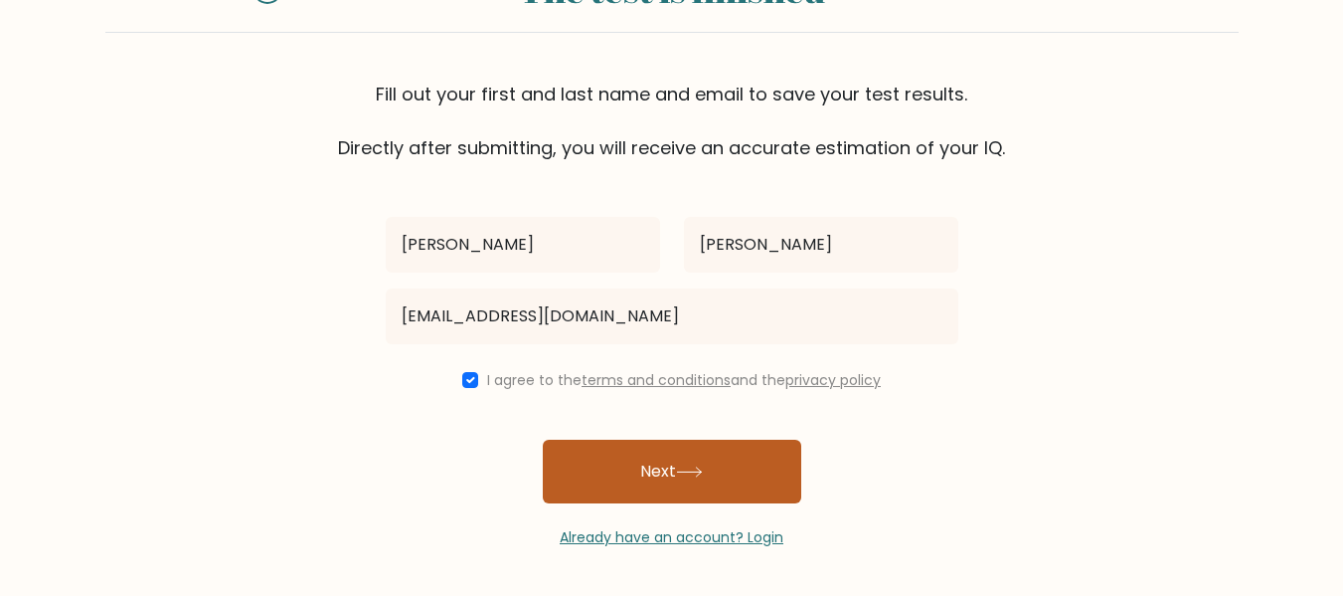
click at [693, 486] on button "Next" at bounding box center [672, 471] width 259 height 64
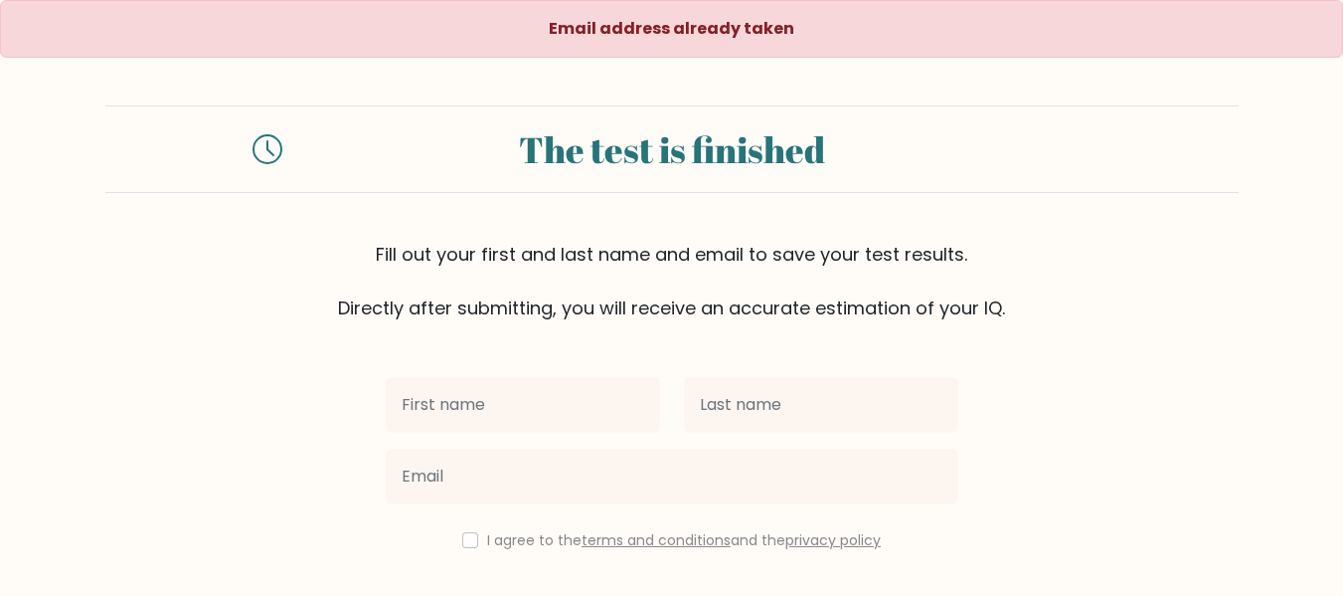
scroll to position [99, 0]
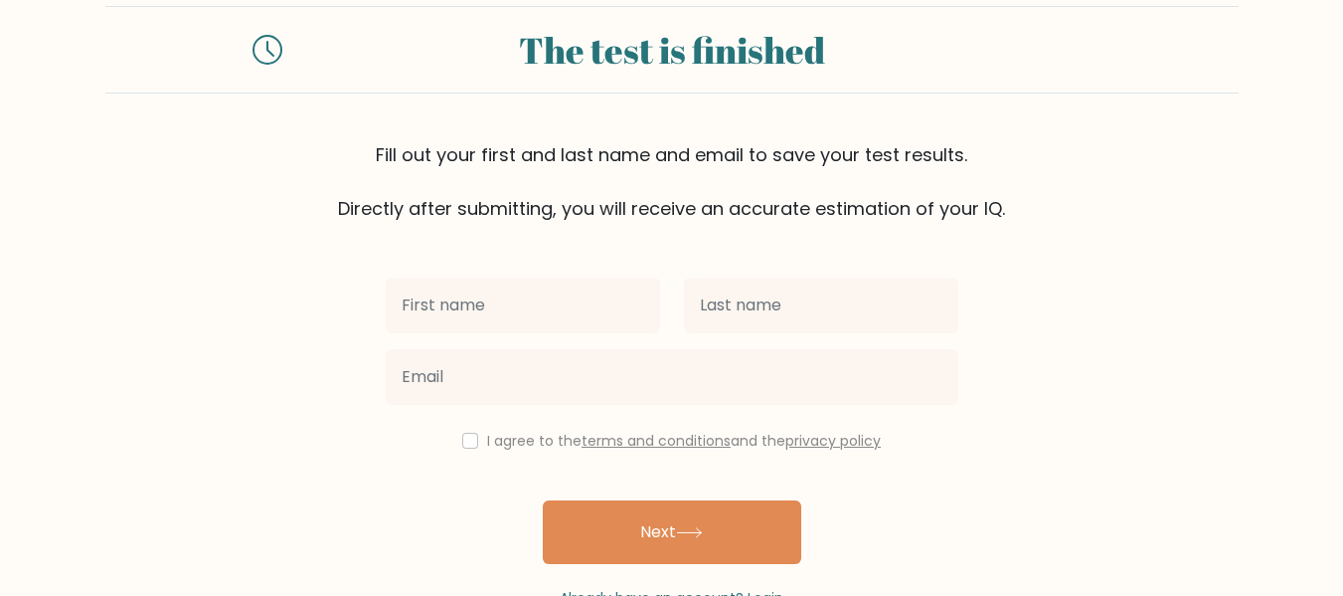
click at [464, 324] on input "text" at bounding box center [523, 305] width 274 height 56
type input "[PERSON_NAME]"
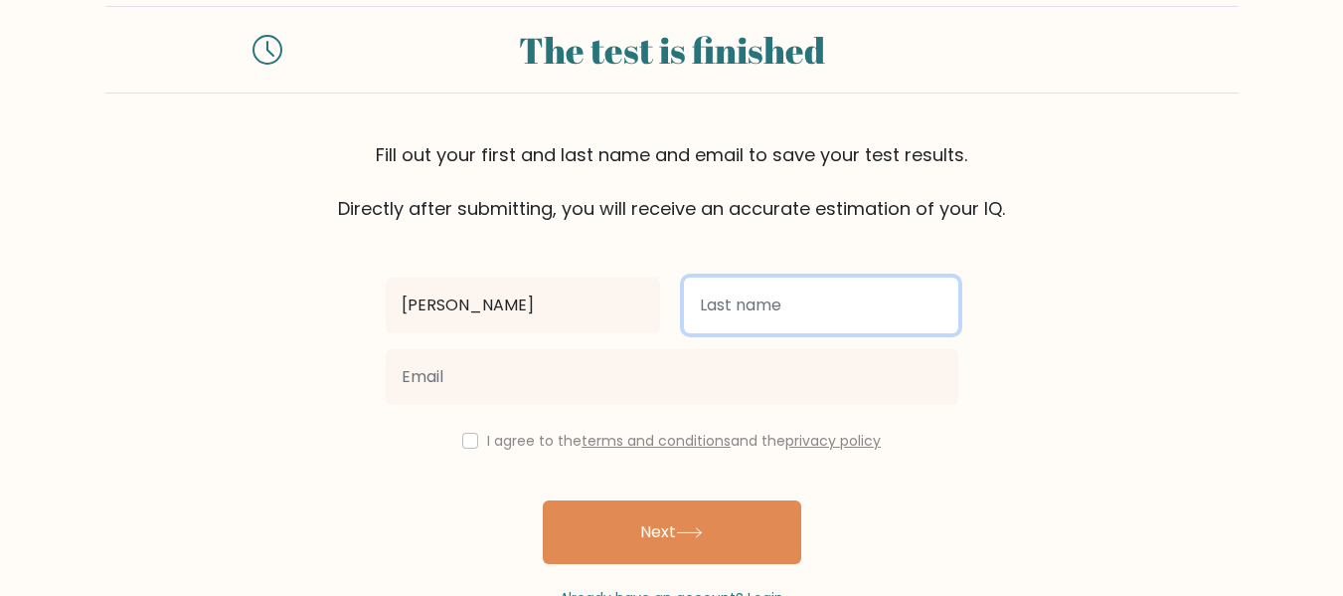
click at [769, 295] on input "text" at bounding box center [821, 305] width 274 height 56
type input "D"
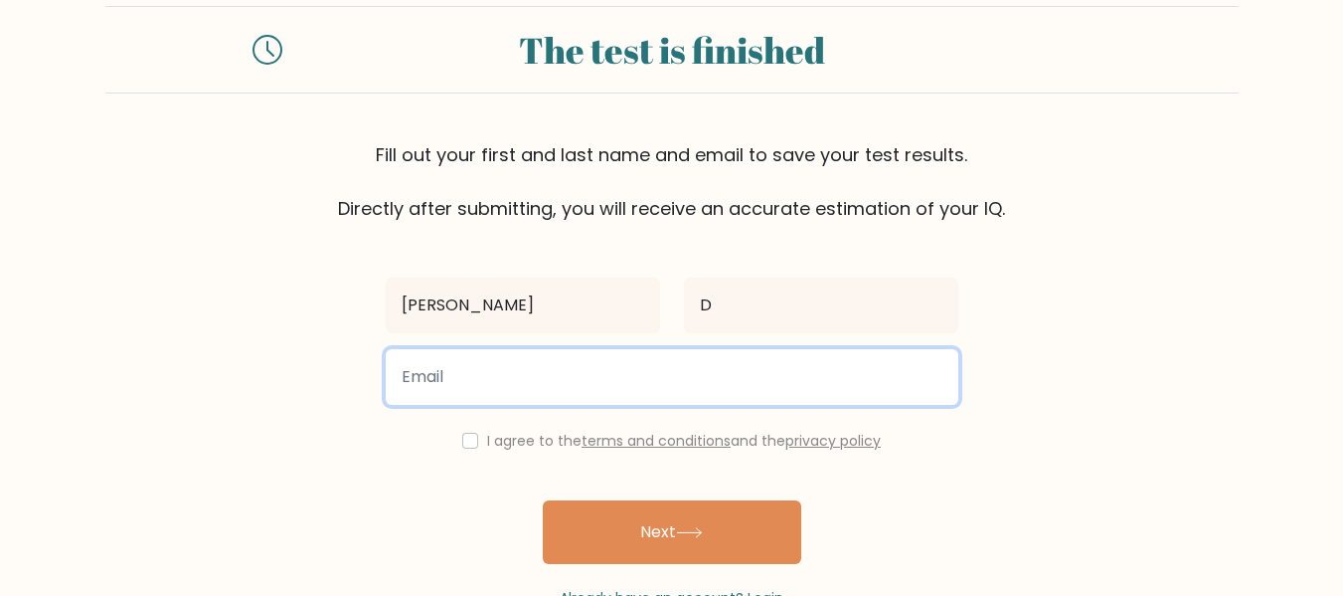
click at [630, 376] on input "email" at bounding box center [672, 377] width 573 height 56
click at [604, 382] on input "email" at bounding box center [672, 377] width 573 height 56
type input "nyebeclemente24@gmail.com"
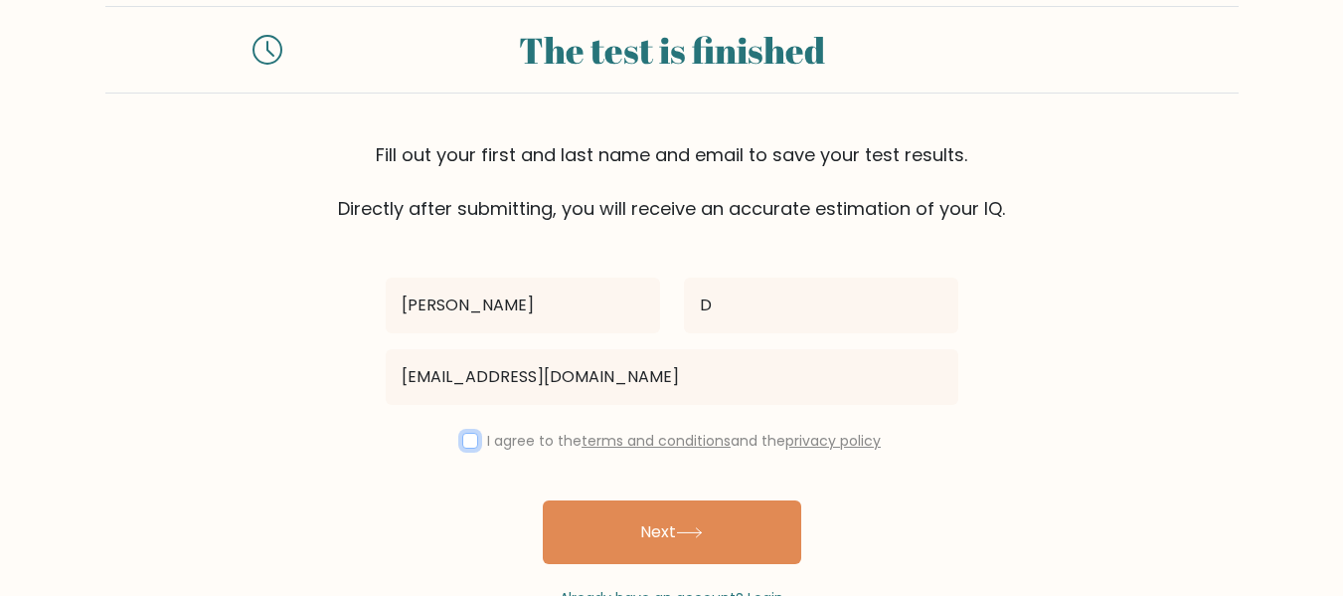
click at [467, 444] on input "checkbox" at bounding box center [470, 441] width 16 height 16
checkbox input "true"
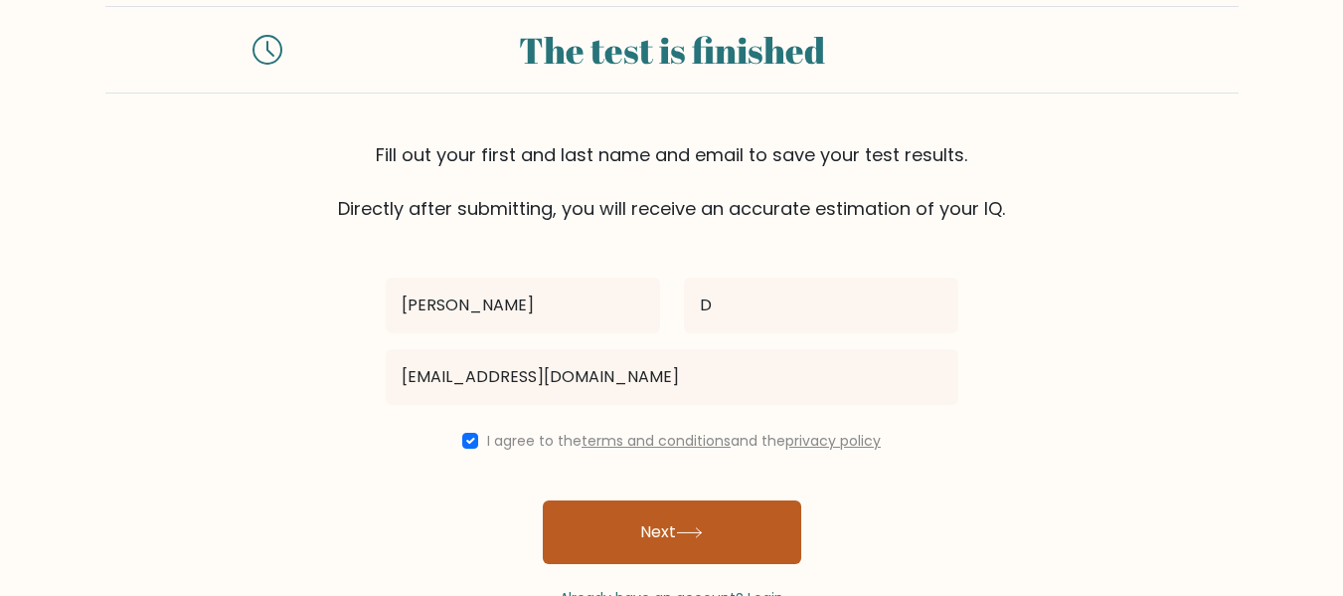
click at [672, 522] on button "Next" at bounding box center [672, 532] width 259 height 64
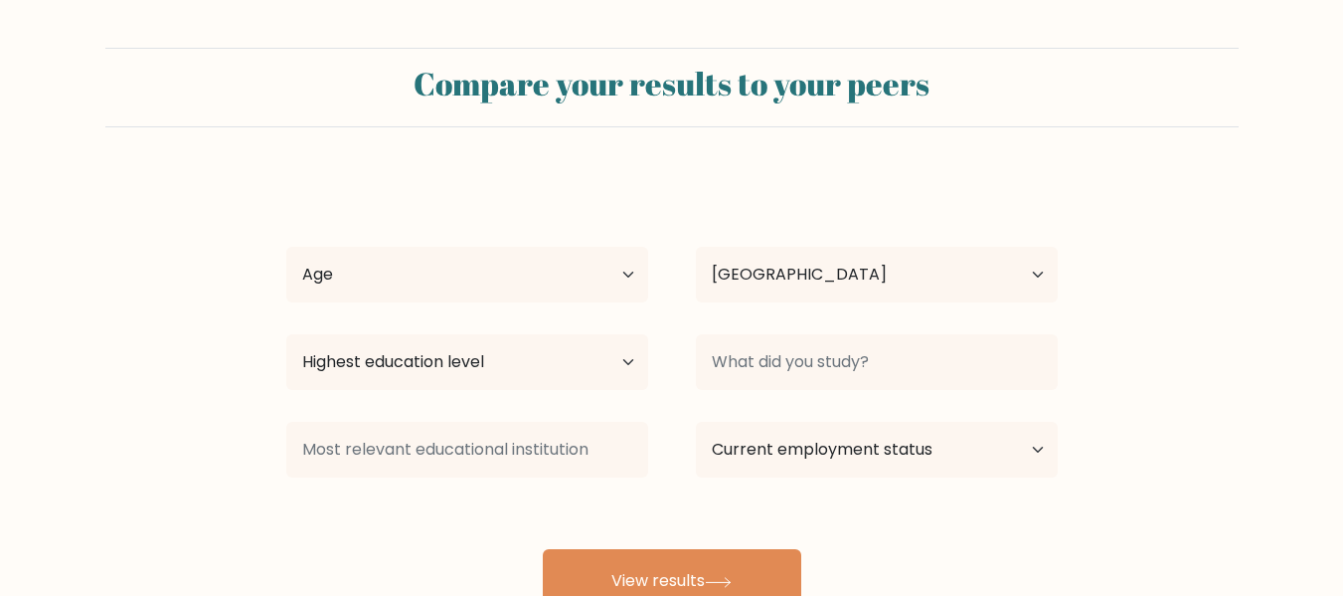
select select "PH"
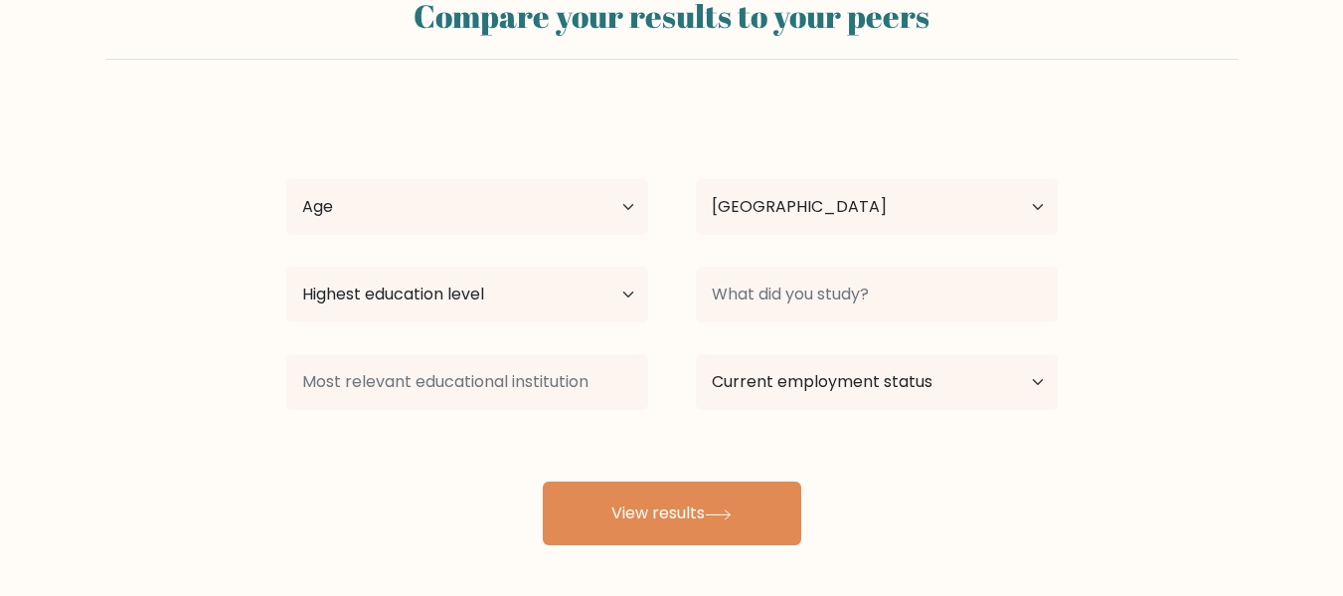
scroll to position [158, 0]
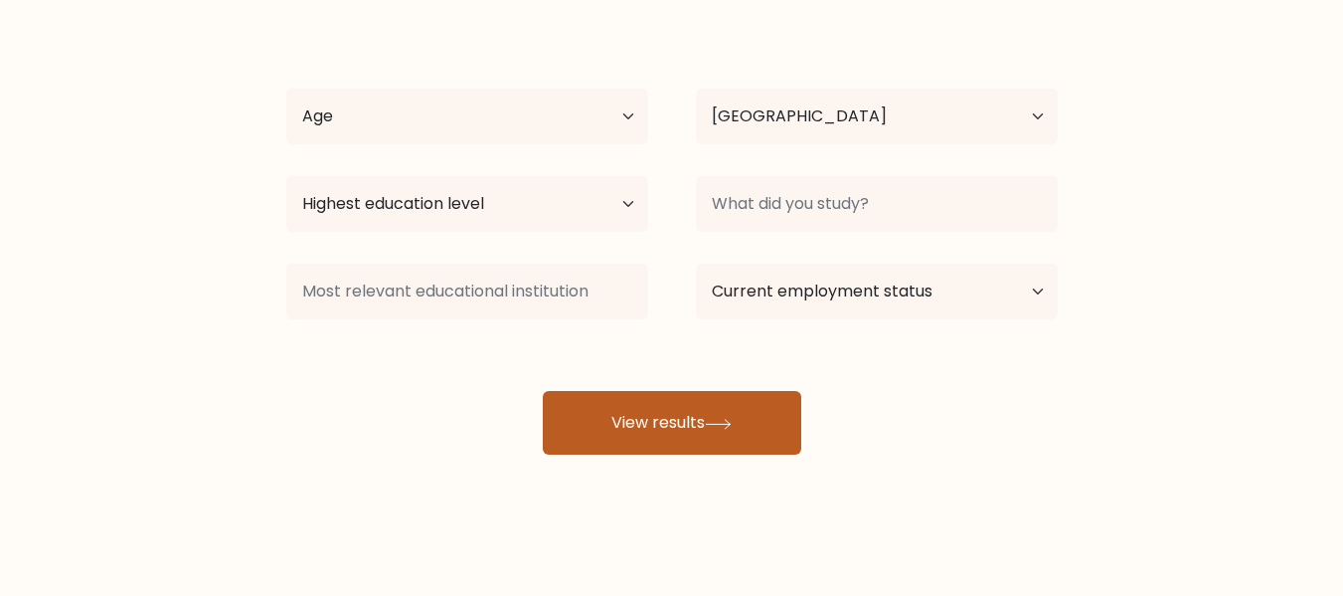
click at [728, 441] on button "View results" at bounding box center [672, 423] width 259 height 64
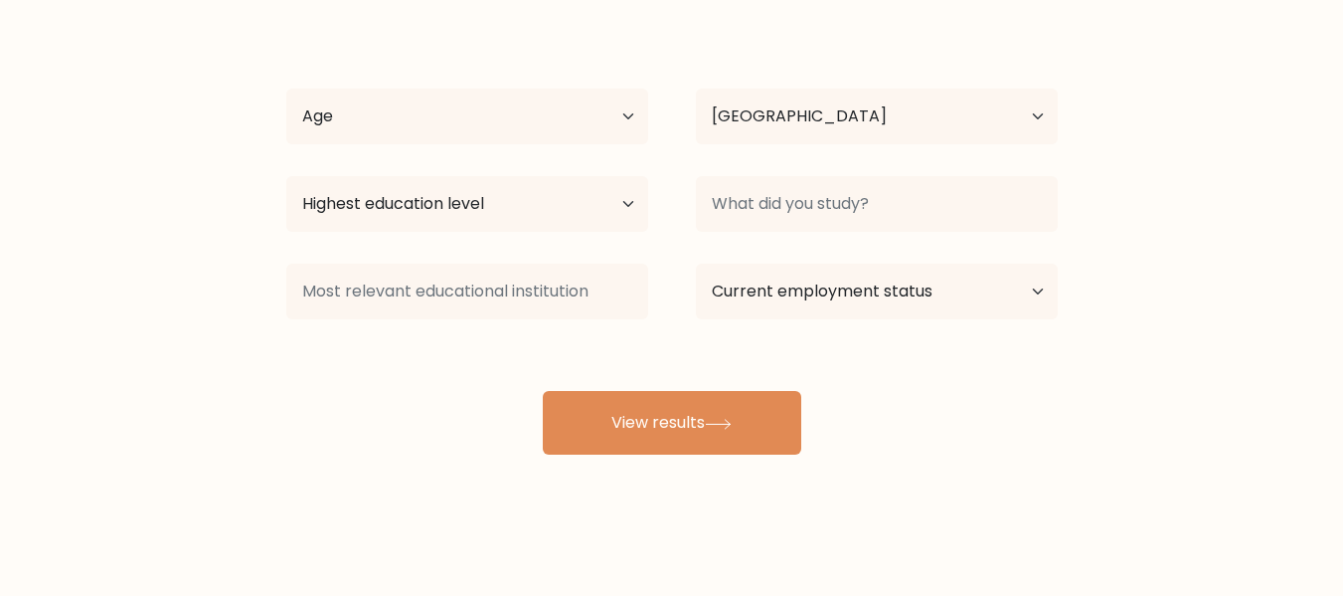
click at [555, 74] on div "Neve Ira D Age Under 18 years old 18-24 years old 25-34 years old 35-44 years o…" at bounding box center [671, 235] width 795 height 437
click at [554, 110] on select "Age Under 18 years old 18-24 years old 25-34 years old 35-44 years old 45-54 ye…" at bounding box center [467, 116] width 362 height 56
select select "25_34"
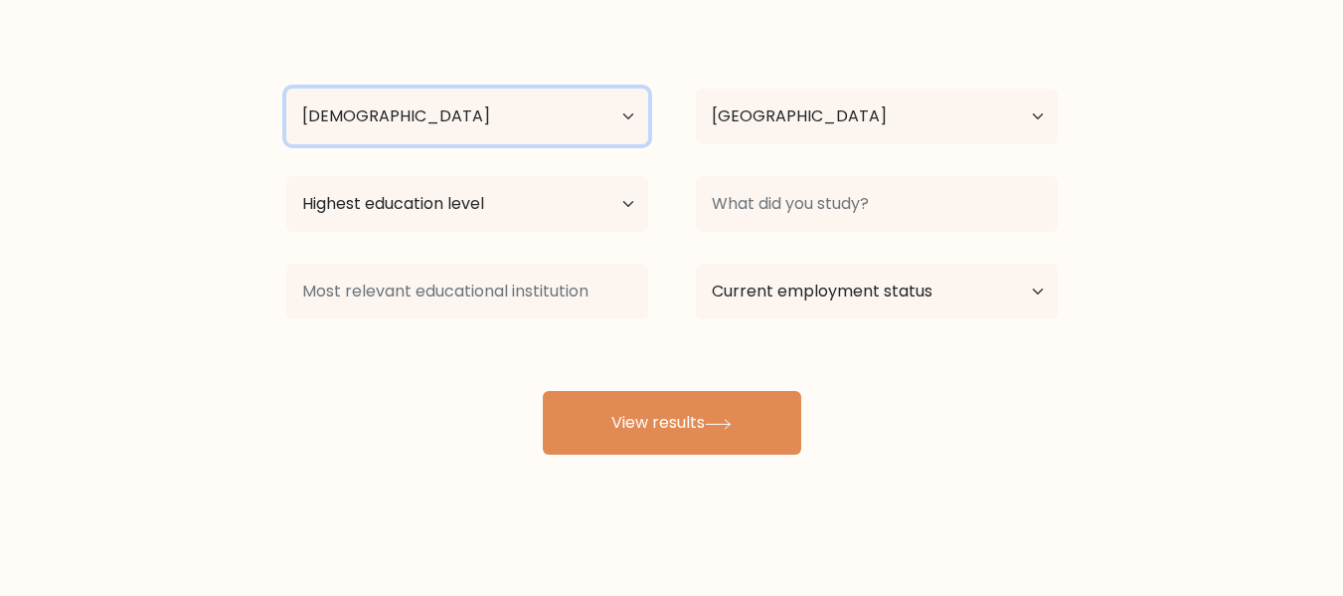
click at [286, 88] on select "Age Under 18 years old 18-24 years old 25-34 years old 35-44 years old 45-54 ye…" at bounding box center [467, 116] width 362 height 56
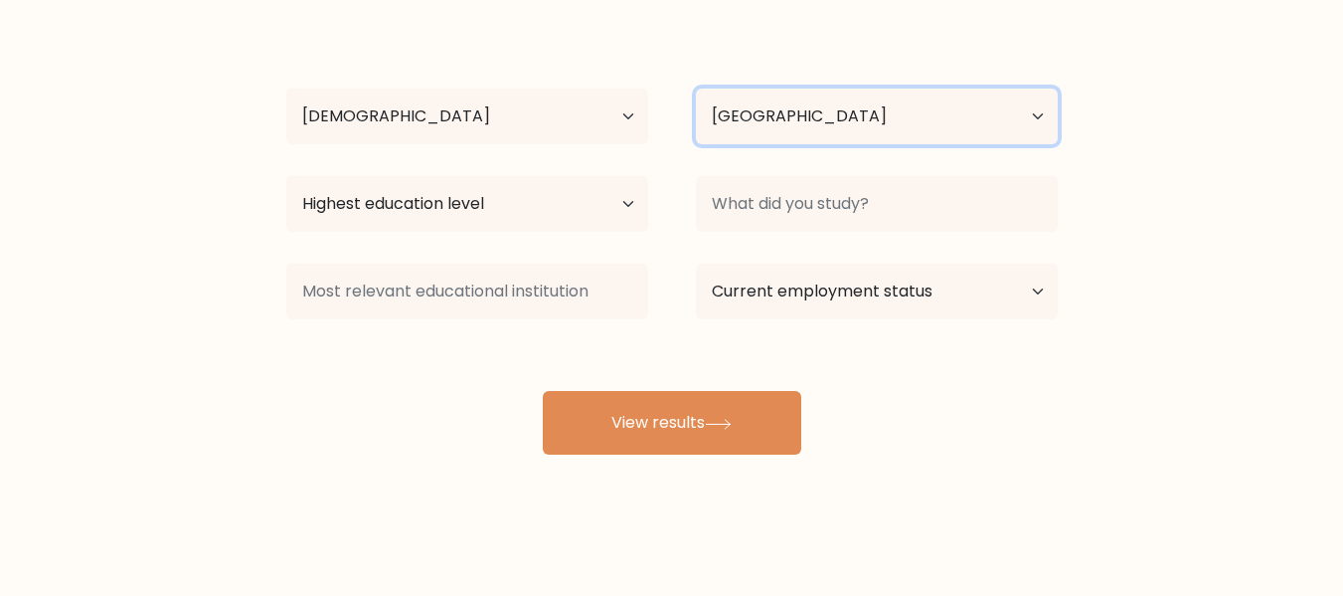
click at [816, 120] on select "Country Afghanistan Albania Algeria American Samoa Andorra Angola Anguilla Anta…" at bounding box center [877, 116] width 362 height 56
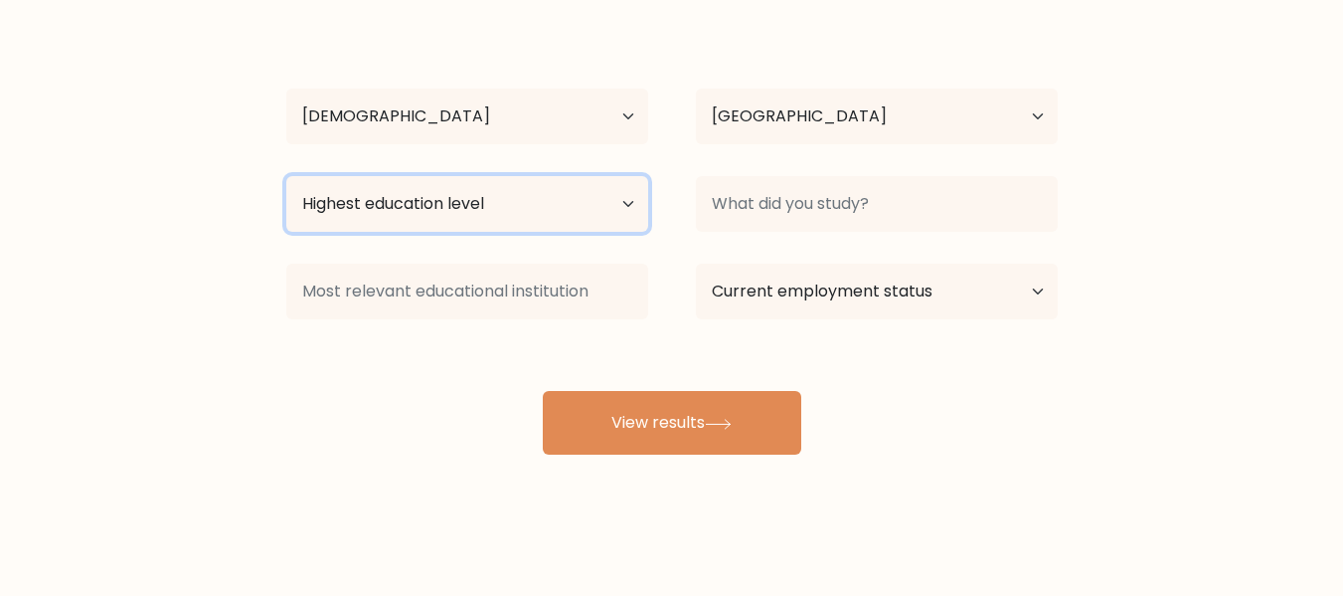
click at [469, 220] on select "Highest education level No schooling Primary Lower Secondary Upper Secondary Oc…" at bounding box center [467, 204] width 362 height 56
select select "bachelors_degree"
click at [286, 176] on select "Highest education level No schooling Primary Lower Secondary Upper Secondary Oc…" at bounding box center [467, 204] width 362 height 56
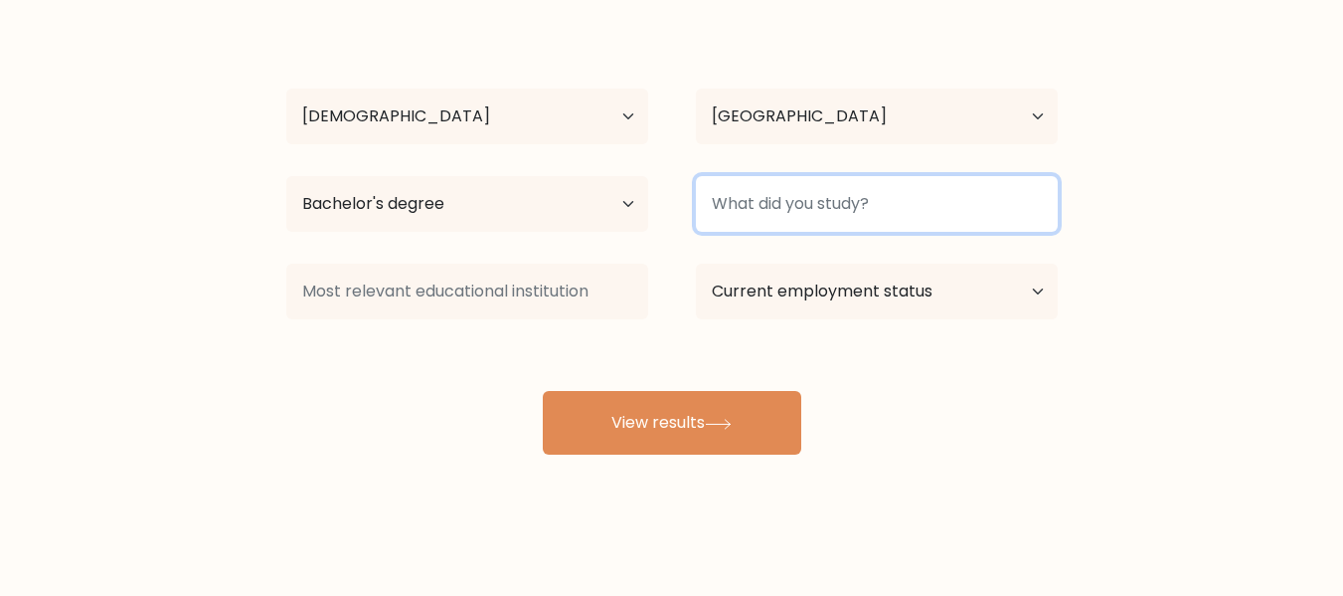
click at [737, 227] on input at bounding box center [877, 204] width 362 height 56
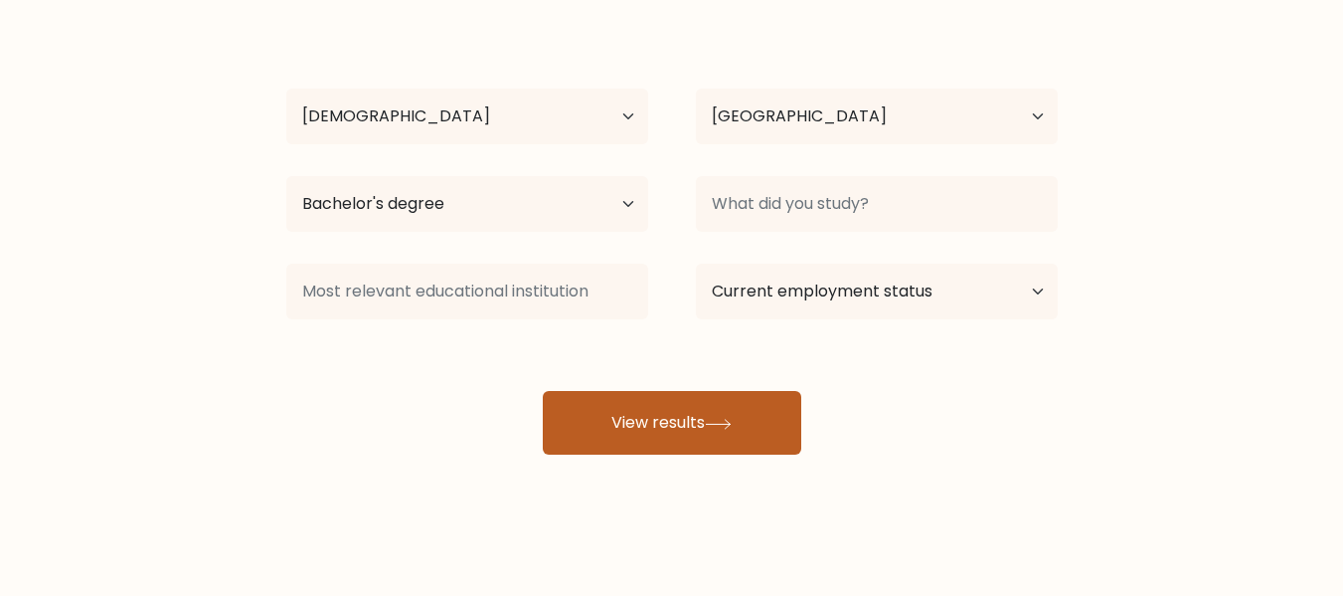
click at [707, 436] on button "View results" at bounding box center [672, 423] width 259 height 64
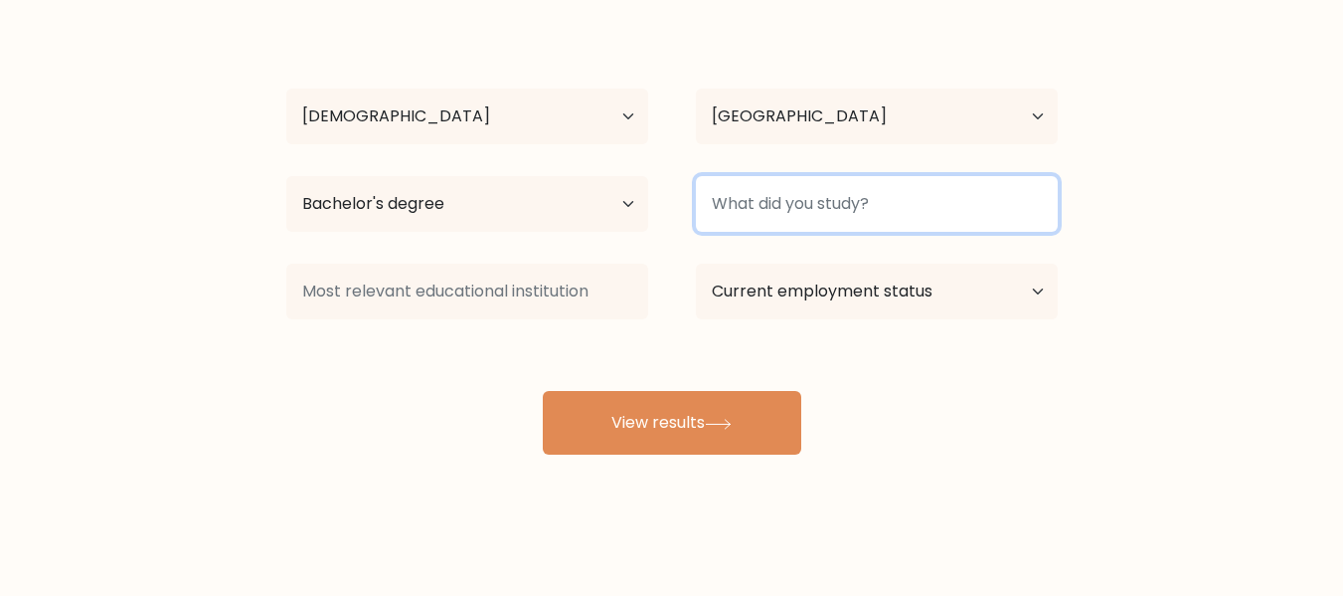
click at [833, 199] on input at bounding box center [877, 204] width 362 height 56
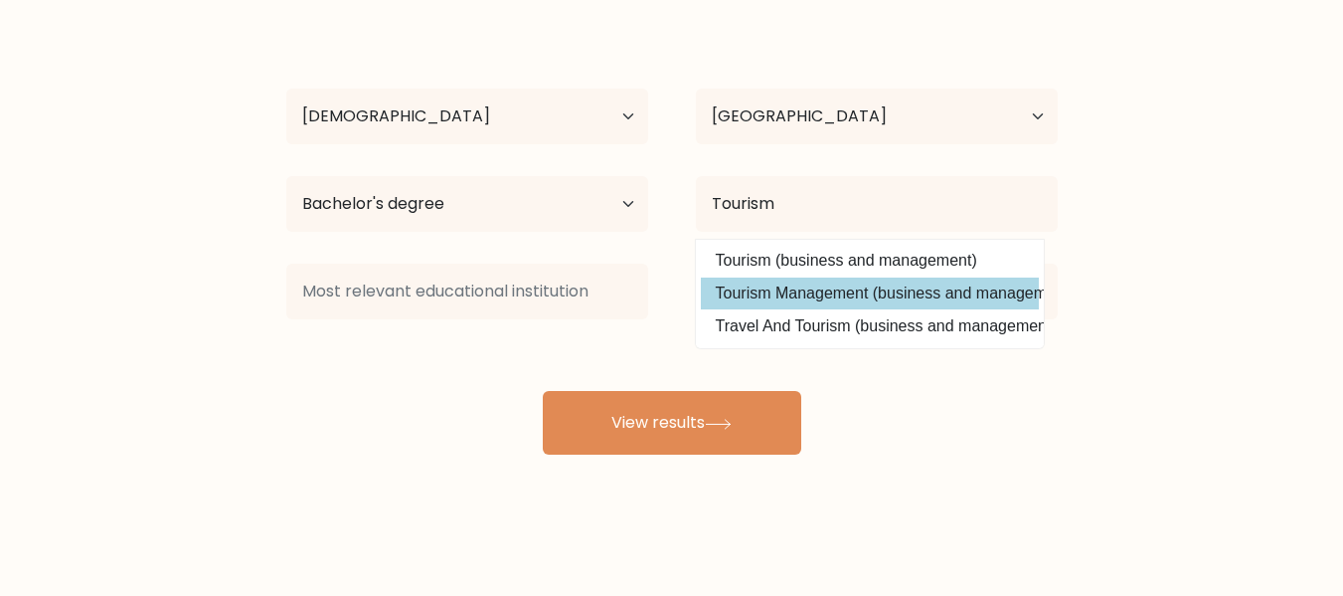
click at [818, 286] on option "Tourism Management (business and management)" at bounding box center [870, 293] width 338 height 32
type input "Tourism Management"
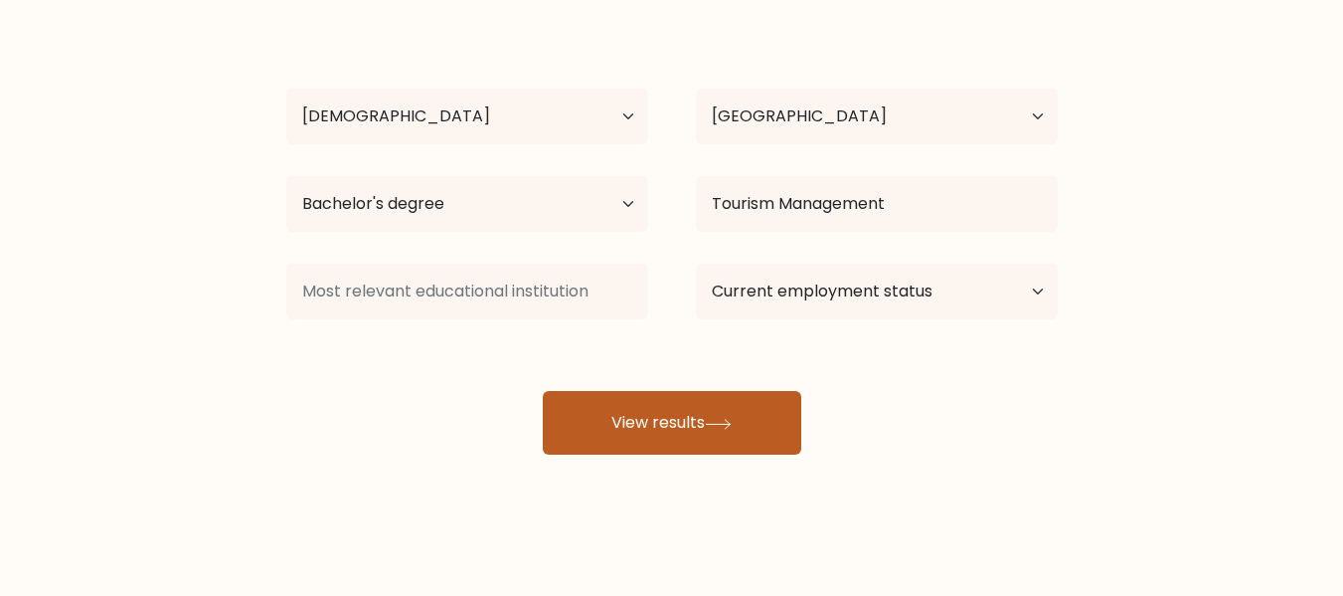
click at [683, 432] on button "View results" at bounding box center [672, 423] width 259 height 64
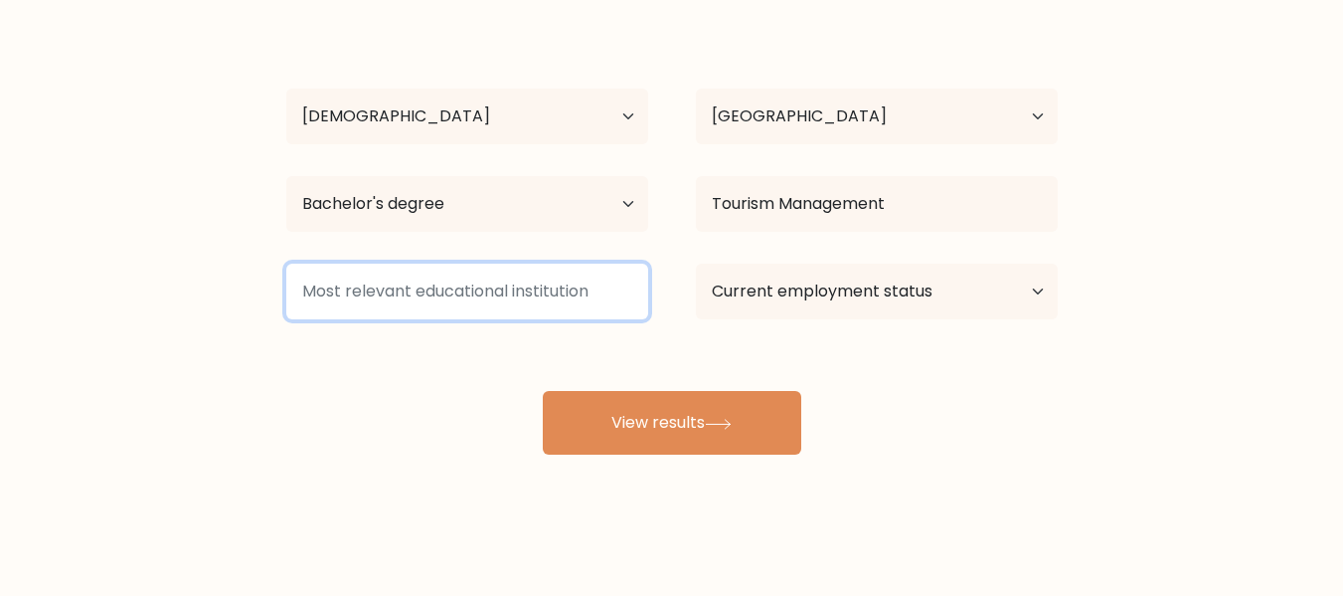
click at [530, 271] on input at bounding box center [467, 291] width 362 height 56
click at [538, 307] on input at bounding box center [467, 291] width 362 height 56
type input "None"
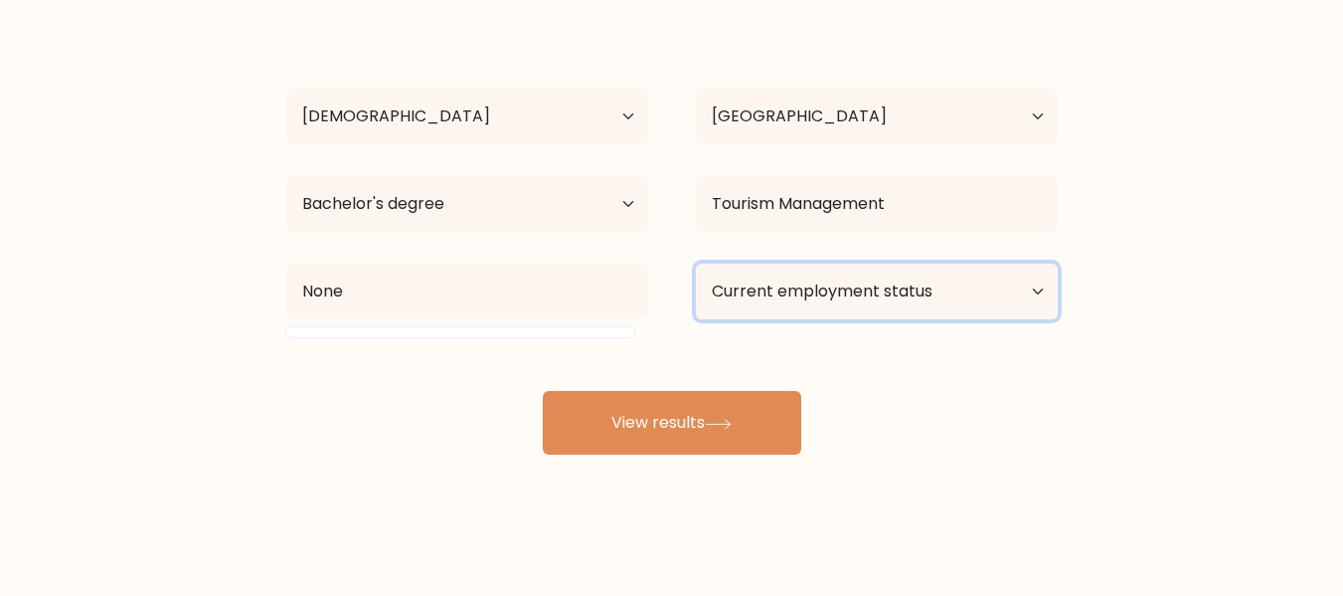
click at [830, 269] on select "Current employment status Employed Student Retired Other / prefer not to answer" at bounding box center [877, 291] width 362 height 56
select select "other"
click at [696, 263] on select "Current employment status Employed Student Retired Other / prefer not to answer" at bounding box center [877, 291] width 362 height 56
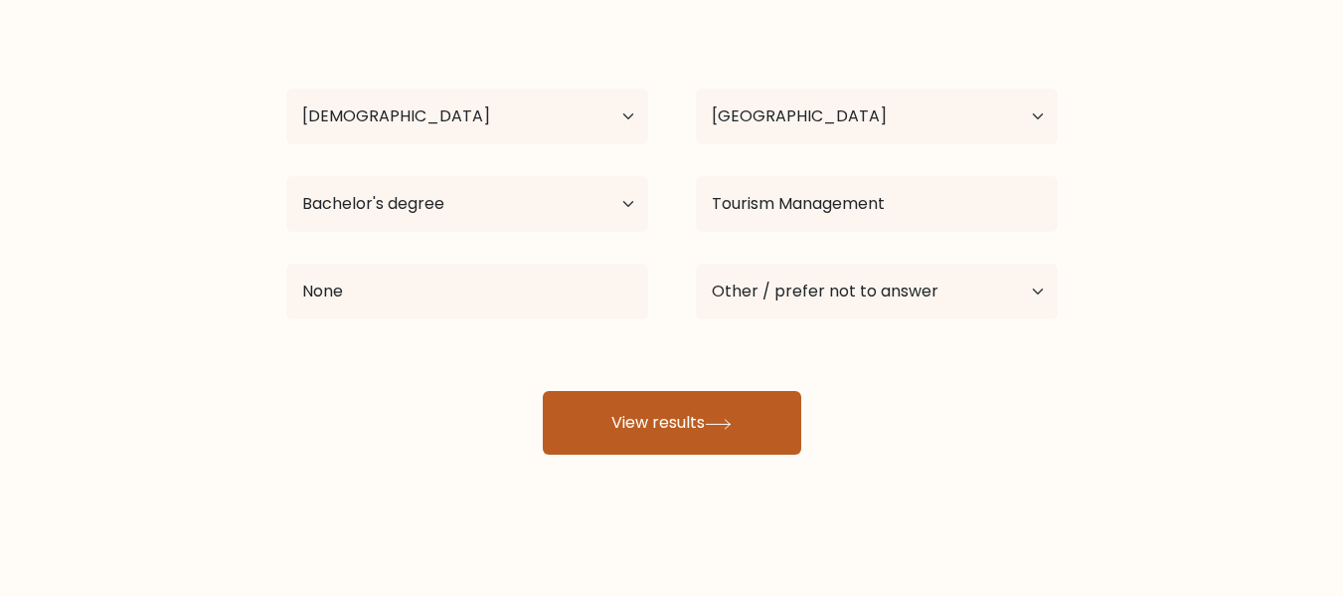
click at [723, 419] on icon at bounding box center [718, 424] width 27 height 11
